Goal: Information Seeking & Learning: Learn about a topic

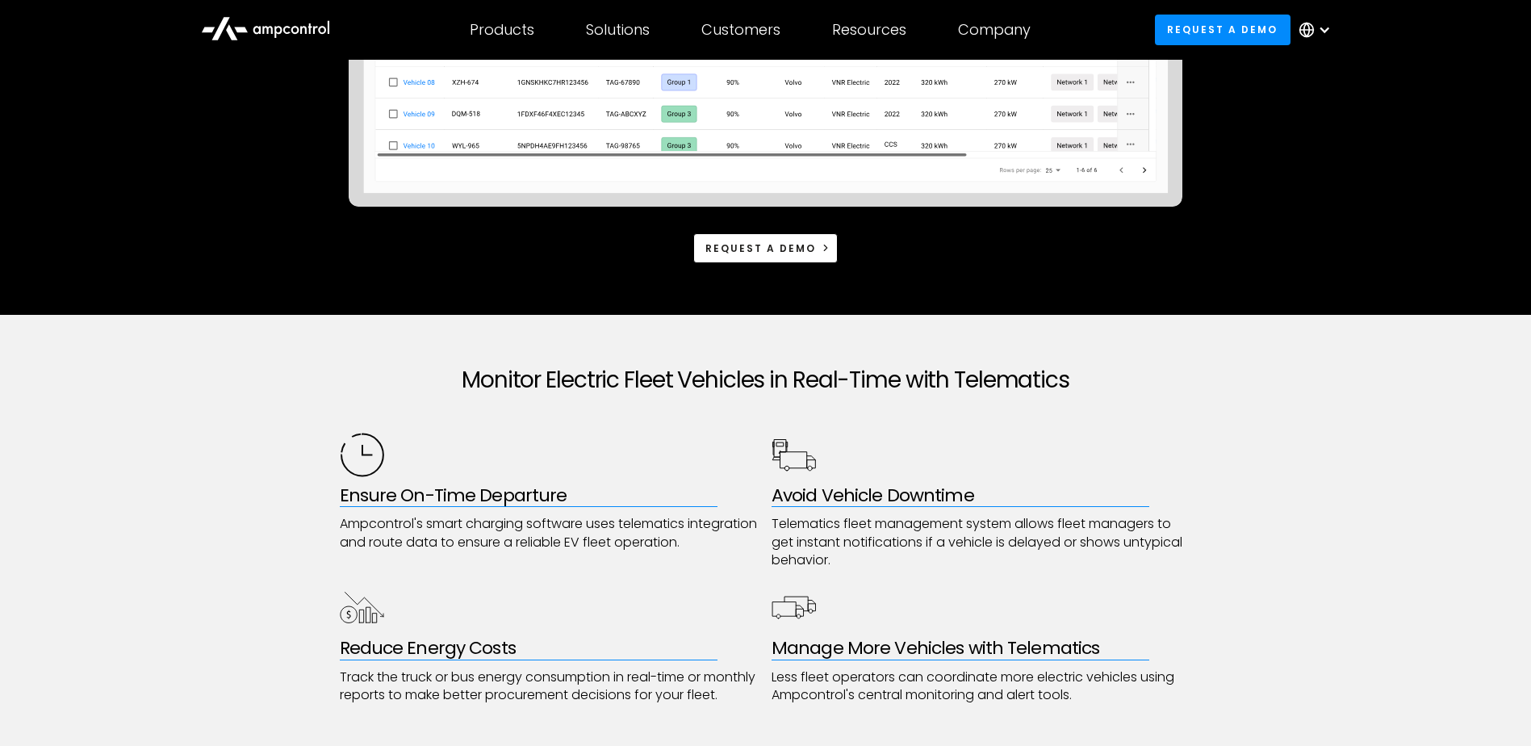
scroll to position [646, 0]
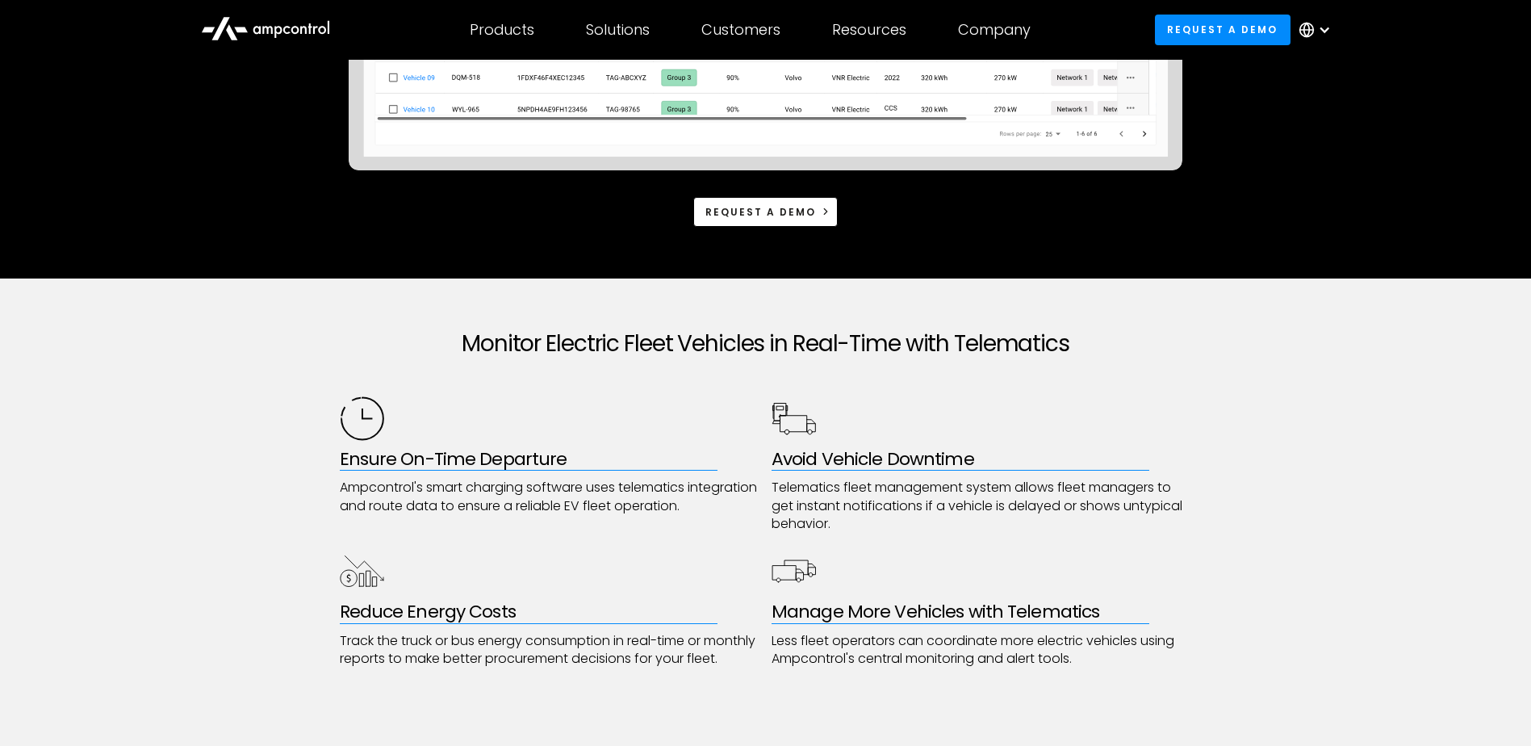
click at [634, 354] on h2 "Monitor Electric Fleet Vehicles in Real-Time with Telematics" at bounding box center [766, 343] width 852 height 27
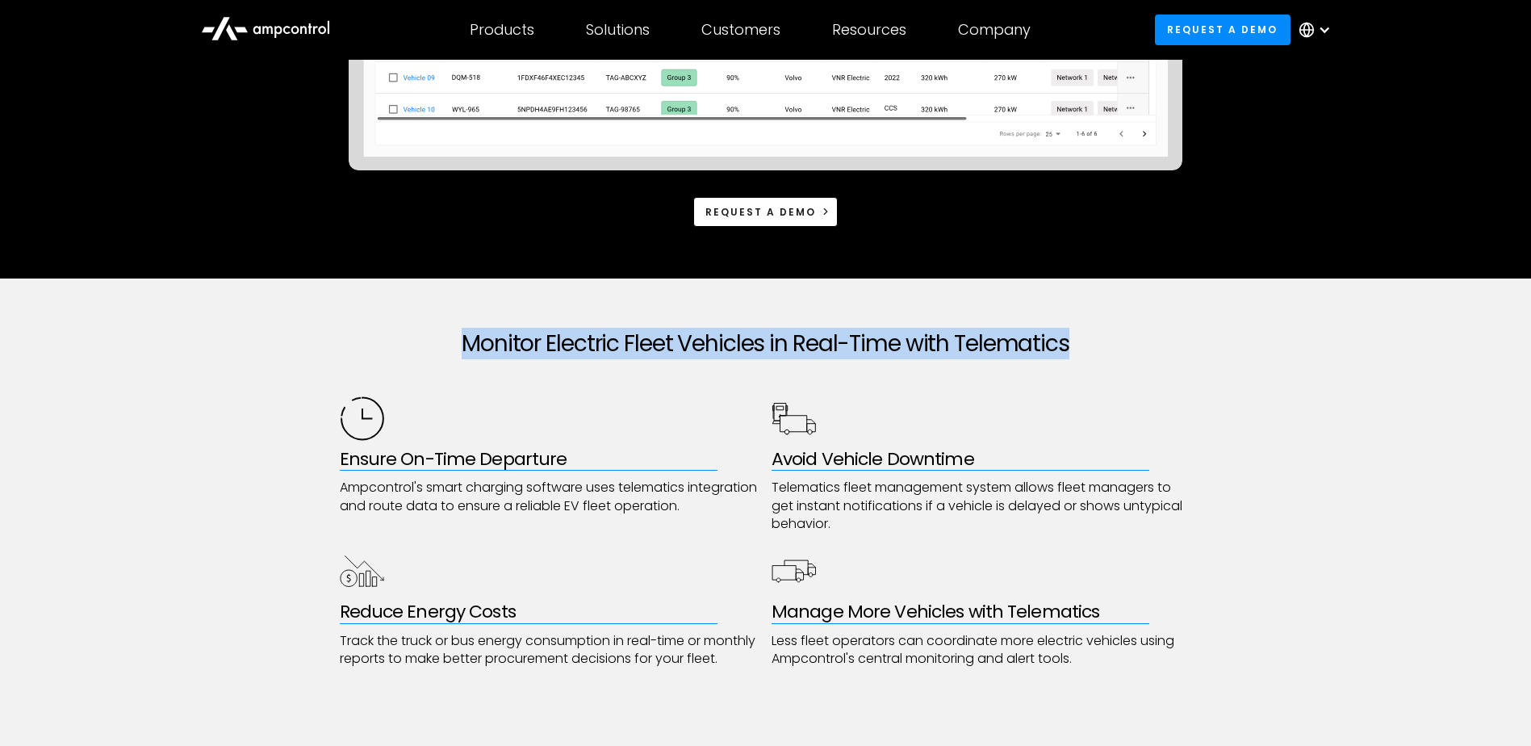
click at [634, 354] on h2 "Monitor Electric Fleet Vehicles in Real-Time with Telematics" at bounding box center [766, 343] width 852 height 27
drag, startPoint x: 634, startPoint y: 354, endPoint x: 509, endPoint y: 354, distance: 125.1
click at [509, 354] on h2 "Monitor Electric Fleet Vehicles in Real-Time with Telematics" at bounding box center [766, 343] width 852 height 27
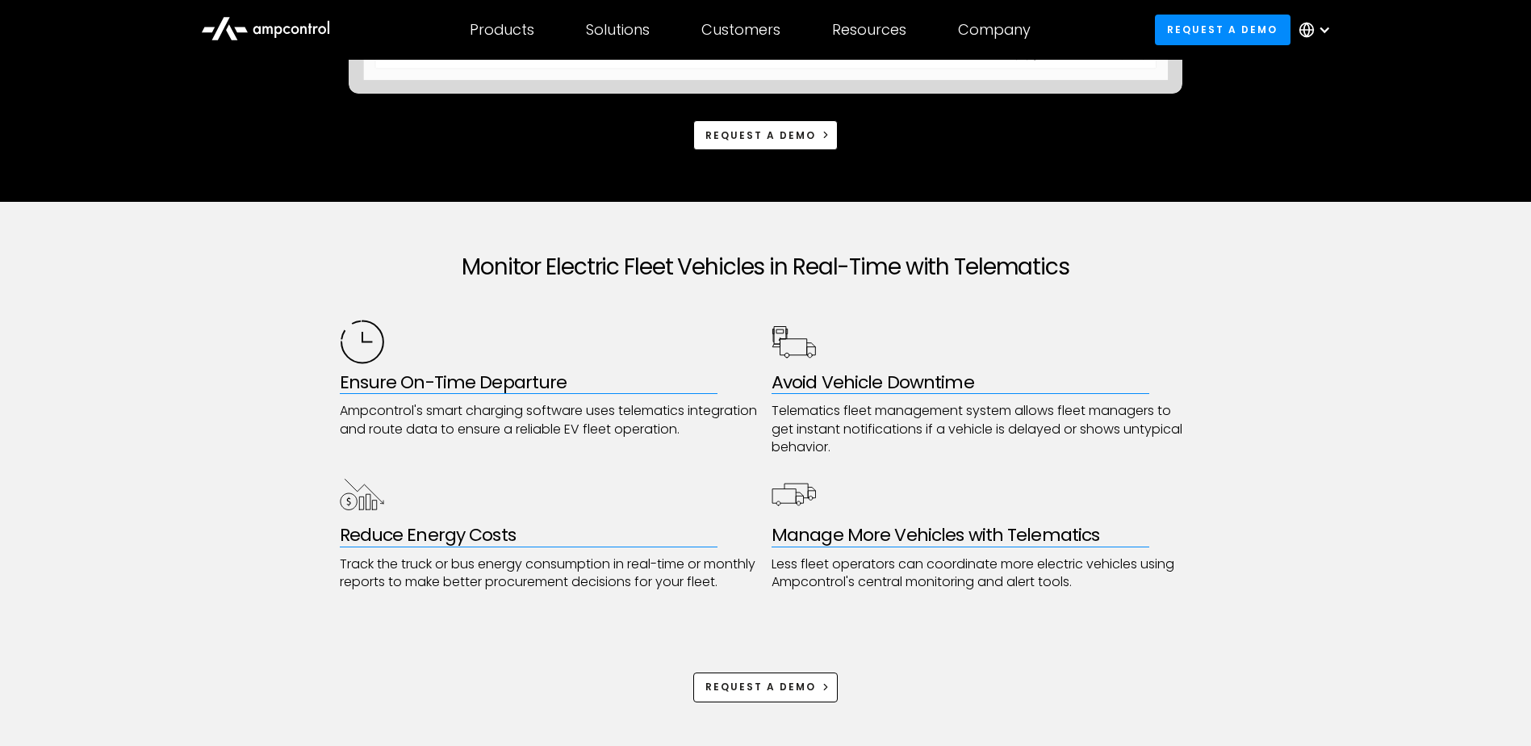
scroll to position [753, 0]
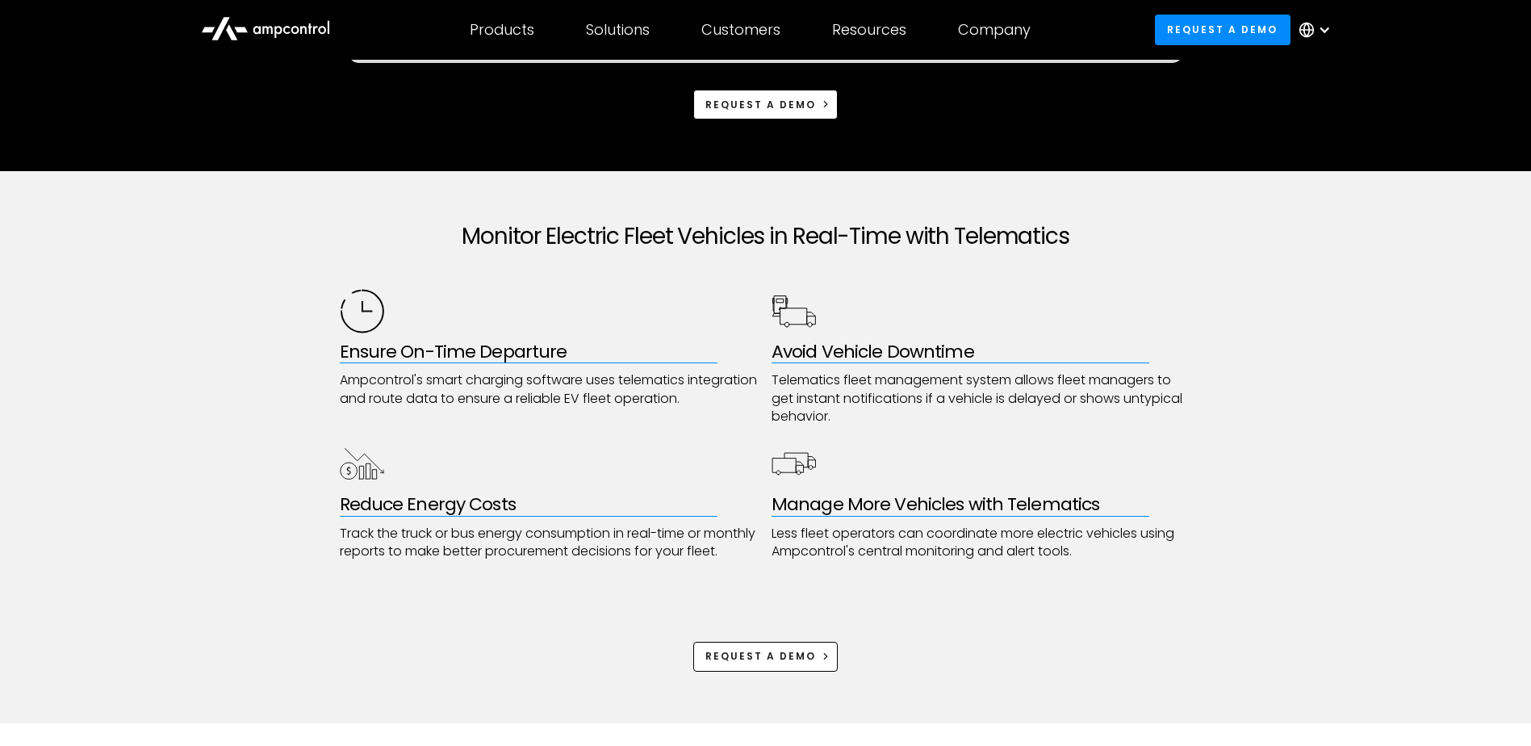
click at [847, 385] on p "Telematics fleet management system allows fleet managers to get instant notific…" at bounding box center [982, 398] width 421 height 54
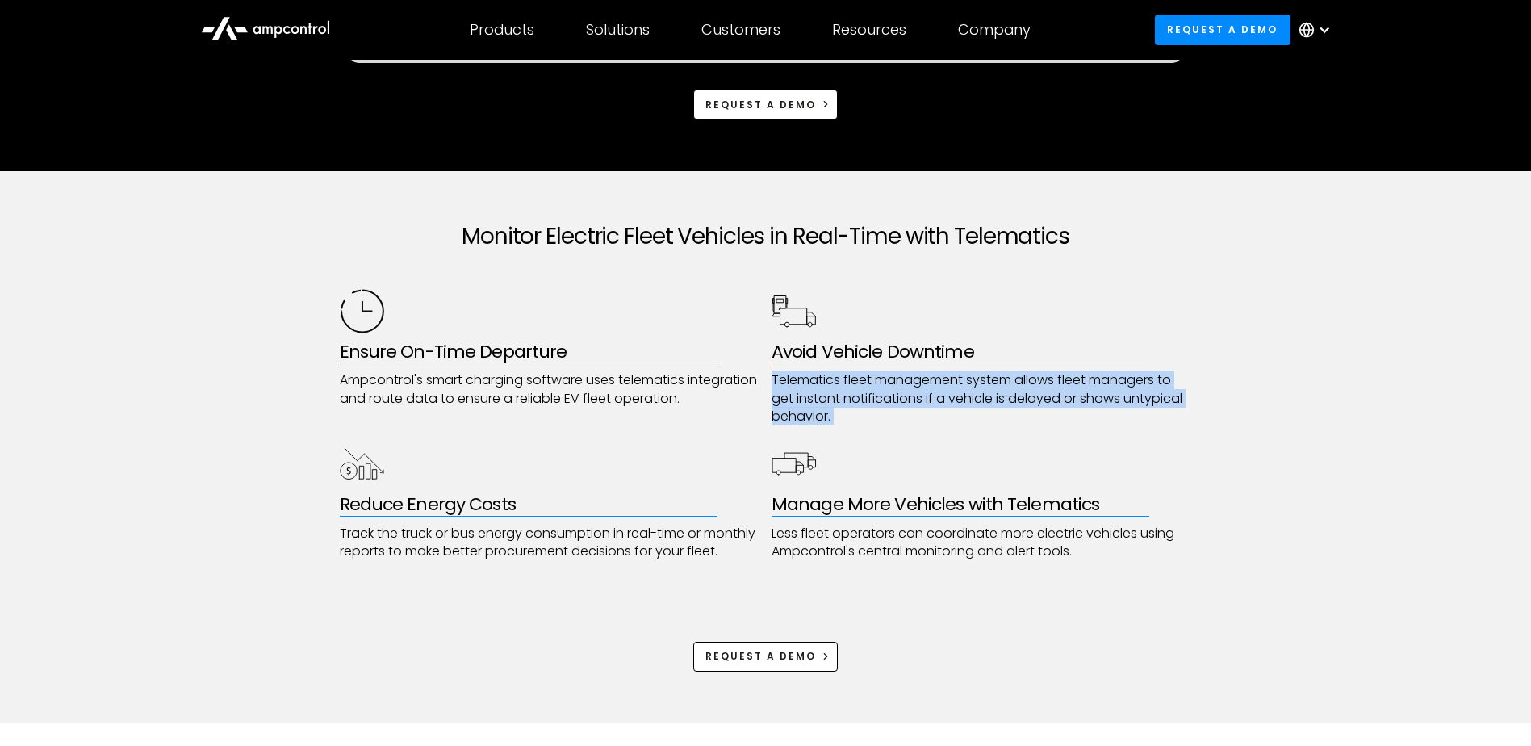
click at [847, 385] on p "Telematics fleet management system allows fleet managers to get instant notific…" at bounding box center [982, 398] width 421 height 54
drag, startPoint x: 847, startPoint y: 385, endPoint x: 825, endPoint y: 382, distance: 22.8
click at [825, 382] on p "Telematics fleet management system allows fleet managers to get instant notific…" at bounding box center [982, 398] width 421 height 54
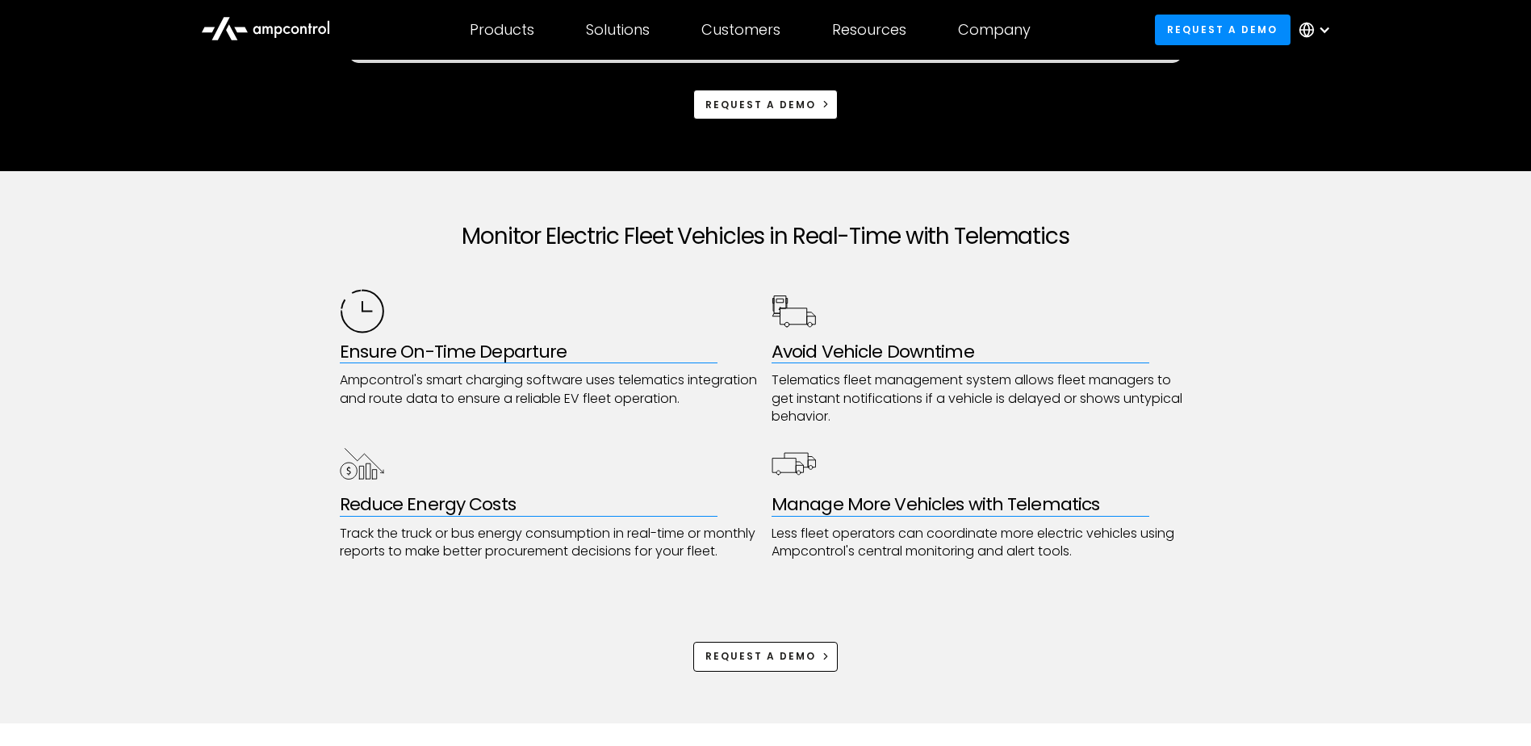
click at [488, 546] on p "Track the truck or bus energy consumption in real-time or monthly reports to ma…" at bounding box center [550, 543] width 421 height 36
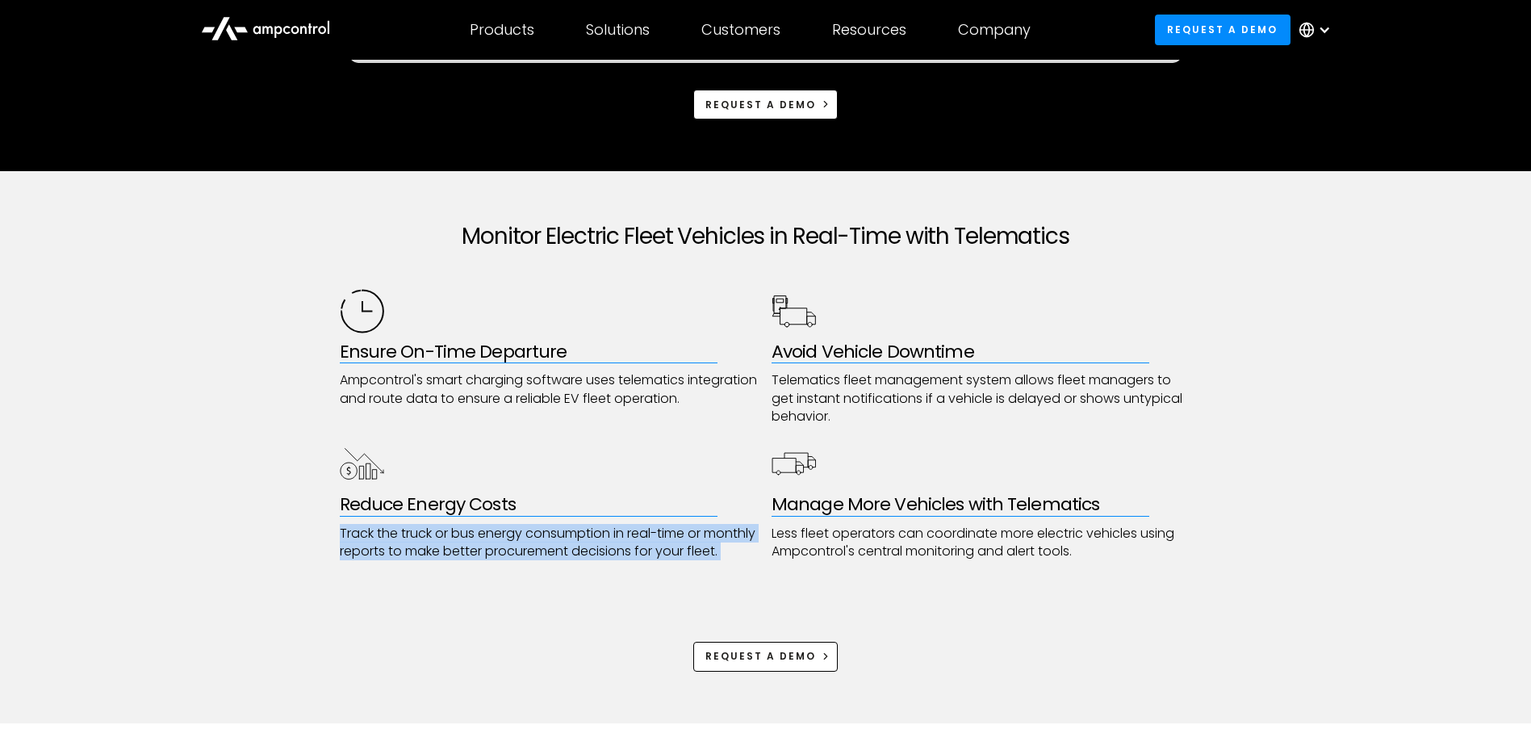
click at [488, 546] on p "Track the truck or bus energy consumption in real-time or monthly reports to ma…" at bounding box center [550, 543] width 421 height 36
drag, startPoint x: 488, startPoint y: 546, endPoint x: 387, endPoint y: 542, distance: 101.7
click at [387, 542] on p "Track the truck or bus energy consumption in real-time or monthly reports to ma…" at bounding box center [550, 543] width 421 height 36
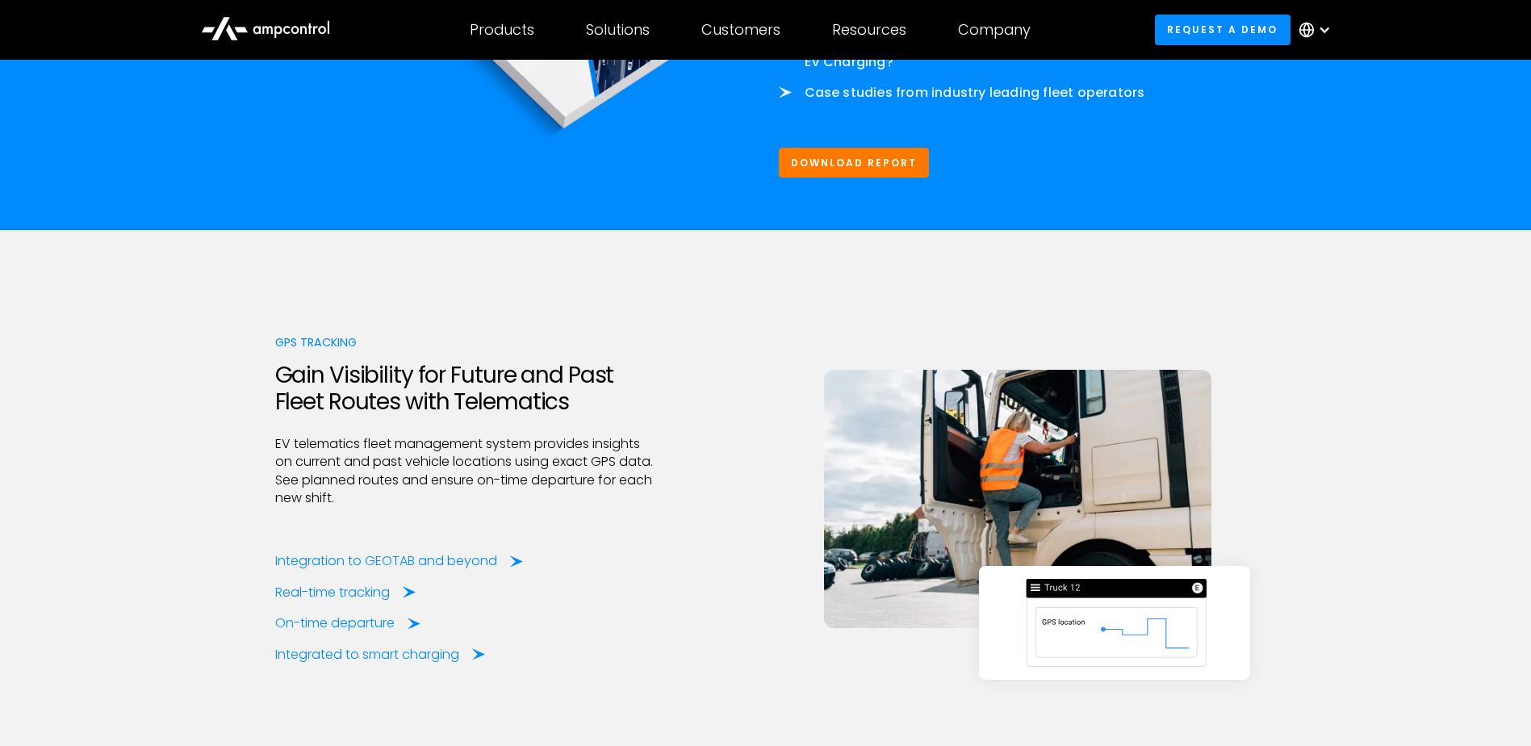
scroll to position [2260, 0]
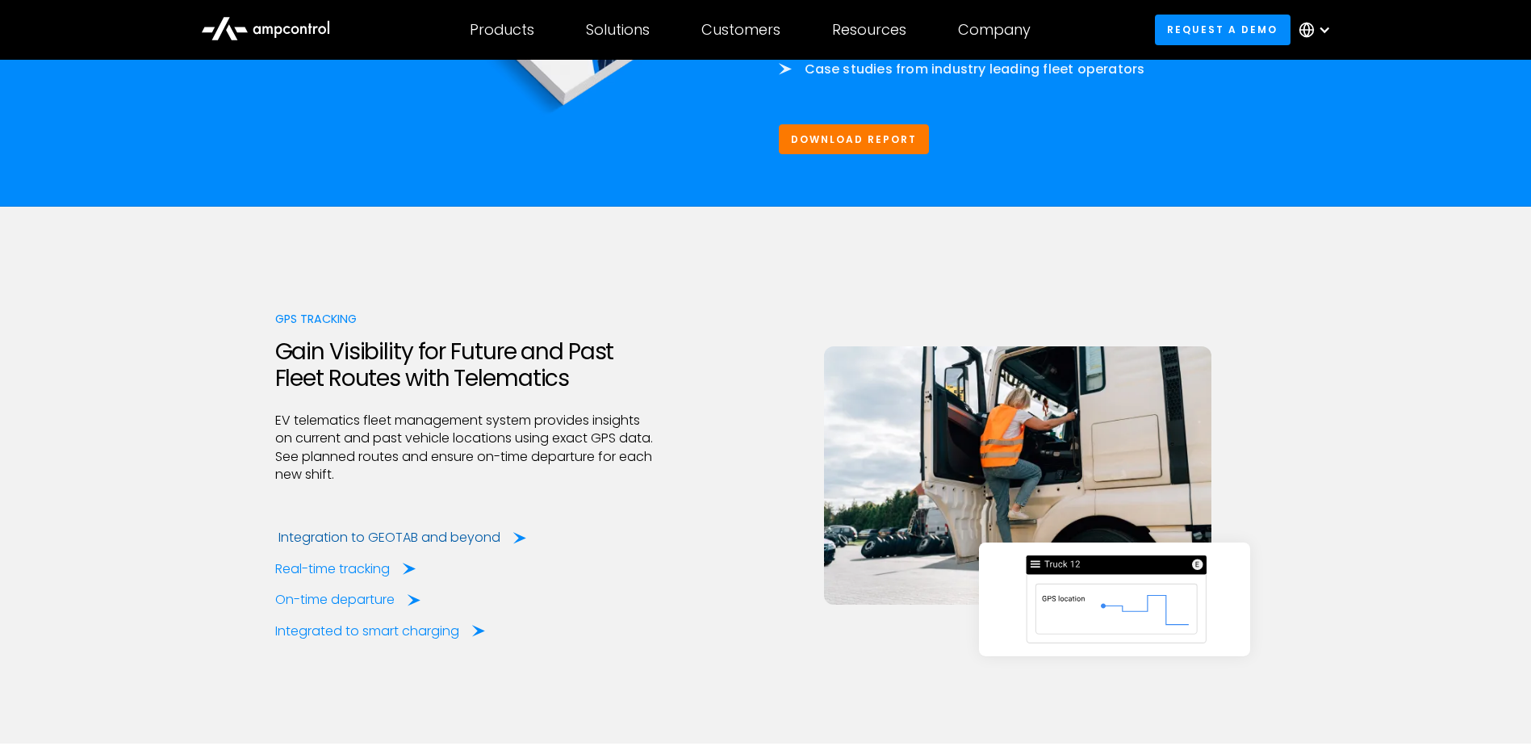
click at [377, 546] on div "Integration to GEOTAB and beyond" at bounding box center [389, 538] width 222 height 18
click at [362, 578] on div "Real-time tracking" at bounding box center [335, 569] width 115 height 18
click at [351, 609] on div "On-time departure" at bounding box center [337, 600] width 119 height 18
click at [381, 640] on div "Integrated to smart charging" at bounding box center [370, 631] width 184 height 18
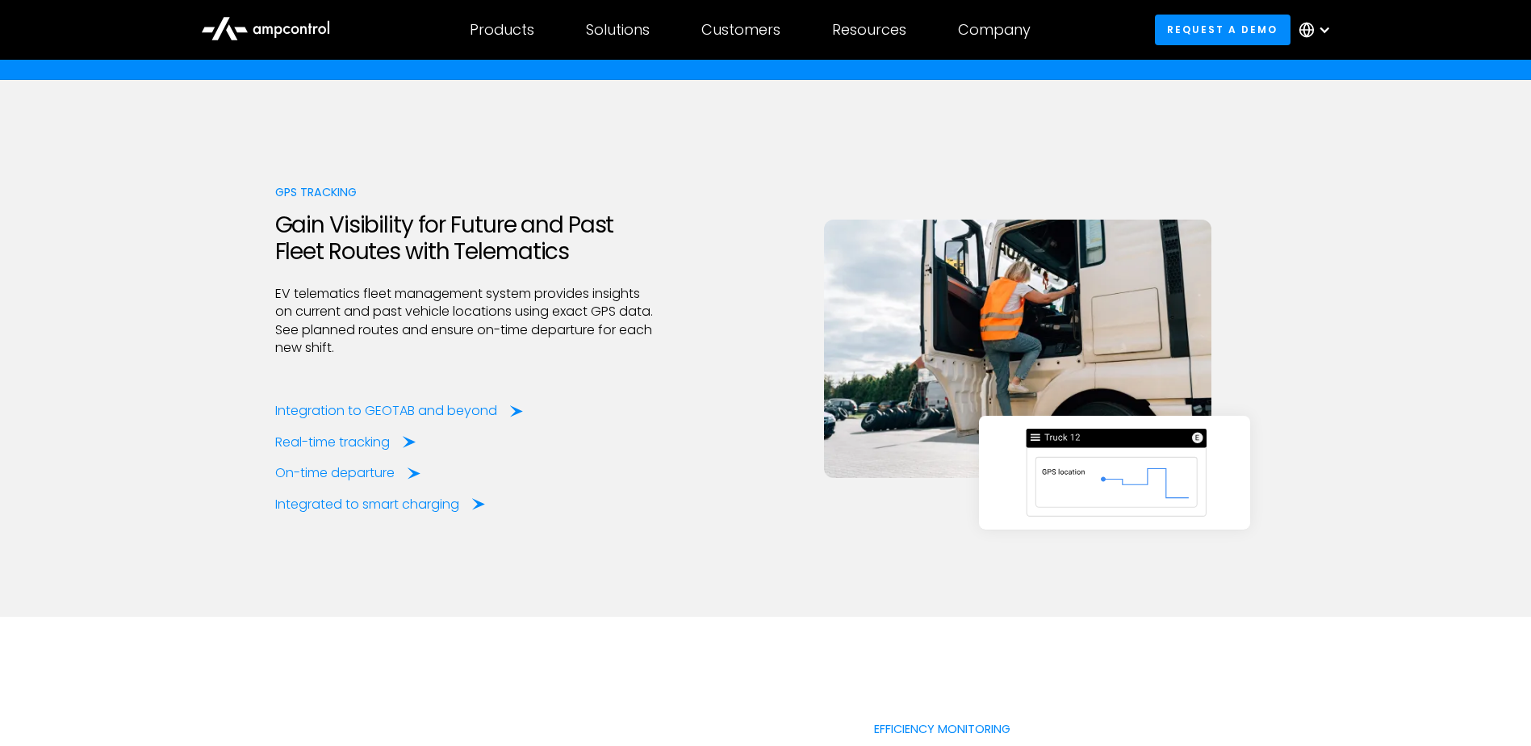
scroll to position [2475, 0]
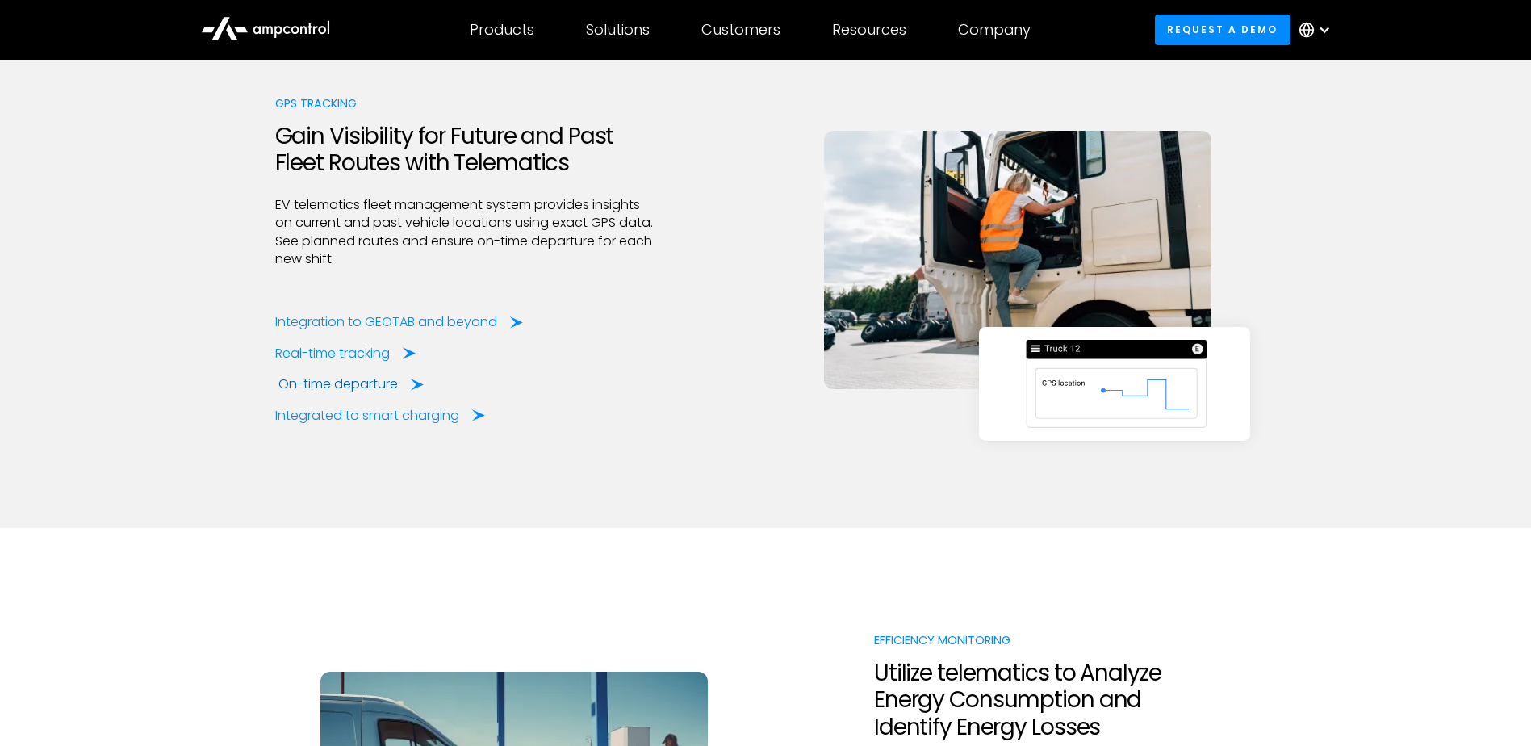
click at [354, 393] on div "On-time departure" at bounding box center [337, 384] width 119 height 18
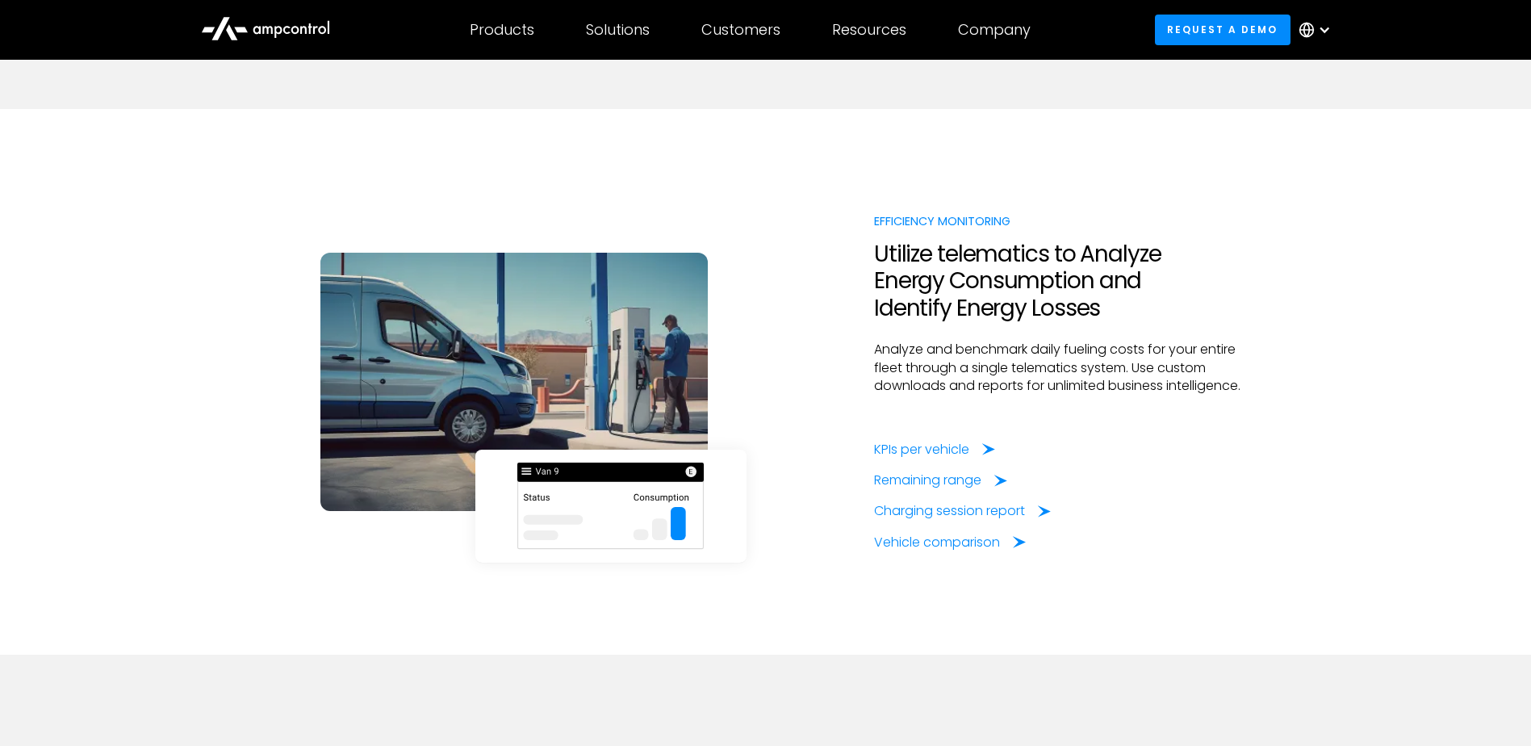
scroll to position [2906, 0]
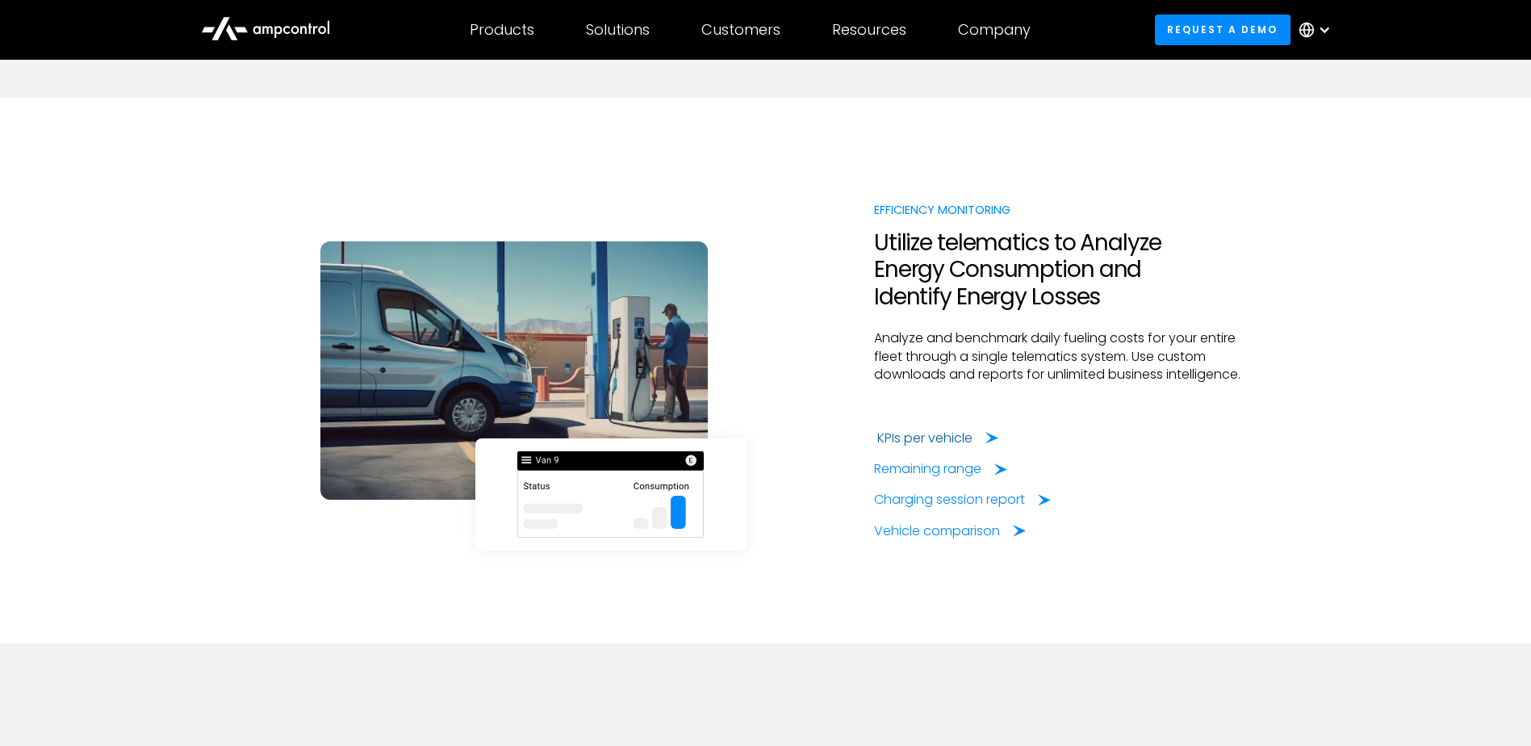
click at [944, 447] on div "KPIs per vehicle" at bounding box center [924, 438] width 95 height 18
click at [912, 478] on div "Remaining range" at bounding box center [930, 469] width 107 height 18
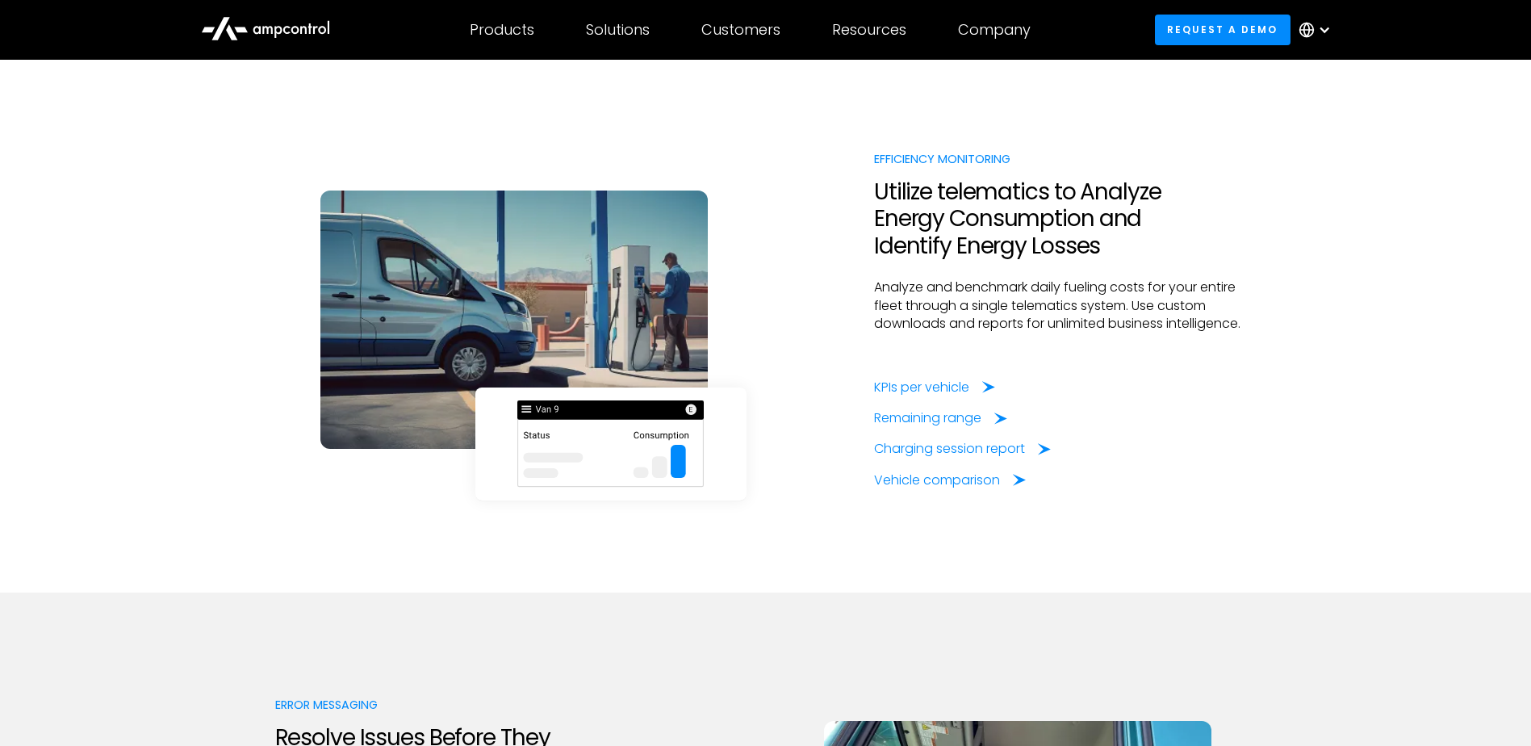
scroll to position [3444, 0]
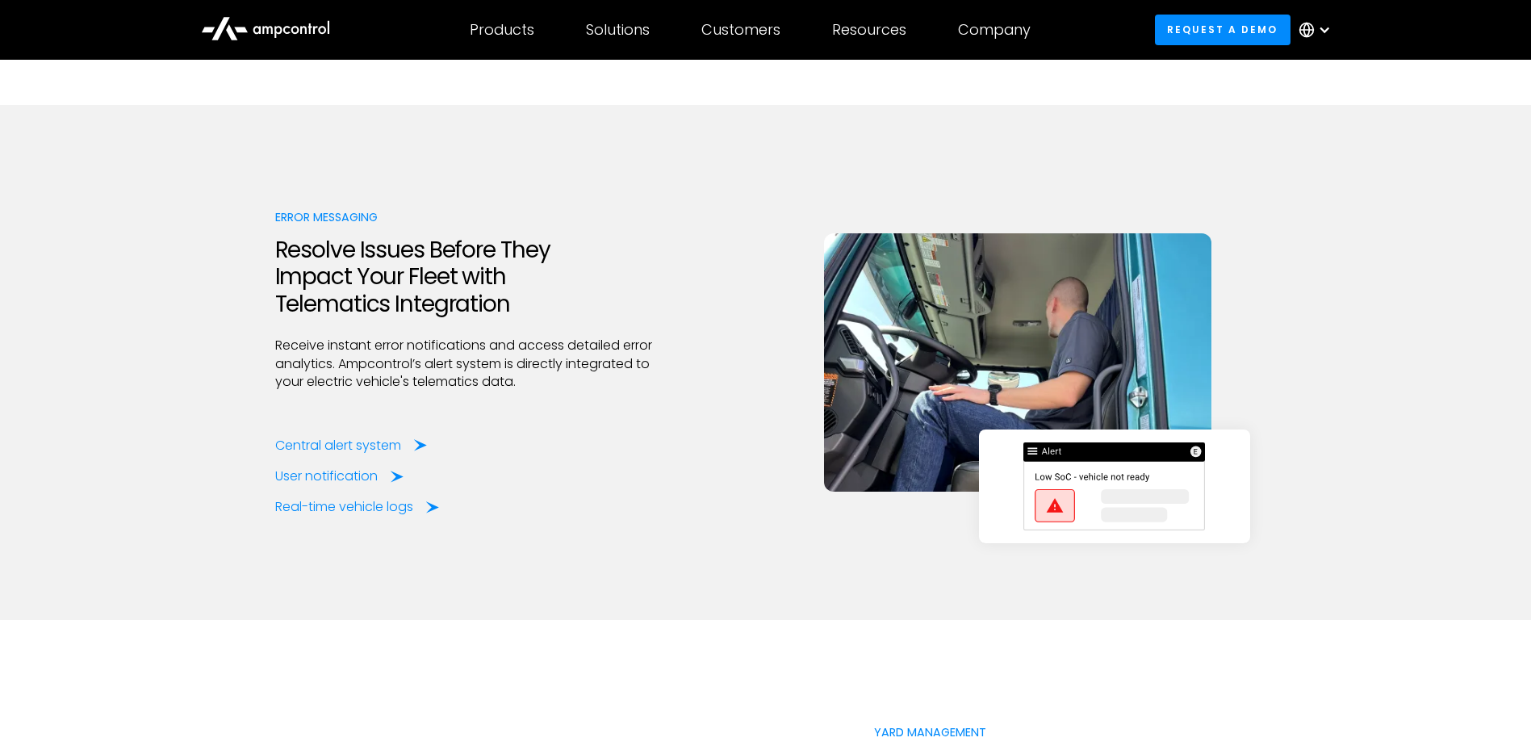
click at [282, 366] on p "Receive instant error notifications and access detailed error analytics. Ampcon…" at bounding box center [466, 364] width 383 height 54
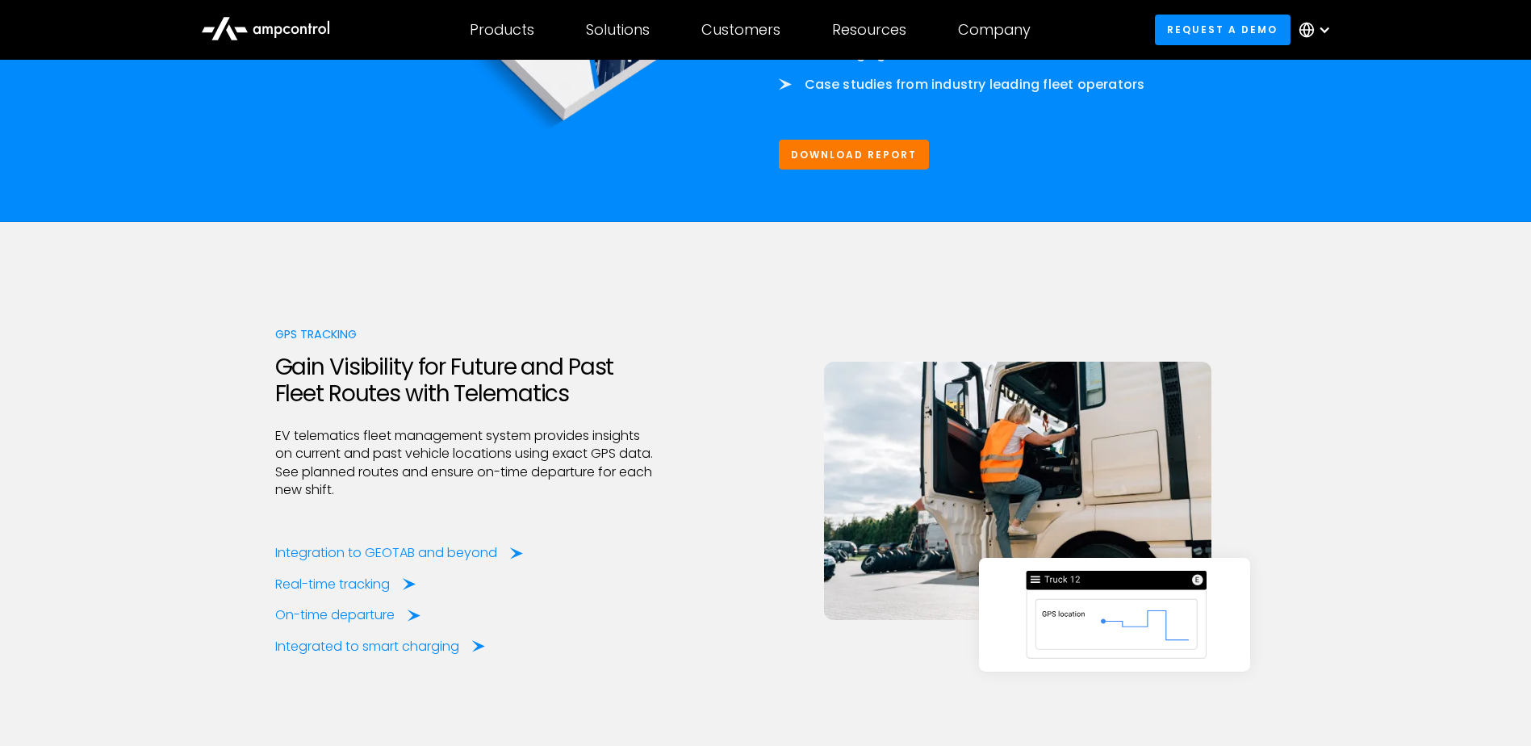
scroll to position [2367, 0]
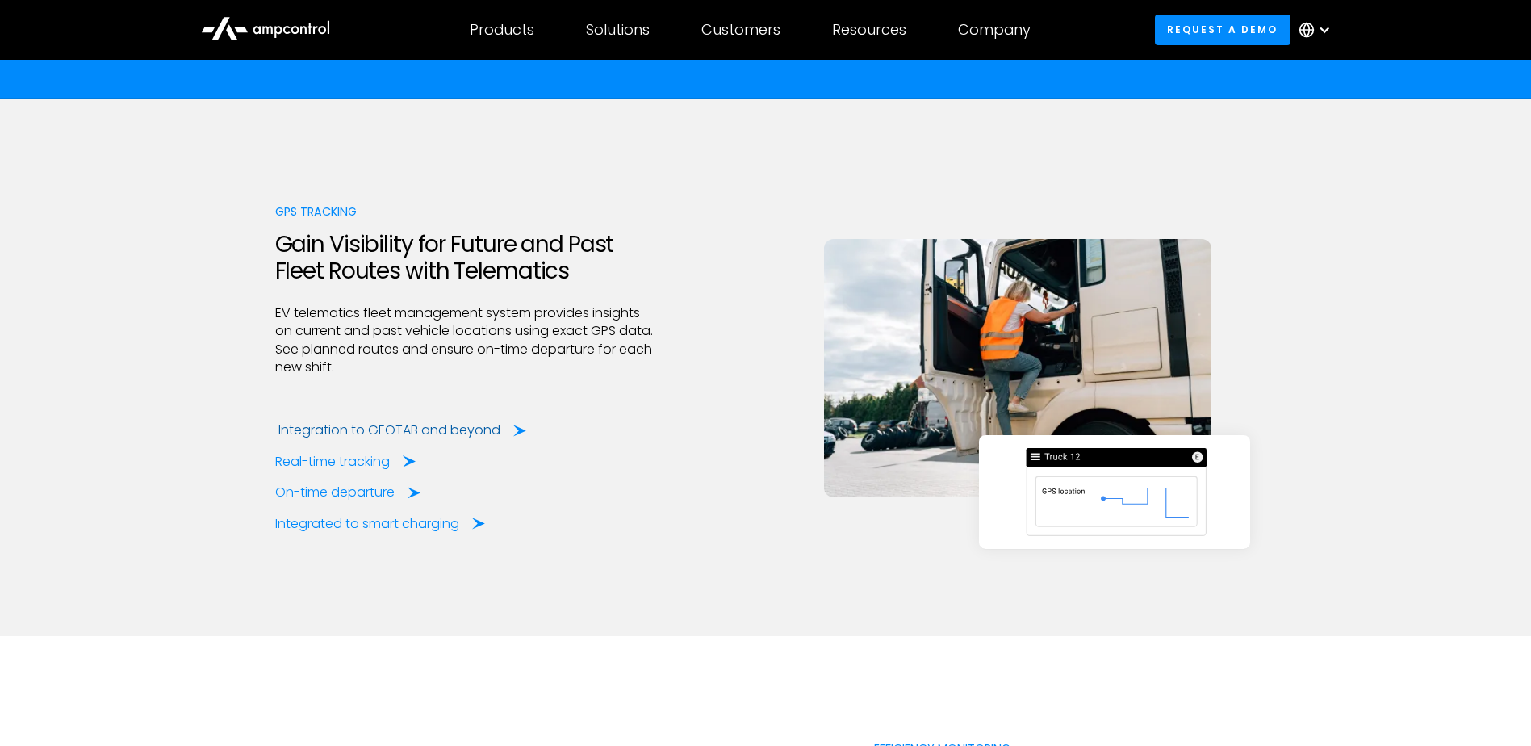
click at [355, 439] on div "Integration to GEOTAB and beyond" at bounding box center [389, 430] width 222 height 18
click at [349, 471] on div "Real-time tracking" at bounding box center [335, 462] width 115 height 18
click at [340, 501] on div "On-time departure" at bounding box center [337, 492] width 119 height 18
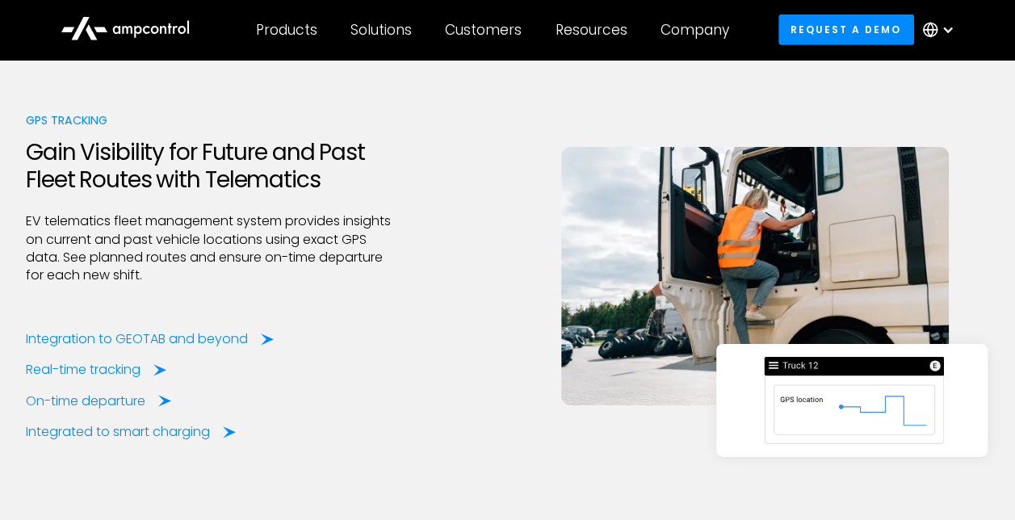
scroll to position [2475, 0]
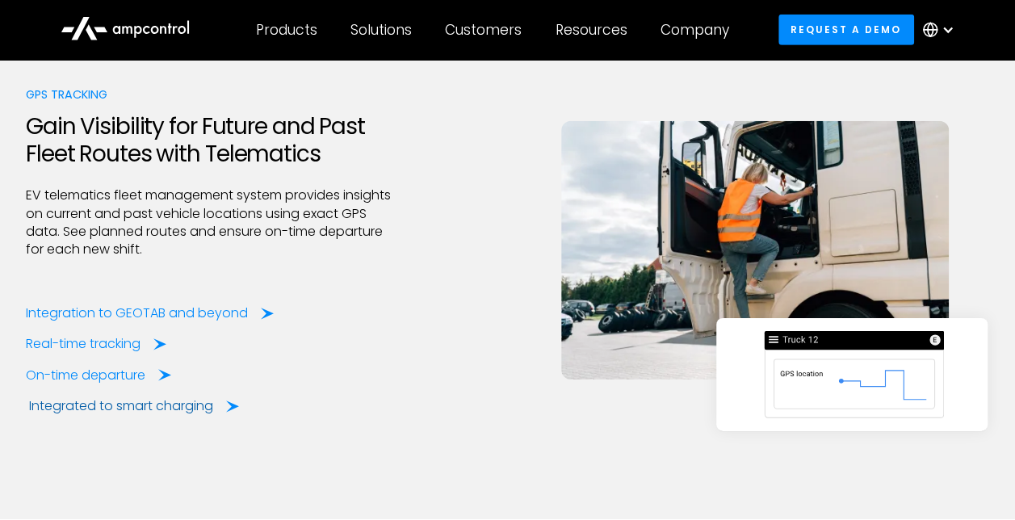
click at [153, 415] on div "Integrated to smart charging" at bounding box center [121, 406] width 184 height 18
click at [128, 381] on div "On-time departure" at bounding box center [88, 375] width 119 height 18
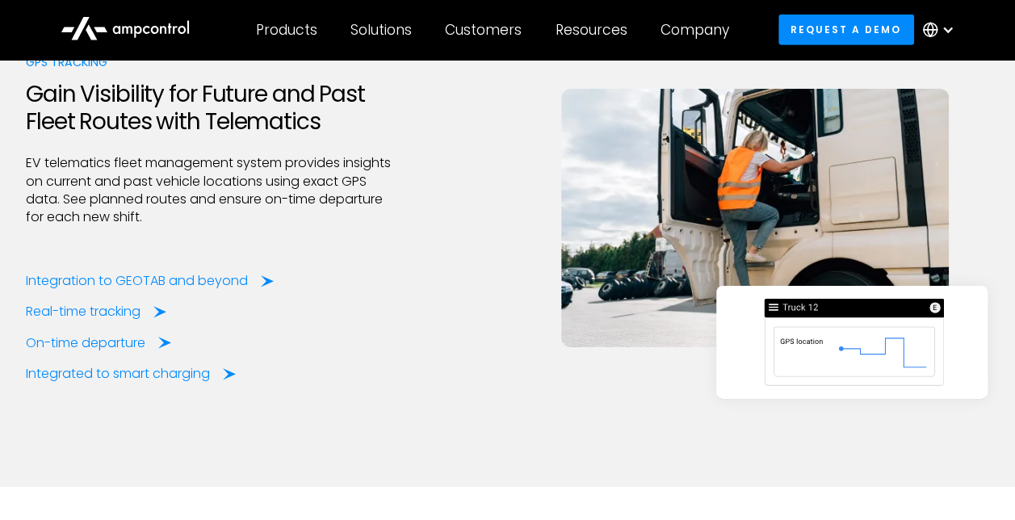
scroll to position [2583, 0]
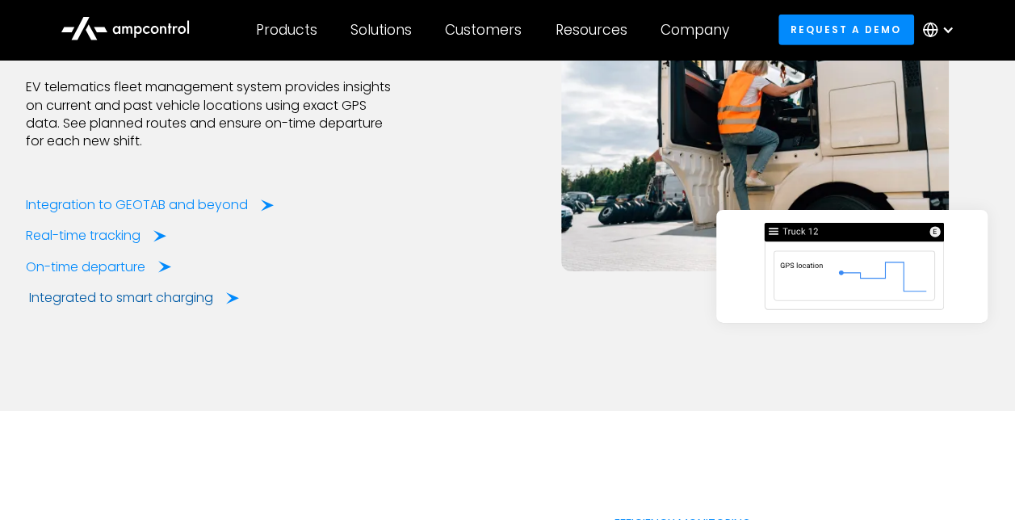
click at [152, 307] on div "Integrated to smart charging" at bounding box center [121, 298] width 184 height 18
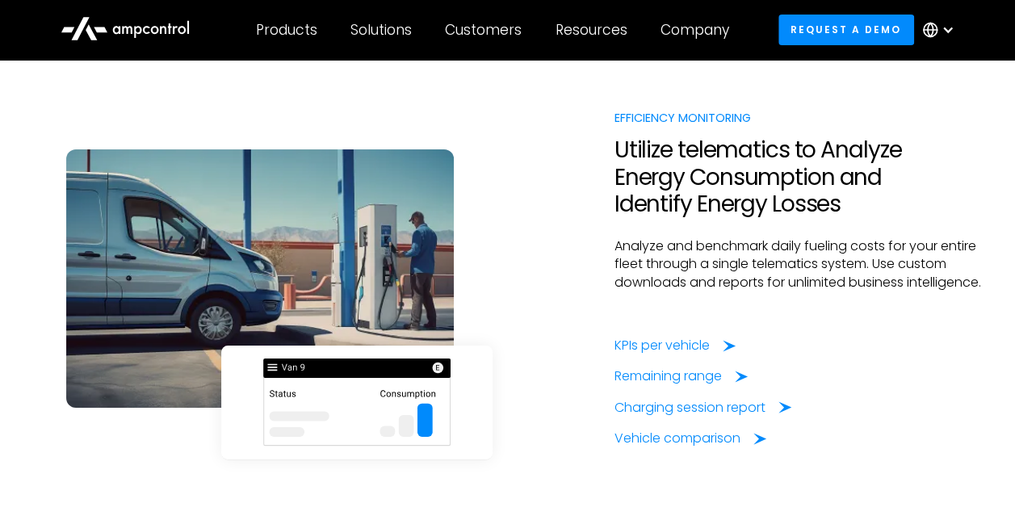
scroll to position [3013, 0]
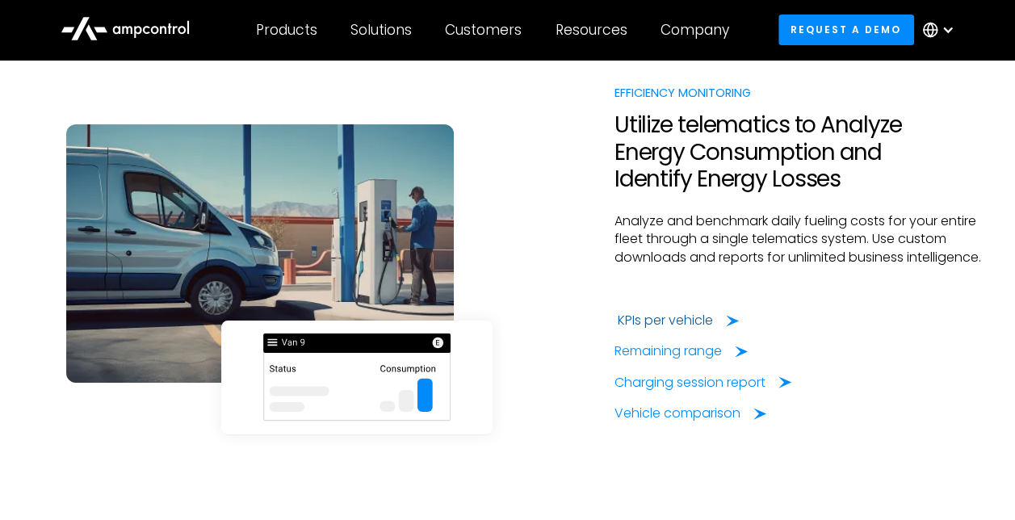
click at [702, 329] on div "KPIs per vehicle" at bounding box center [664, 321] width 95 height 18
click at [673, 360] on div "Remaining range" at bounding box center [670, 351] width 107 height 18
click at [693, 391] on div "Charging session report" at bounding box center [692, 383] width 151 height 18
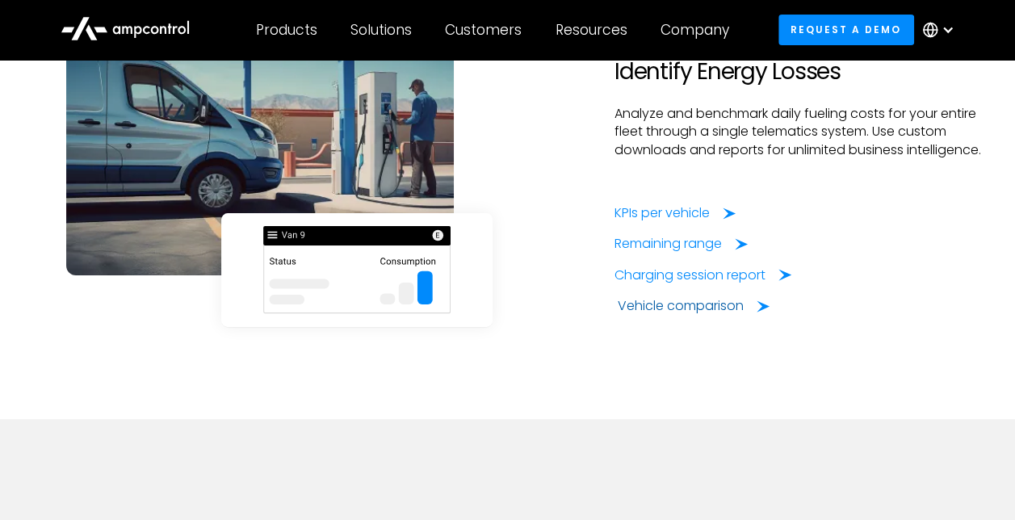
click at [680, 315] on div "Vehicle comparison" at bounding box center [680, 306] width 126 height 18
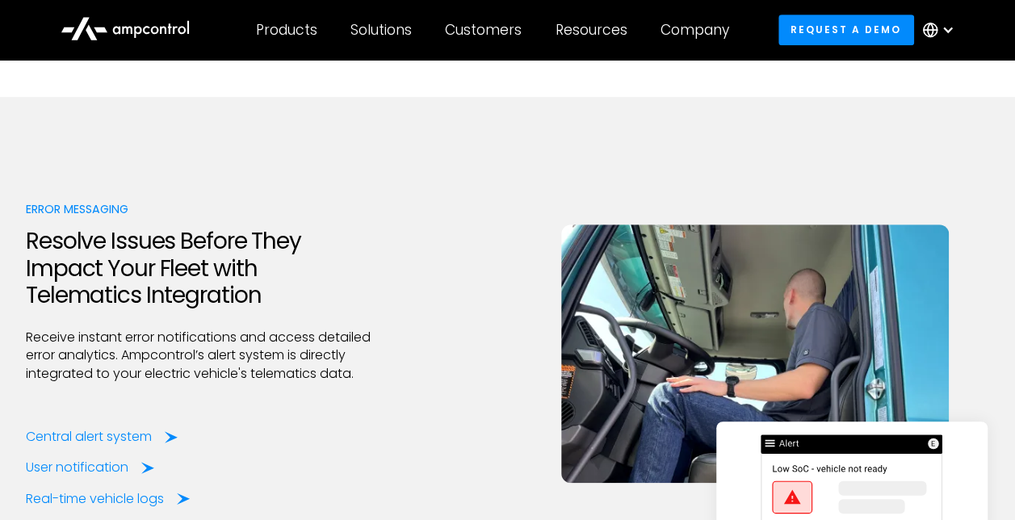
scroll to position [3551, 0]
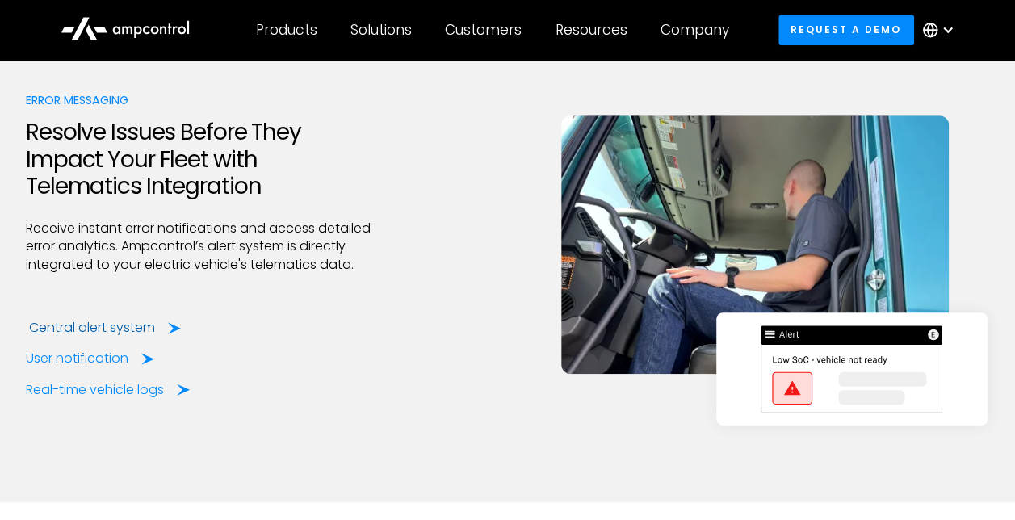
click at [111, 337] on div "Central alert system" at bounding box center [92, 328] width 126 height 18
click at [84, 367] on div "User notification" at bounding box center [80, 358] width 103 height 18
click at [76, 367] on div "User notification" at bounding box center [80, 358] width 103 height 18
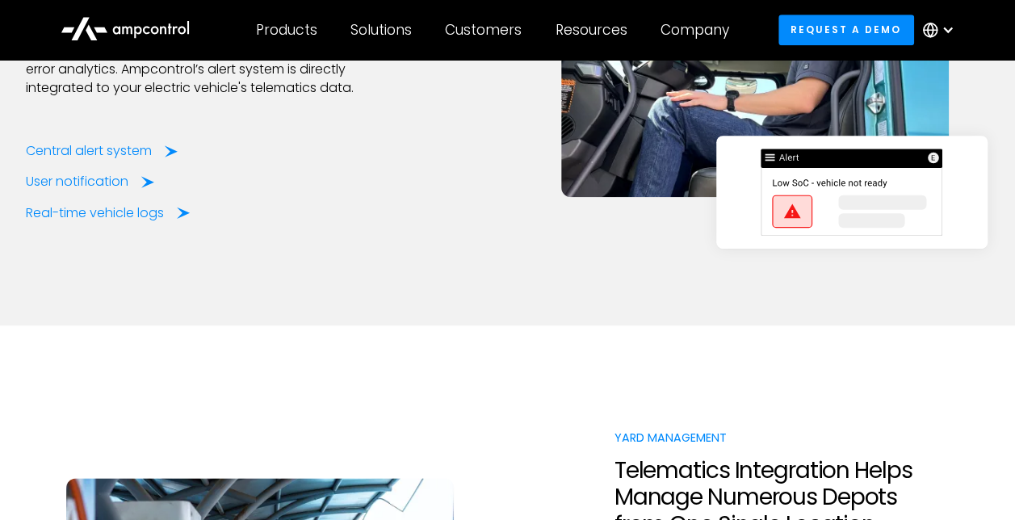
scroll to position [3766, 0]
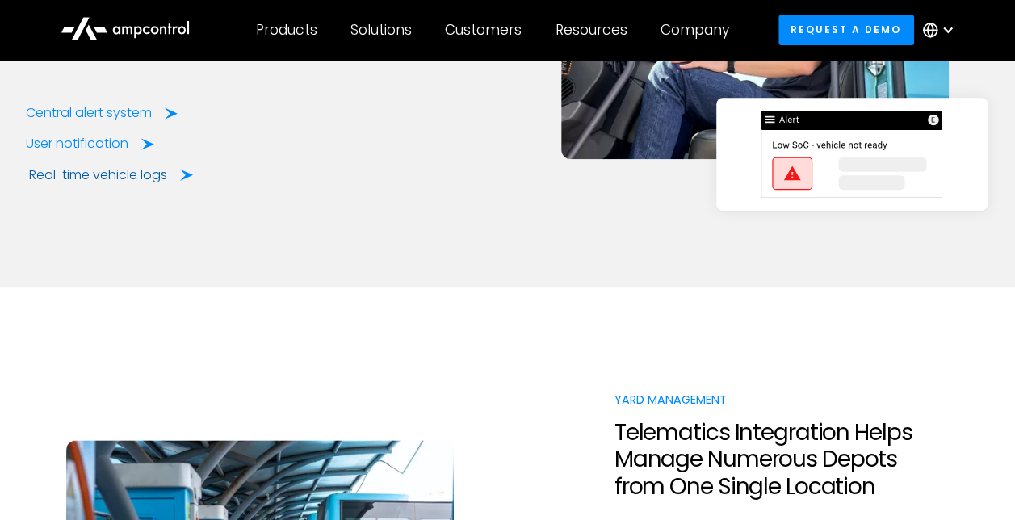
click at [119, 184] on div "Real-time vehicle logs" at bounding box center [98, 175] width 138 height 18
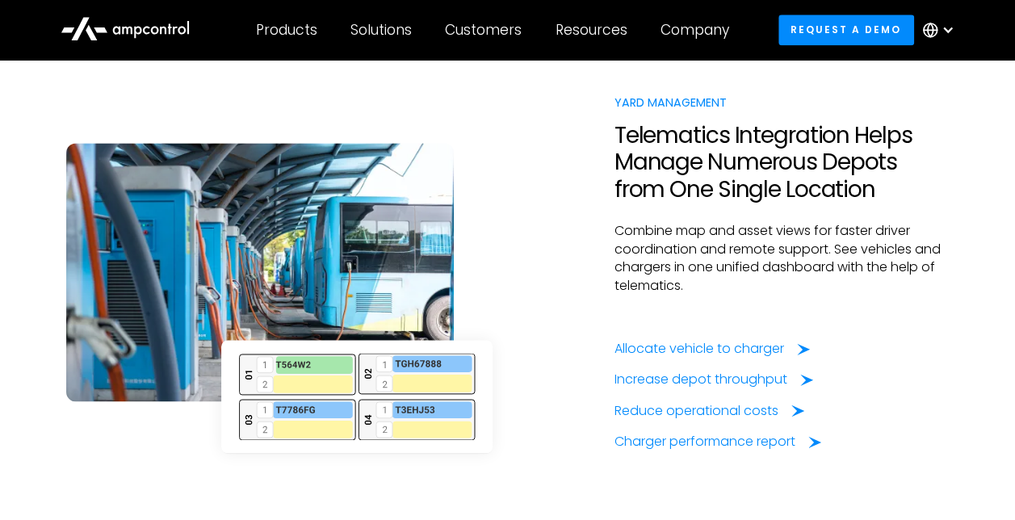
scroll to position [4089, 0]
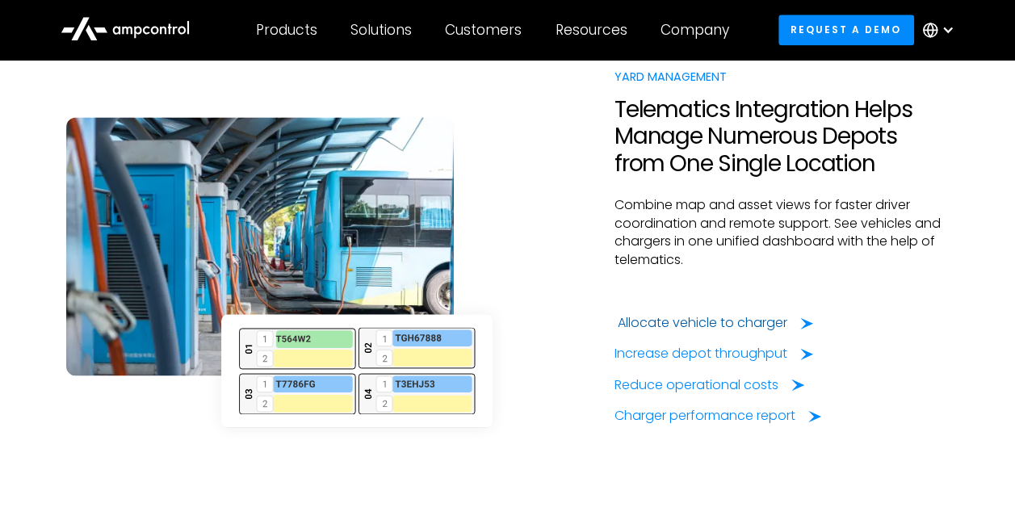
click at [752, 332] on div "Allocate vehicle to charger" at bounding box center [701, 323] width 169 height 18
click at [693, 362] on div "Increase depot throughput" at bounding box center [703, 354] width 173 height 18
click at [705, 394] on div "Reduce operational costs" at bounding box center [699, 385] width 164 height 18
click at [754, 425] on div "Charger performance report" at bounding box center [707, 416] width 181 height 18
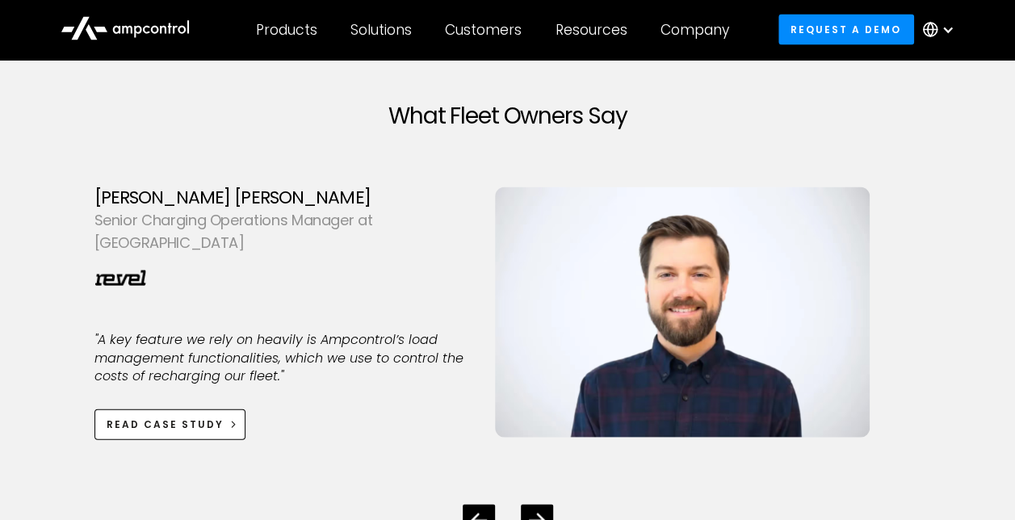
scroll to position [4627, 0]
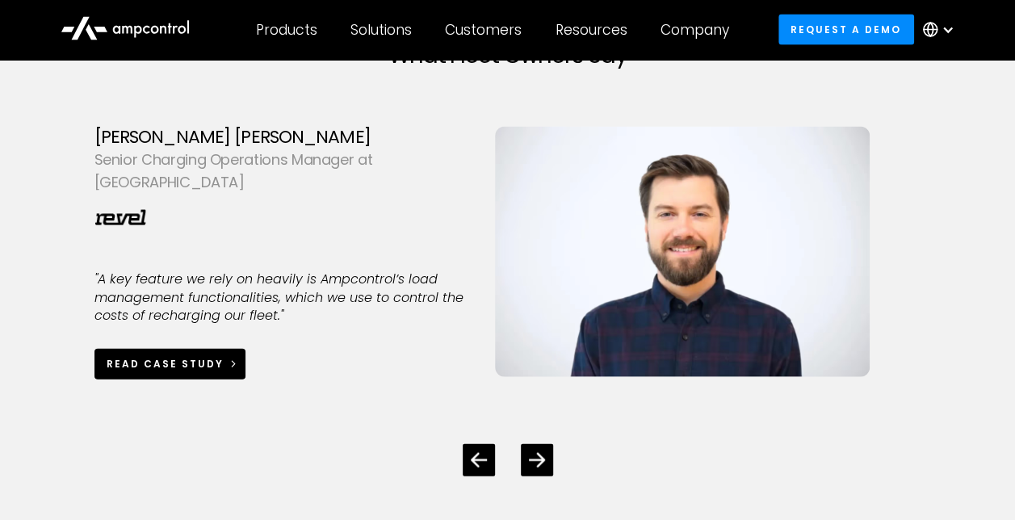
click at [197, 361] on div "Read case study" at bounding box center [165, 364] width 117 height 15
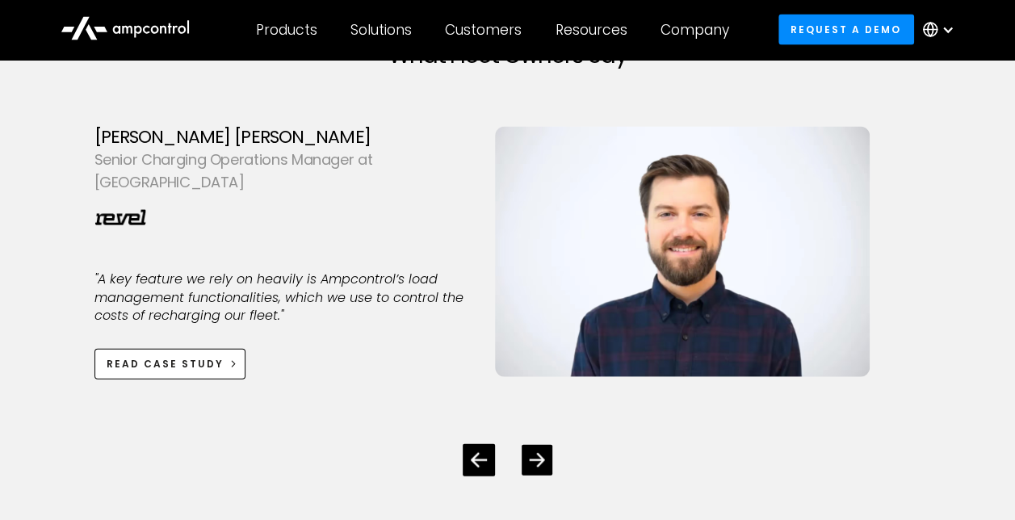
click at [549, 473] on div "Next slide" at bounding box center [536, 460] width 31 height 31
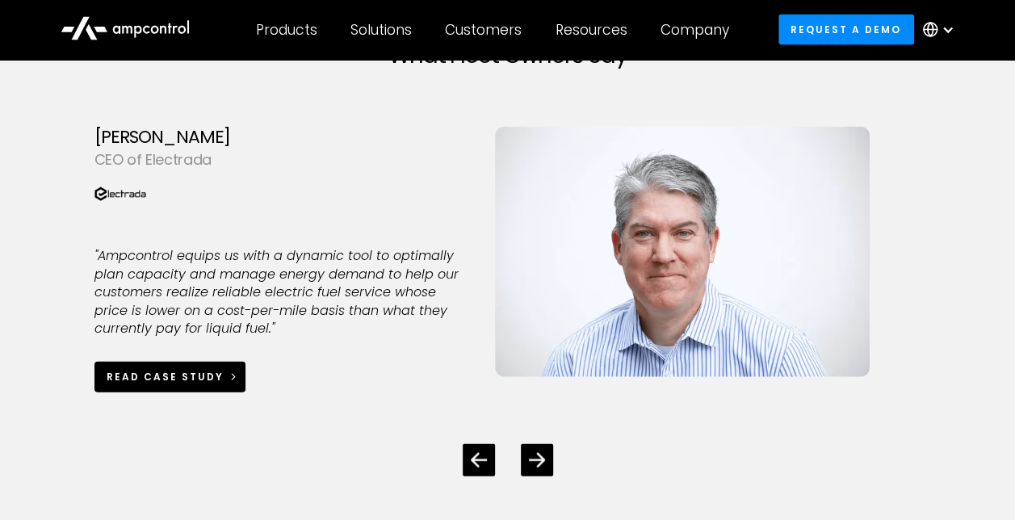
click at [228, 383] on icon "3 / 4" at bounding box center [233, 376] width 11 height 11
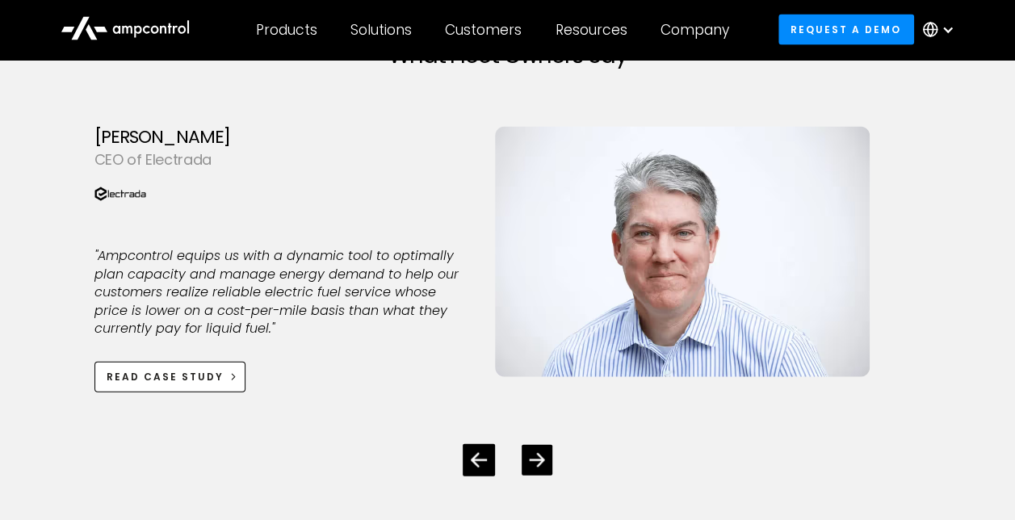
click at [534, 467] on icon "Next slide" at bounding box center [536, 460] width 15 height 14
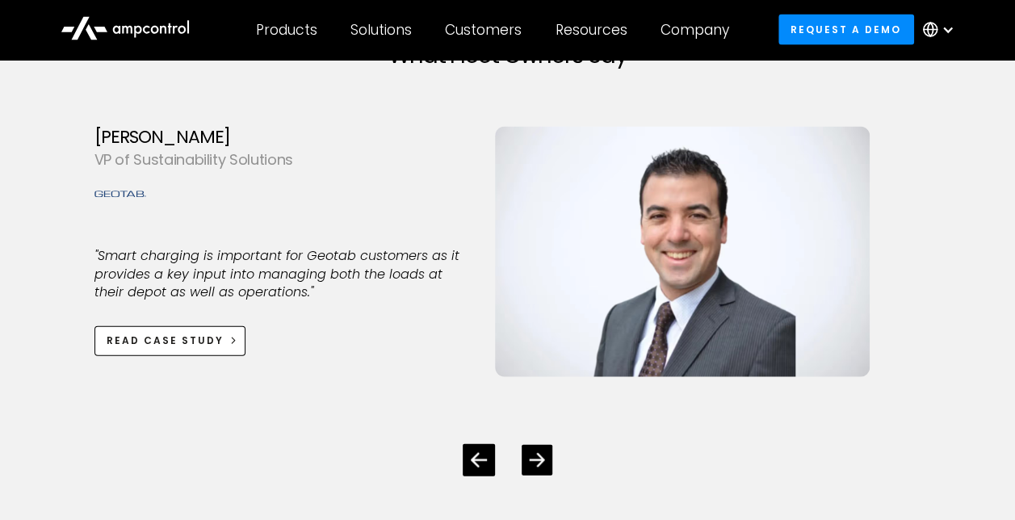
click at [531, 467] on icon "Next slide" at bounding box center [536, 459] width 15 height 15
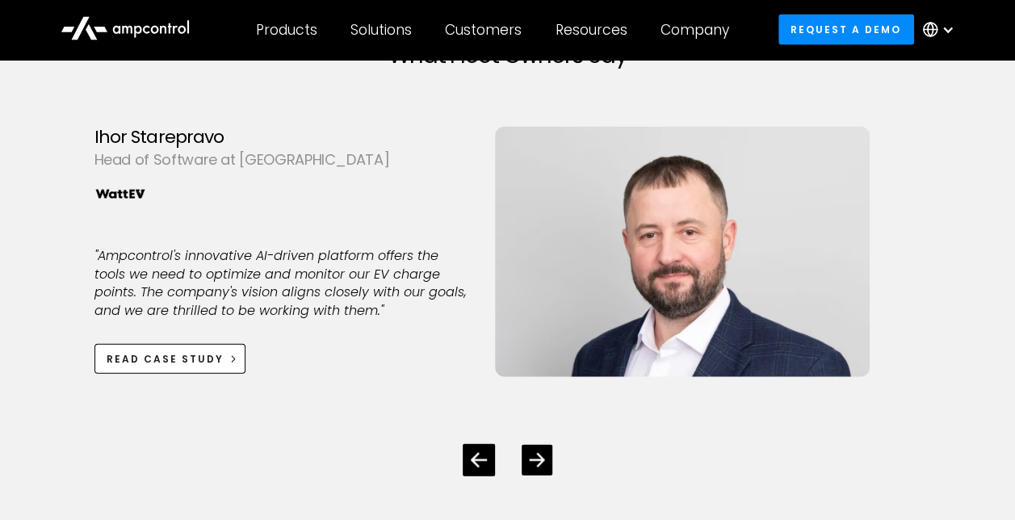
click at [531, 467] on icon "Next slide" at bounding box center [536, 459] width 15 height 15
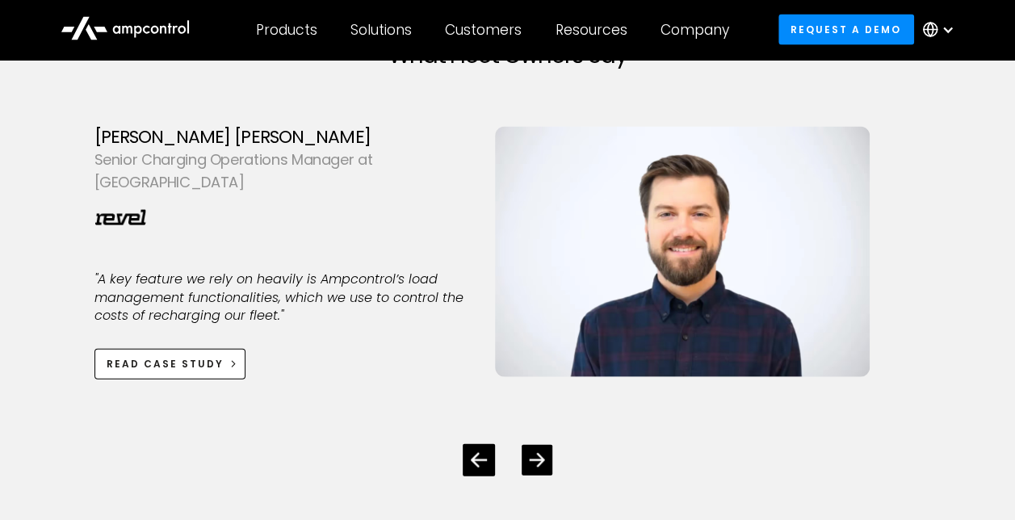
click at [531, 467] on icon "Next slide" at bounding box center [536, 459] width 15 height 15
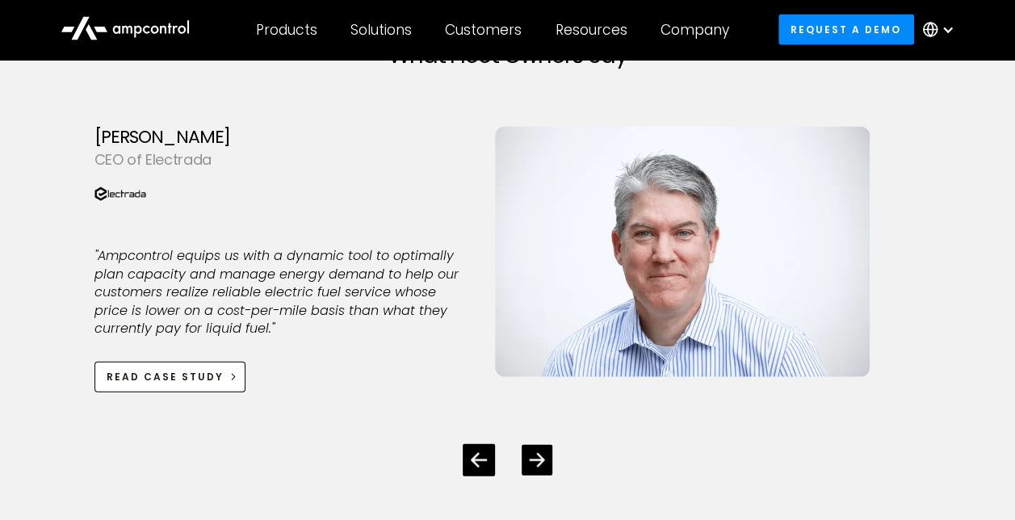
click at [531, 467] on icon "Next slide" at bounding box center [536, 459] width 15 height 15
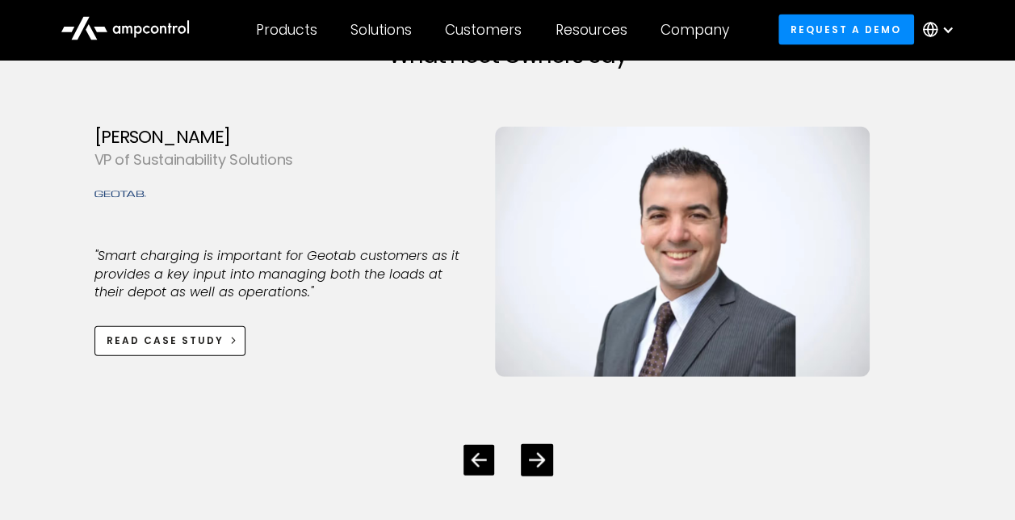
click at [468, 475] on div "Previous slide" at bounding box center [478, 460] width 31 height 31
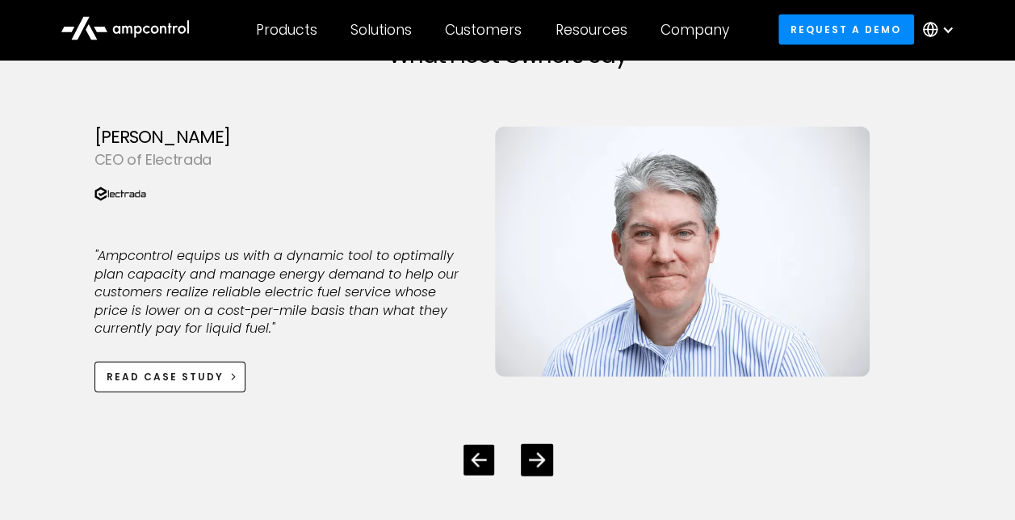
click at [468, 475] on div "Previous slide" at bounding box center [478, 460] width 31 height 31
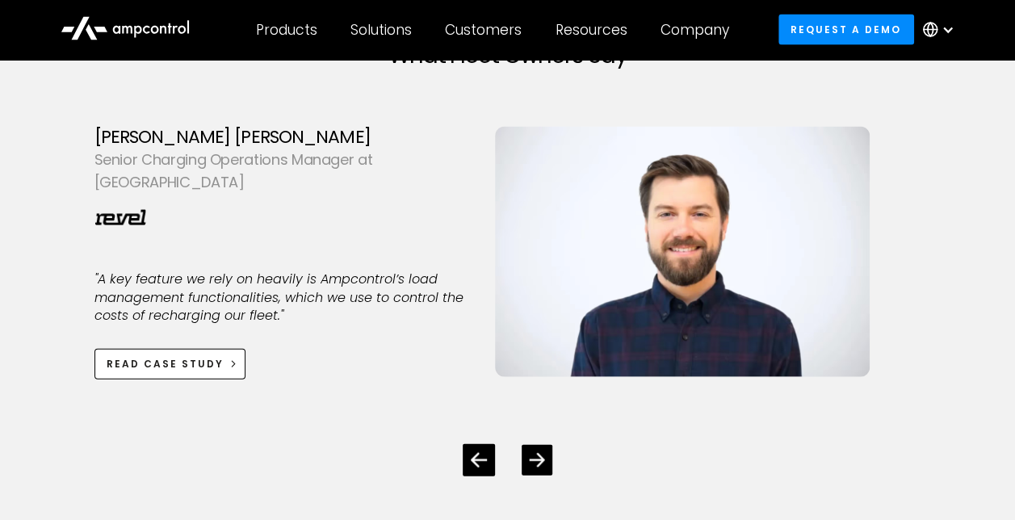
click at [539, 467] on icon "Next slide" at bounding box center [536, 459] width 15 height 15
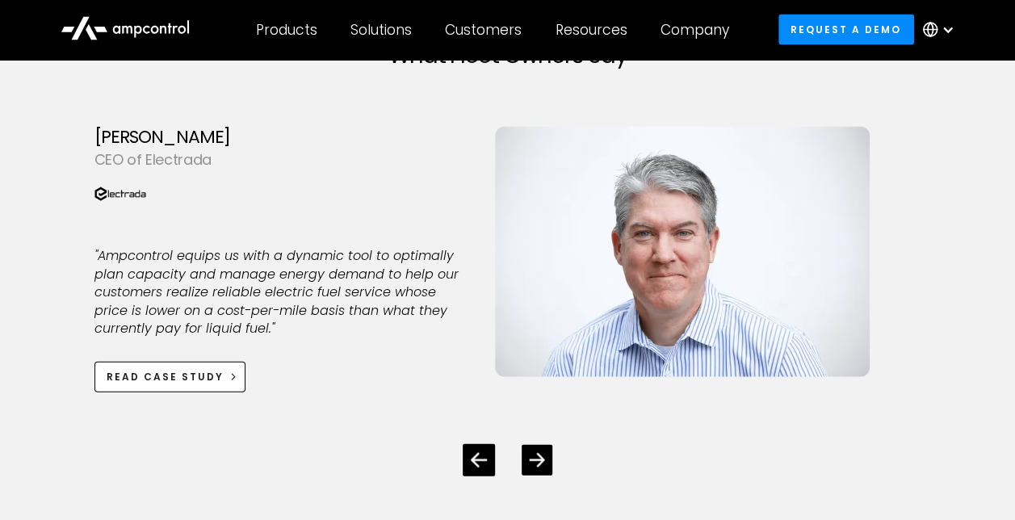
click at [539, 467] on icon "Next slide" at bounding box center [536, 459] width 15 height 15
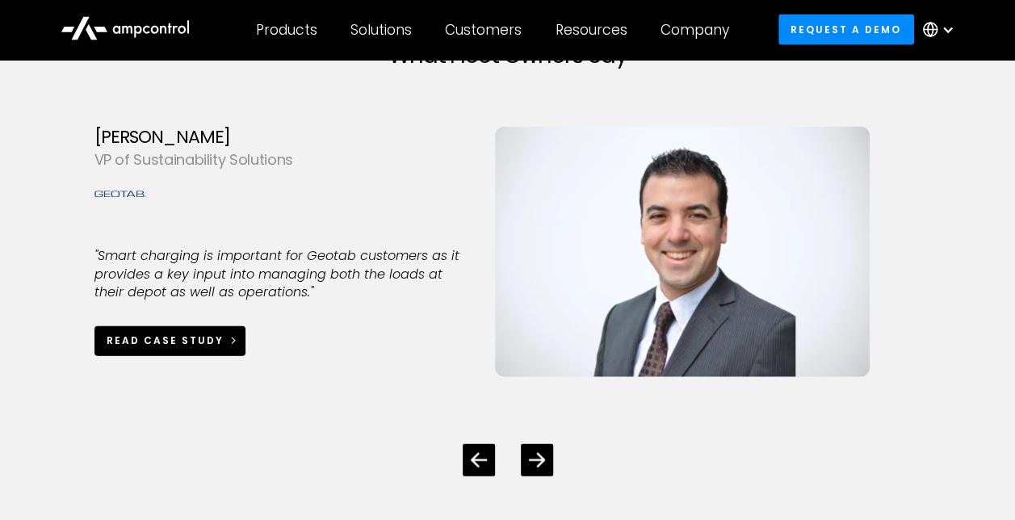
click at [165, 348] on div "Read case study" at bounding box center [165, 340] width 117 height 15
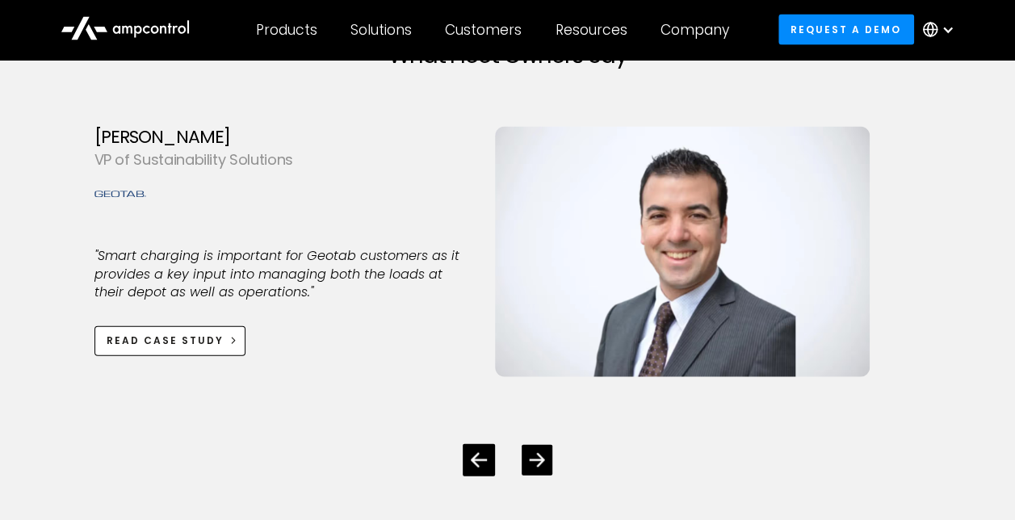
click at [546, 473] on div "Next slide" at bounding box center [536, 460] width 31 height 31
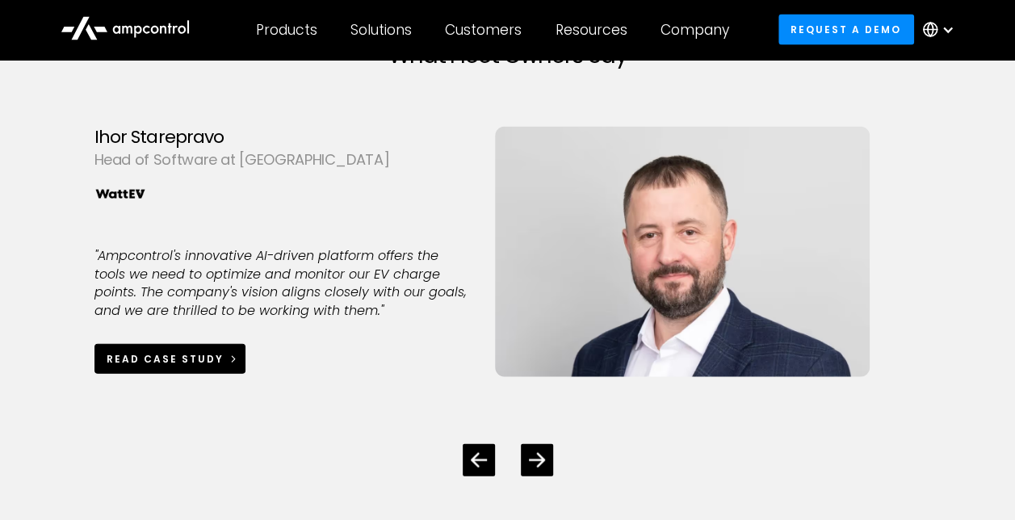
click at [163, 366] on div "Read case study" at bounding box center [165, 359] width 117 height 15
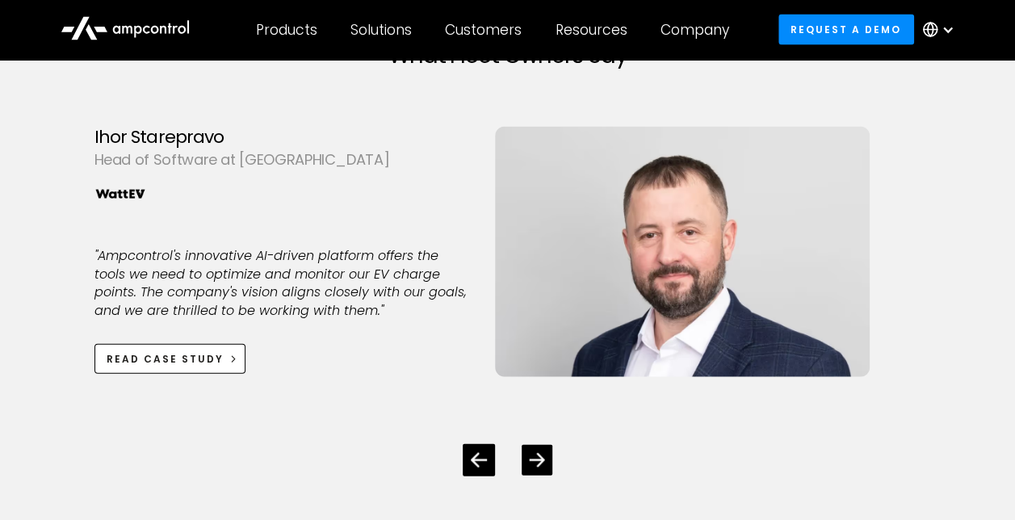
click at [551, 475] on div "Next slide" at bounding box center [536, 460] width 31 height 31
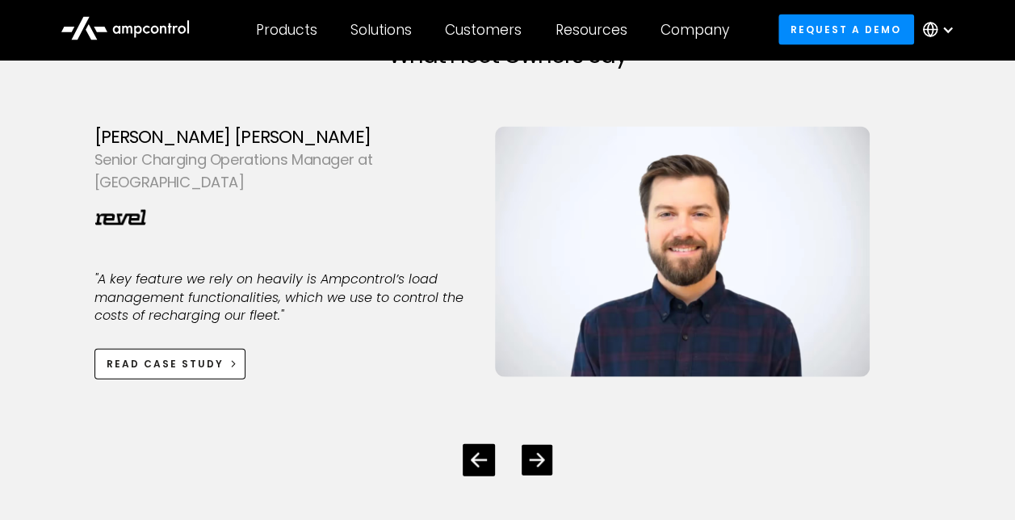
click at [548, 475] on div "Next slide" at bounding box center [536, 460] width 31 height 31
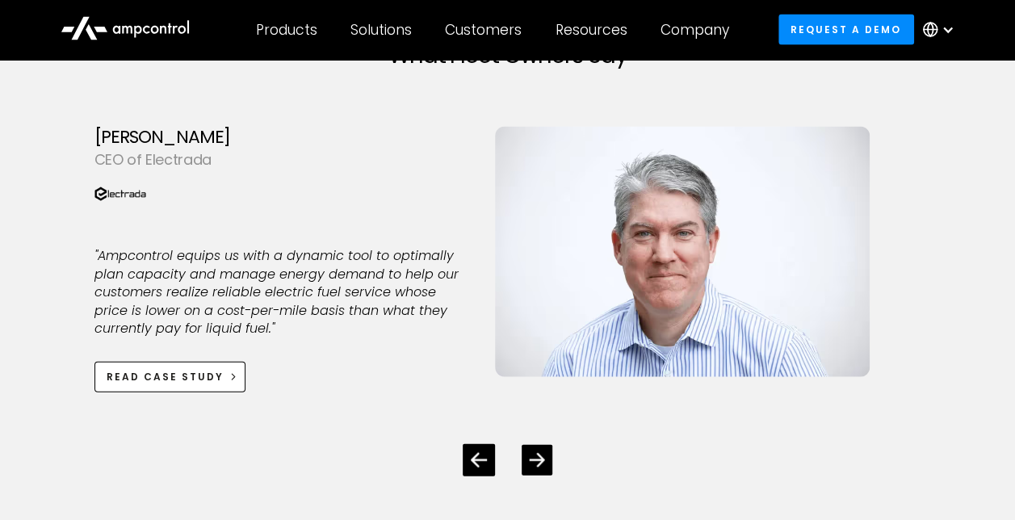
click at [548, 475] on div "Next slide" at bounding box center [536, 460] width 31 height 31
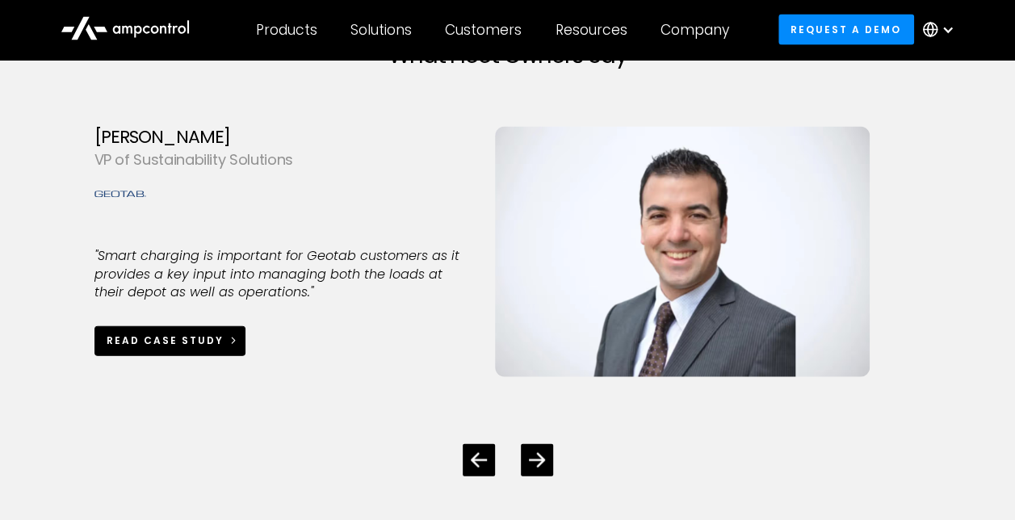
click at [211, 345] on link "Read case study" at bounding box center [170, 341] width 152 height 30
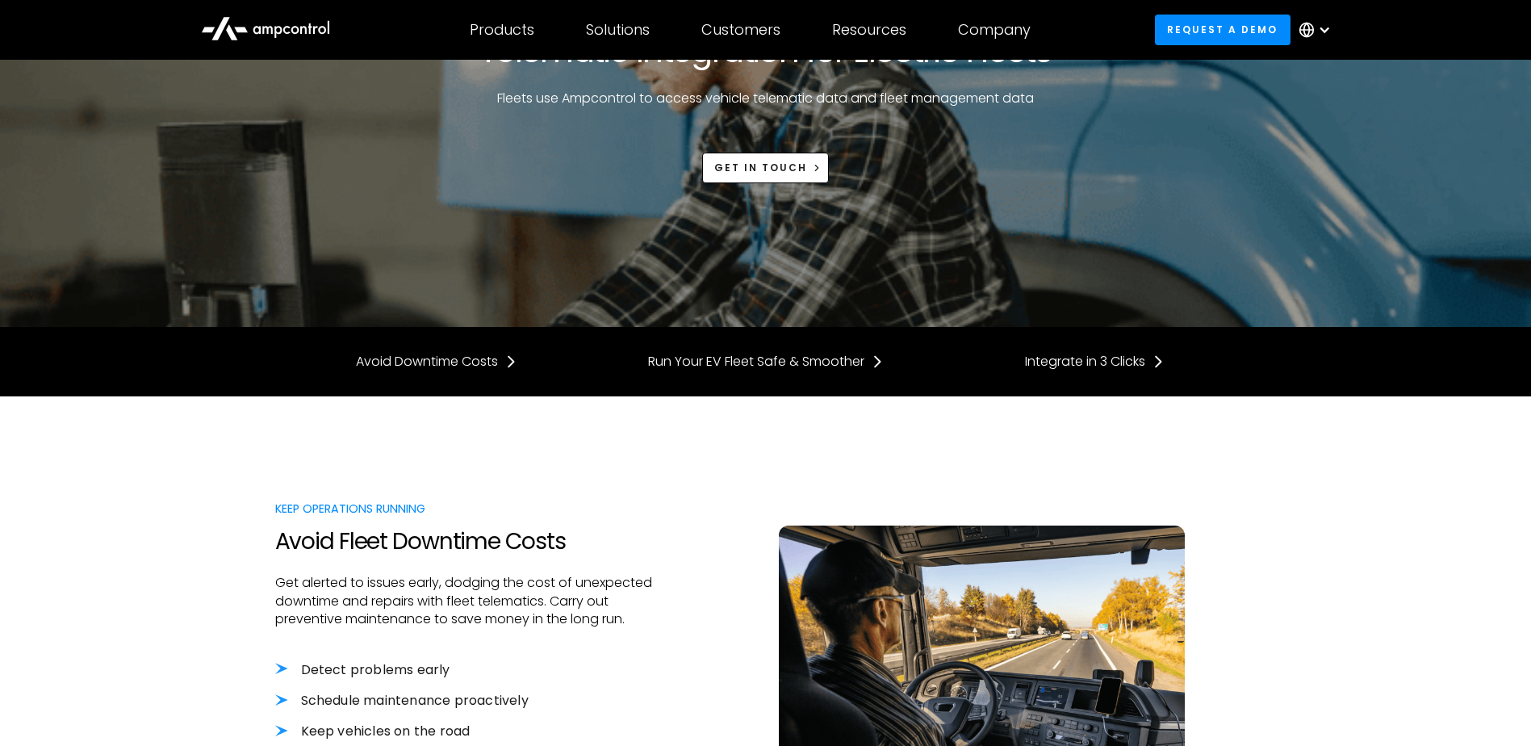
scroll to position [430, 0]
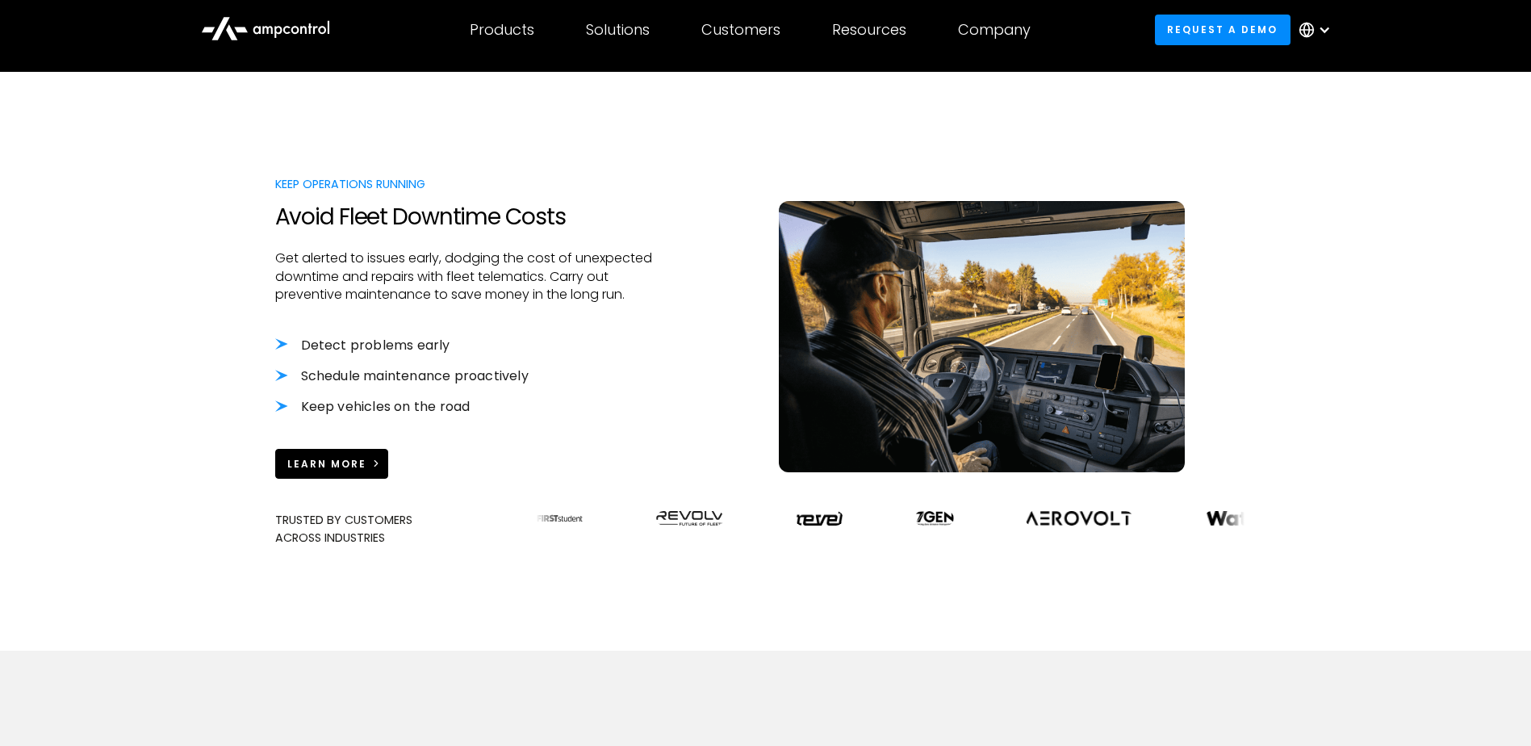
click at [320, 461] on div "Learn More" at bounding box center [326, 464] width 79 height 15
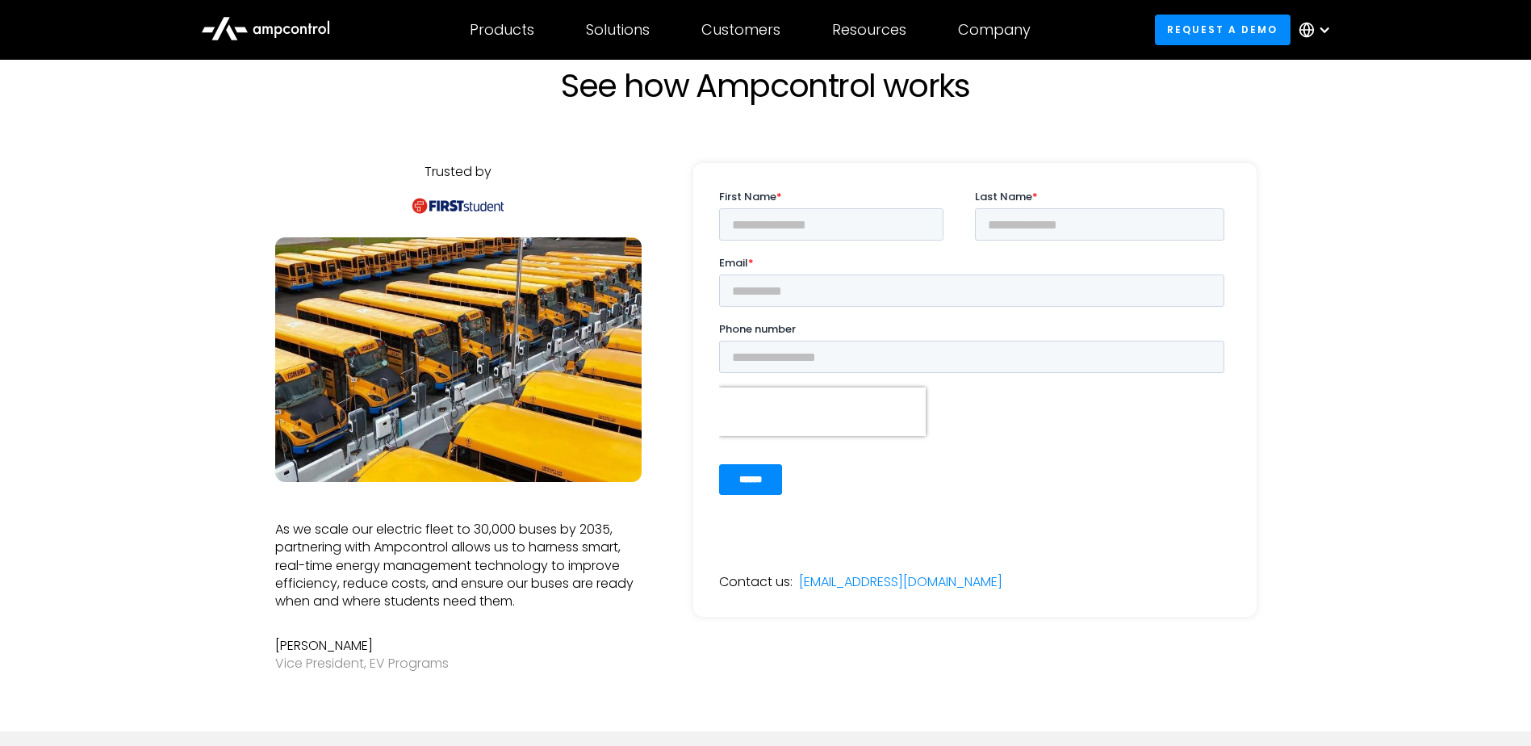
scroll to position [107, 0]
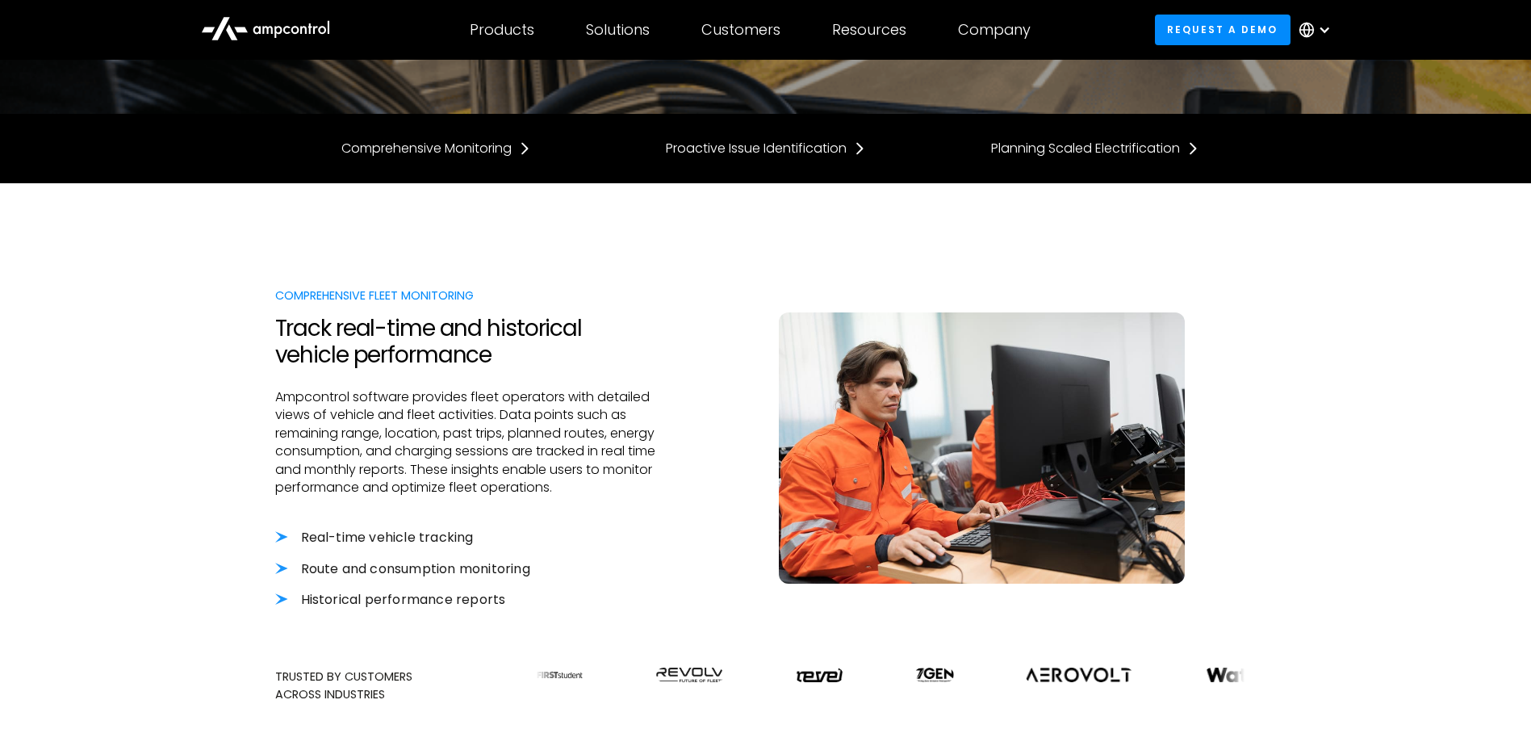
scroll to position [323, 0]
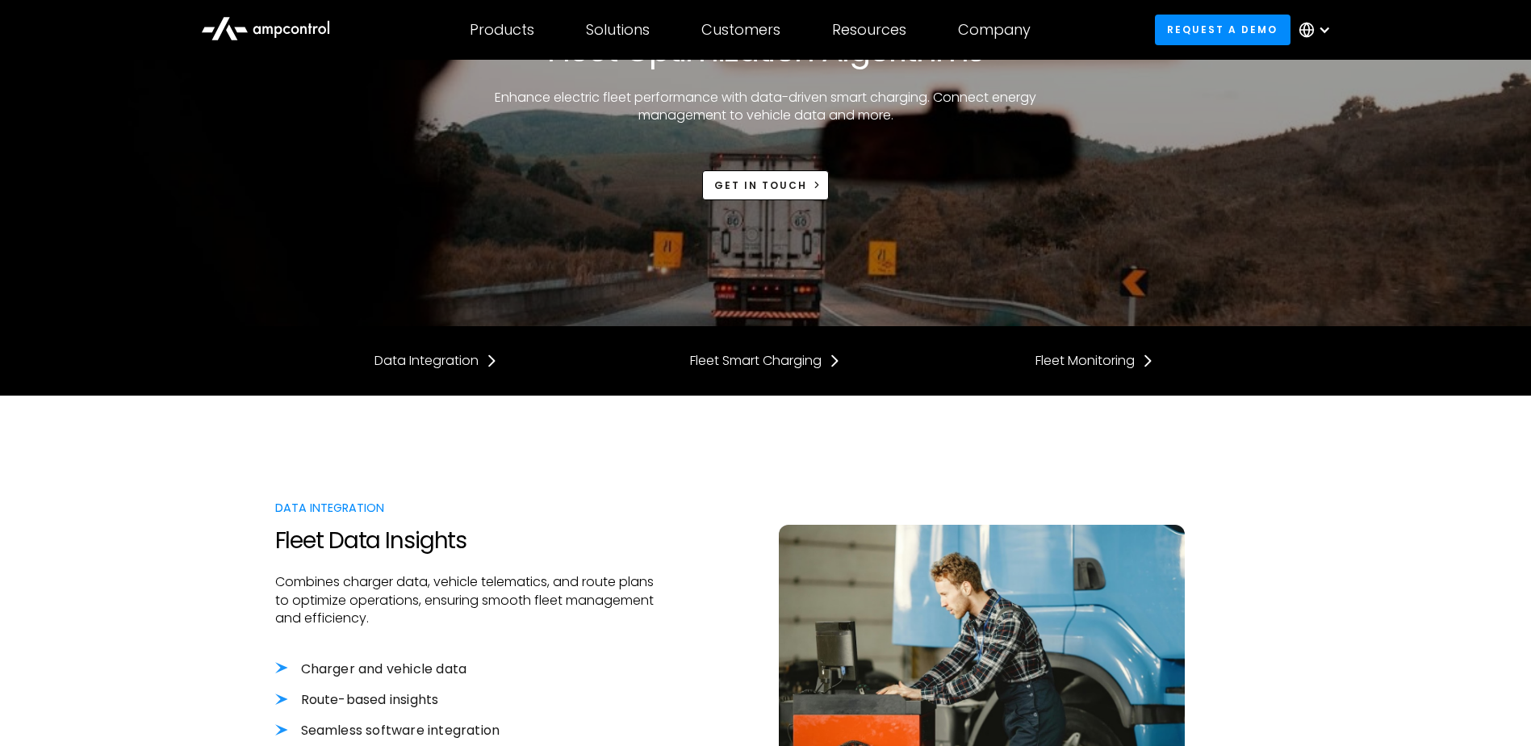
scroll to position [216, 0]
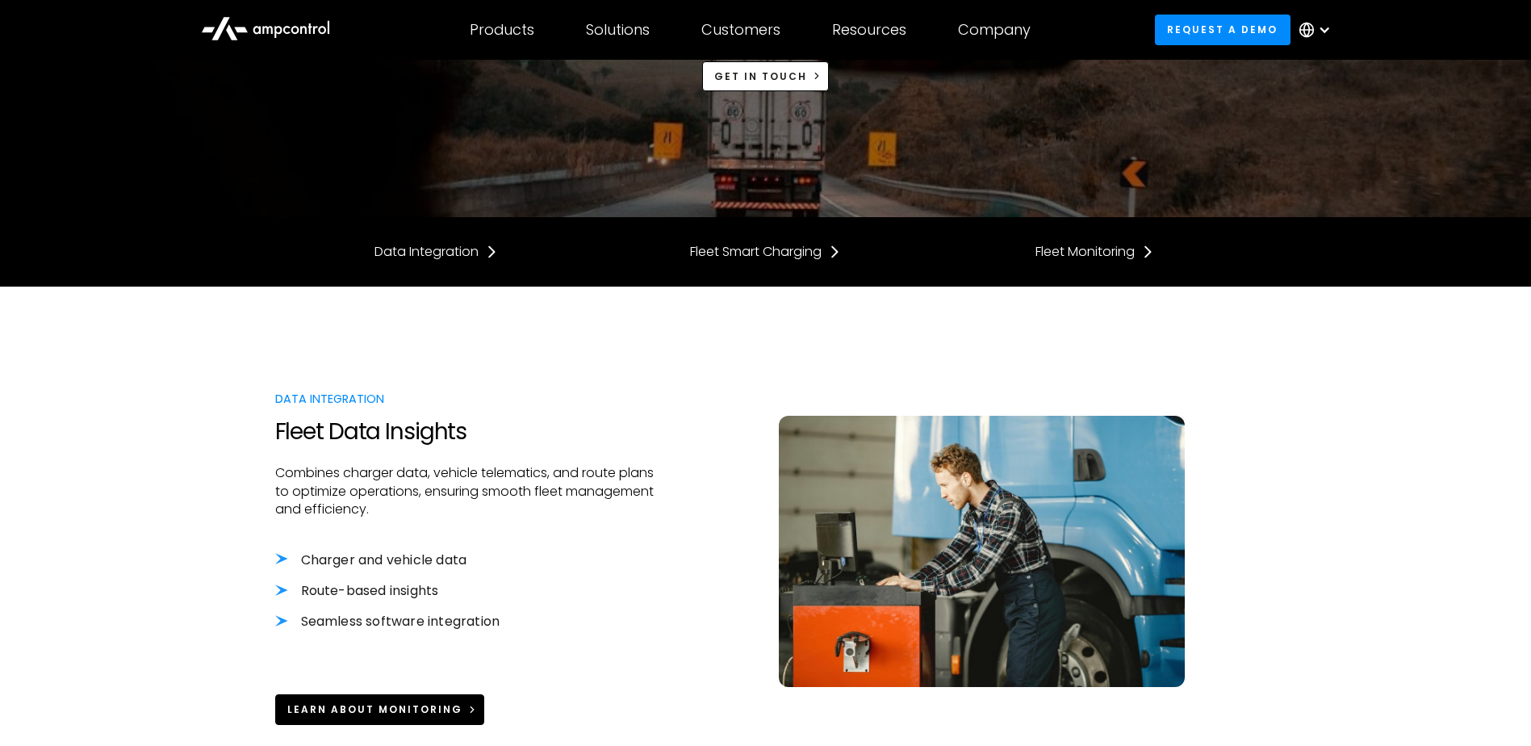
click at [334, 714] on div "Learn about Monitoring" at bounding box center [374, 709] width 175 height 15
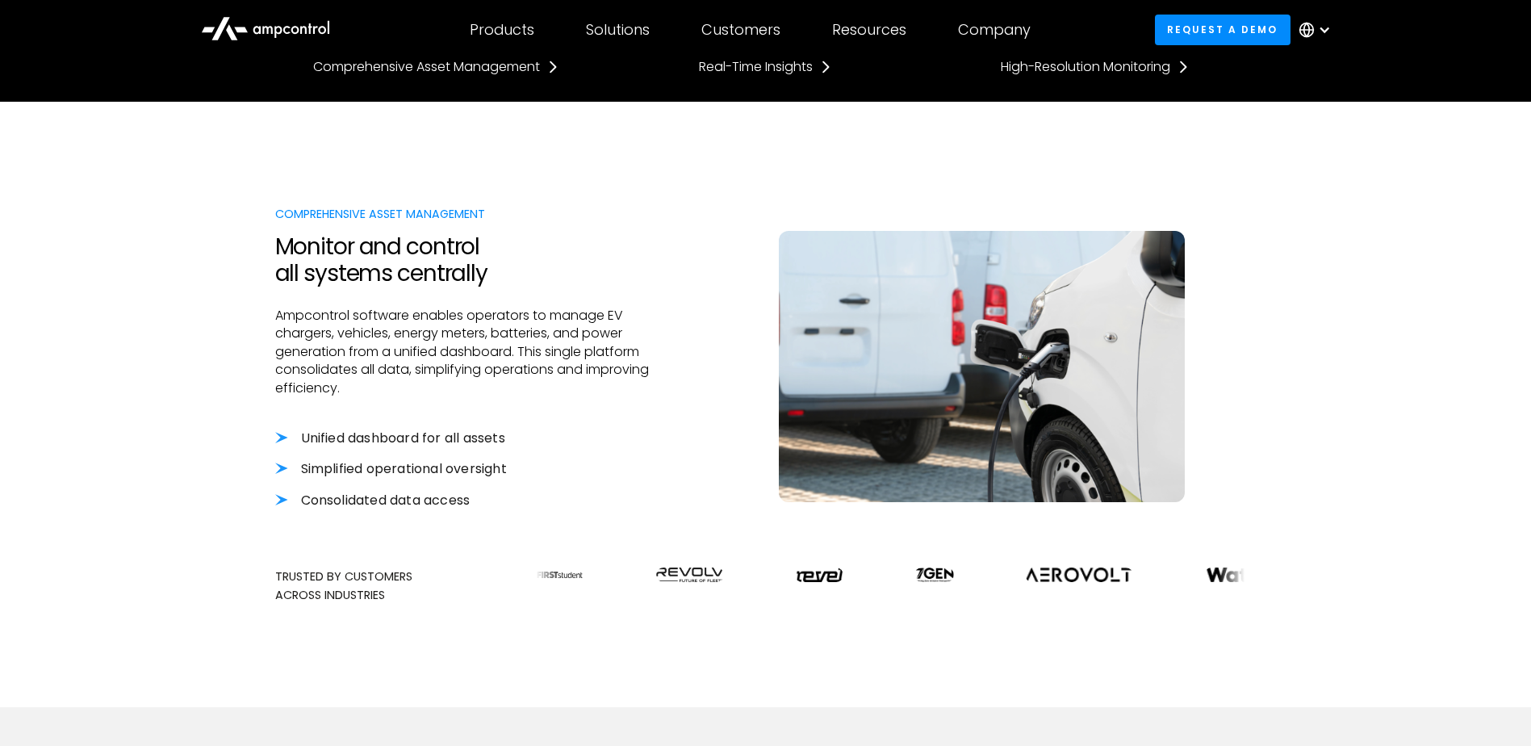
scroll to position [430, 0]
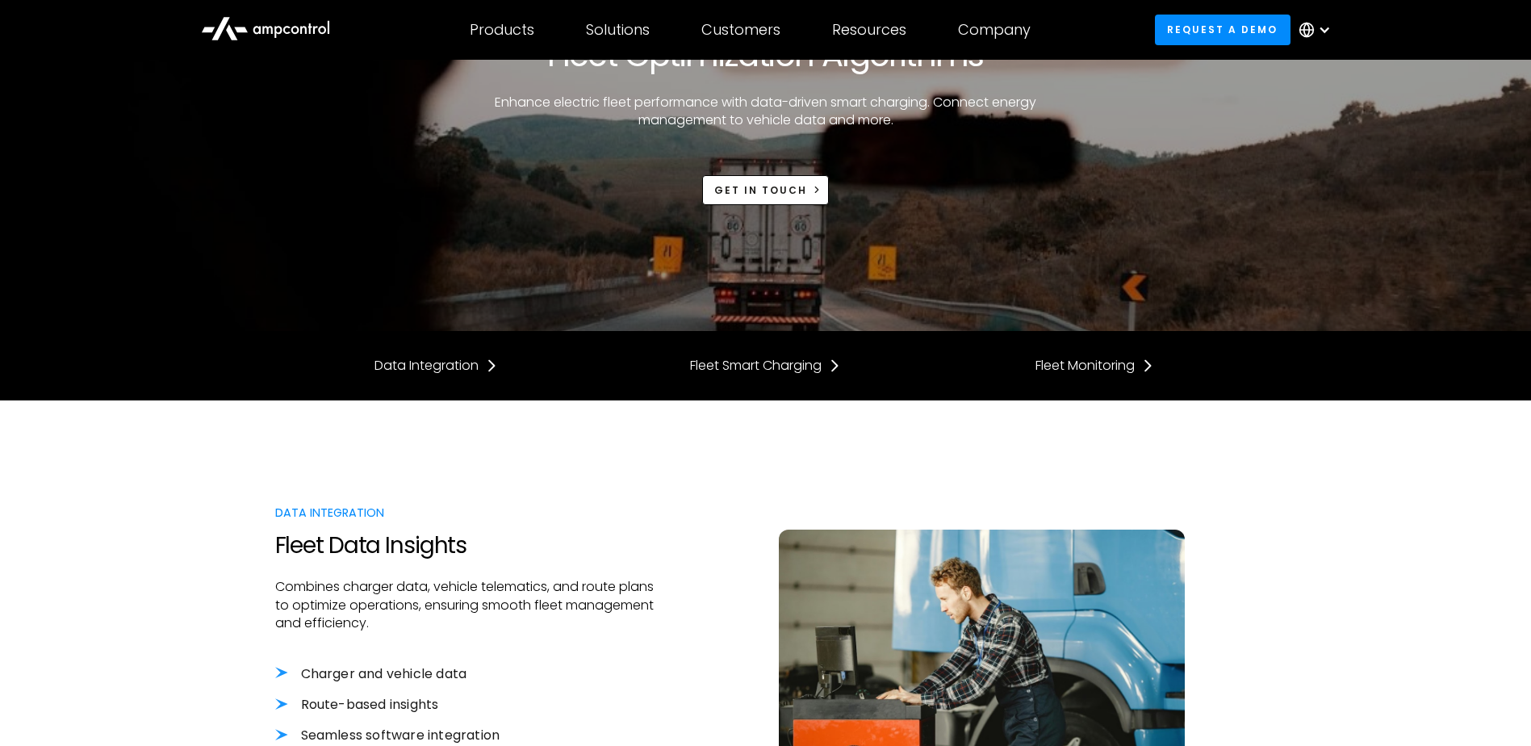
scroll to position [323, 0]
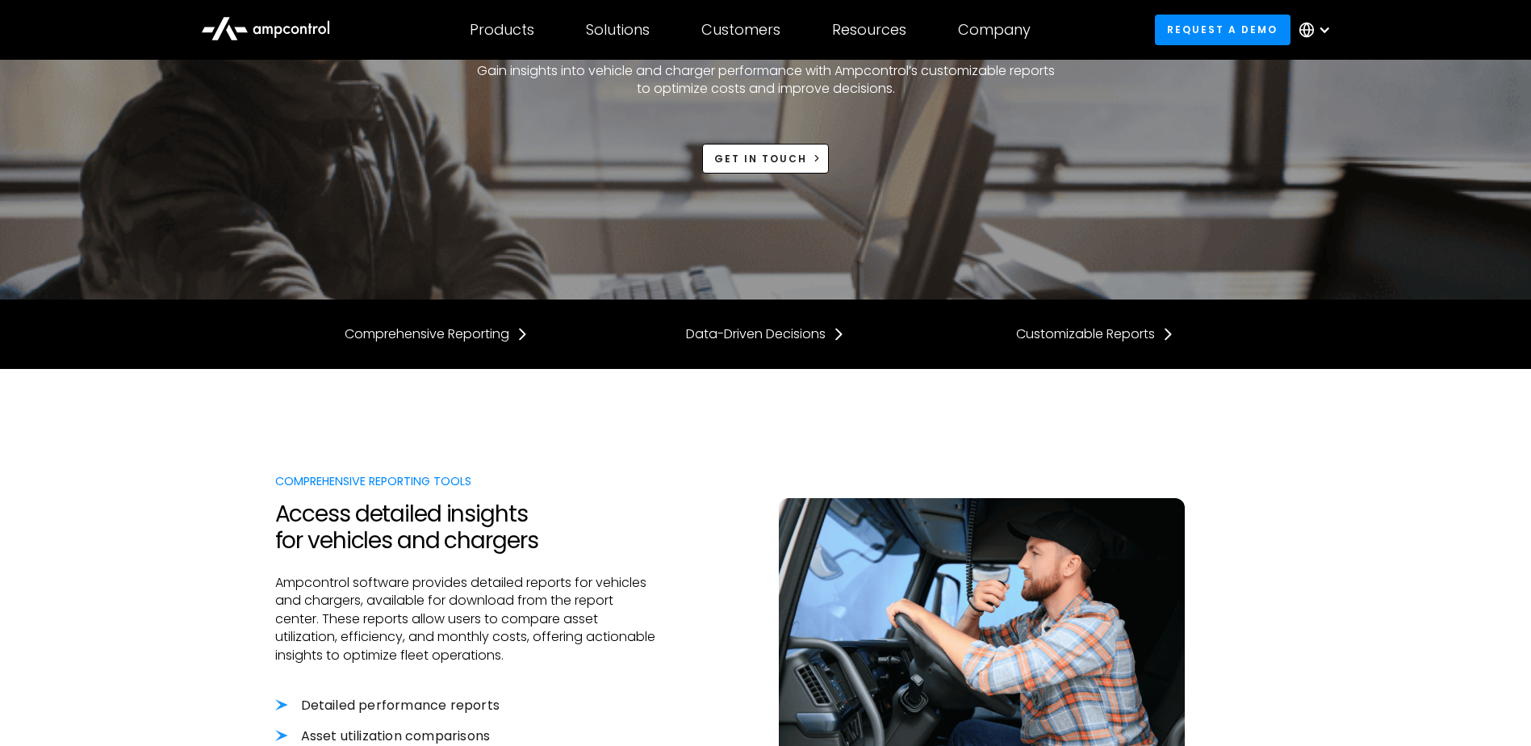
scroll to position [323, 0]
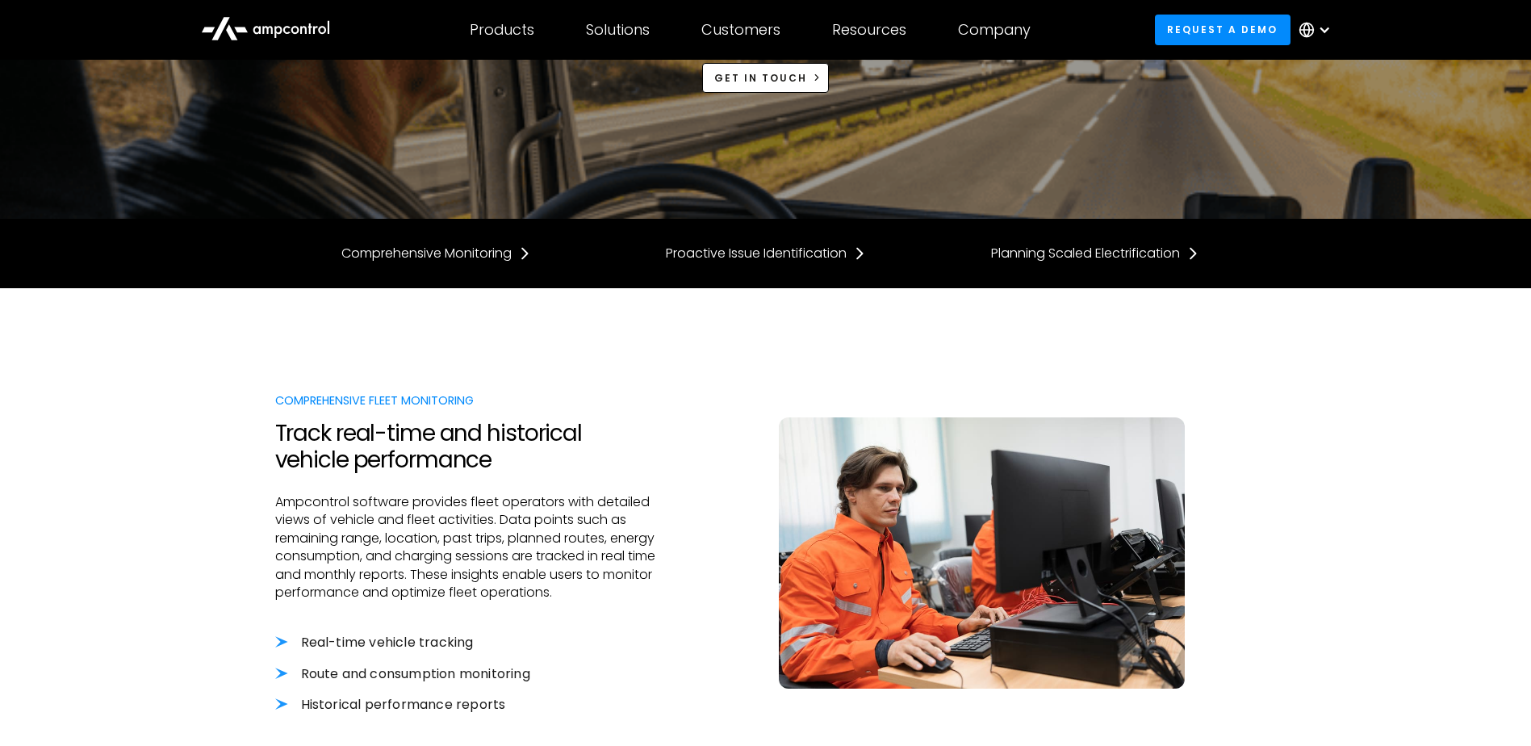
scroll to position [216, 0]
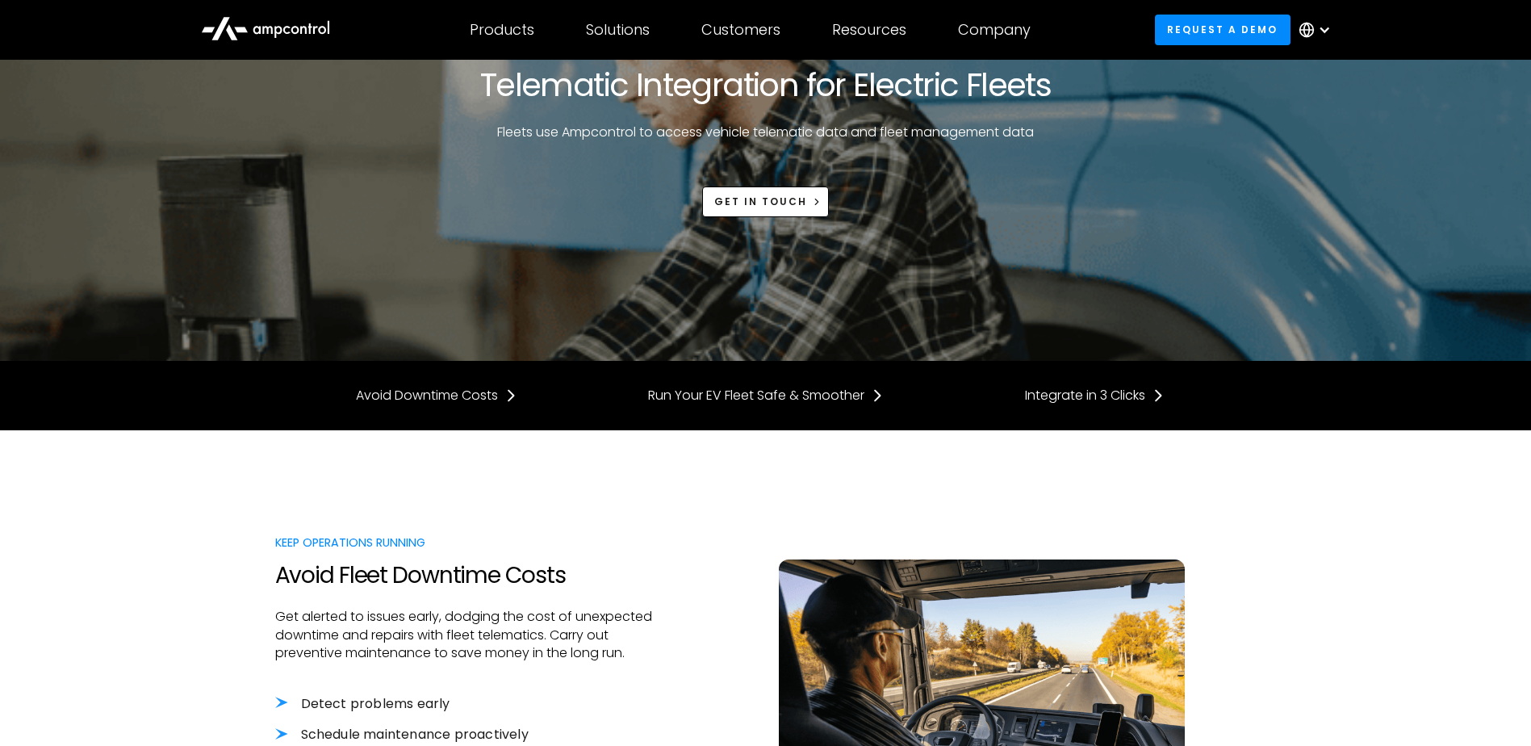
scroll to position [216, 0]
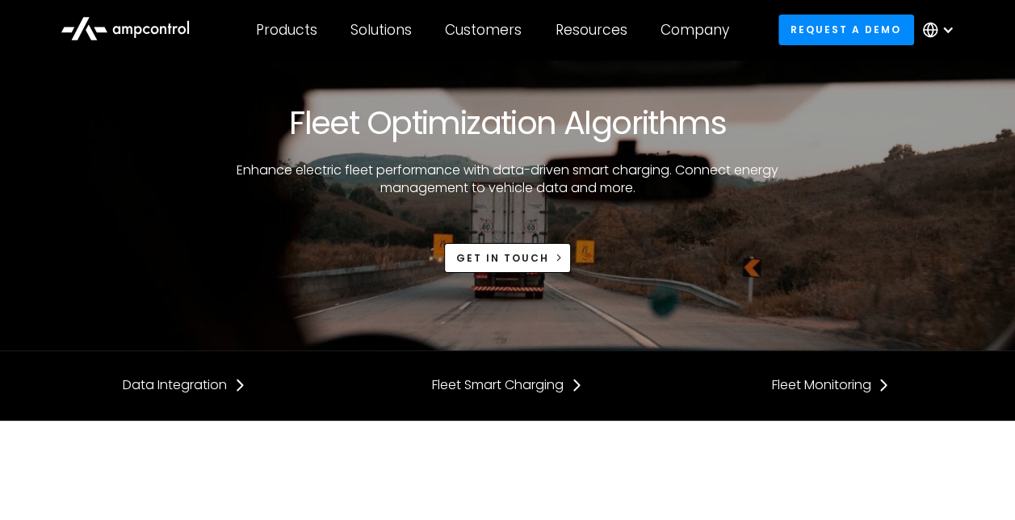
scroll to position [323, 0]
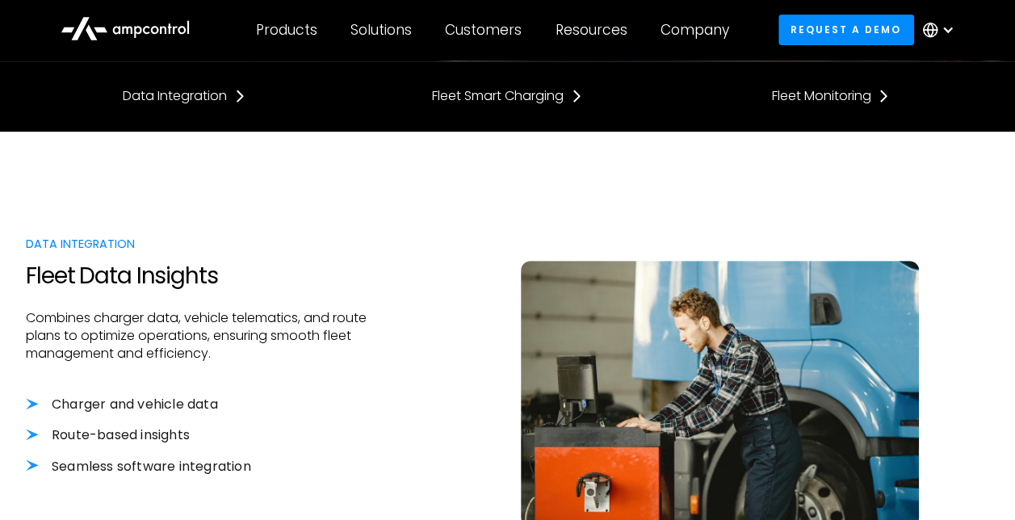
click at [15, 13] on div "Products Products Energy Management Load management, cost optimization, oversub…" at bounding box center [507, 30] width 1015 height 60
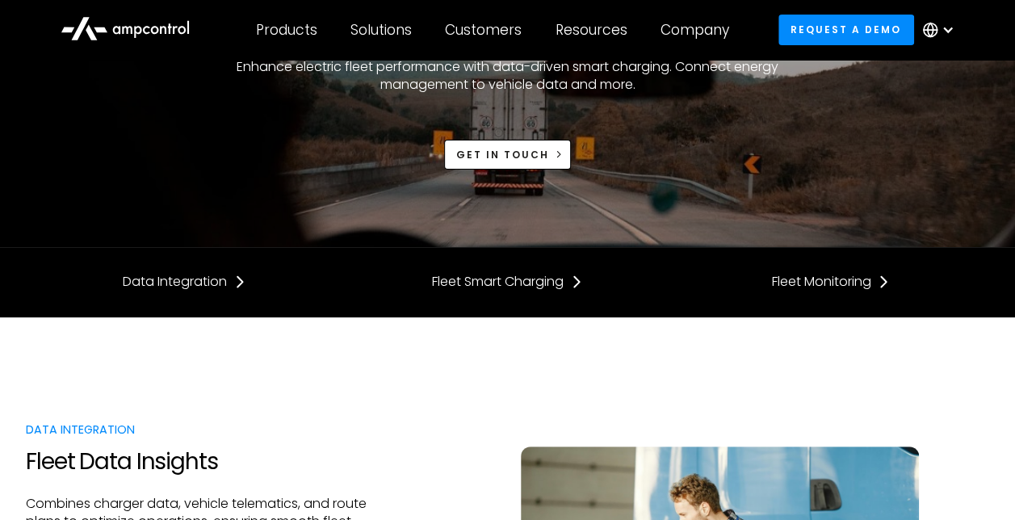
scroll to position [430, 0]
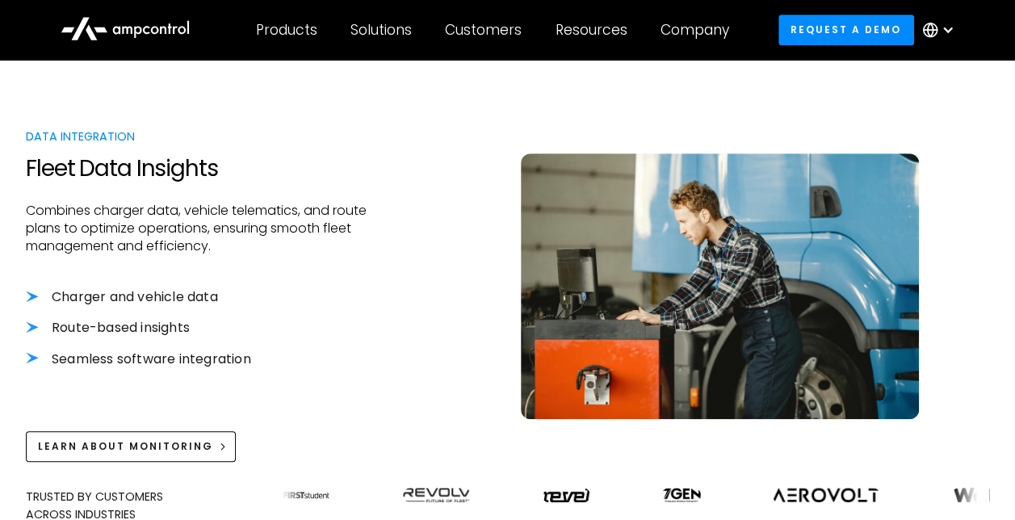
click at [339, 271] on div at bounding box center [213, 272] width 375 height 32
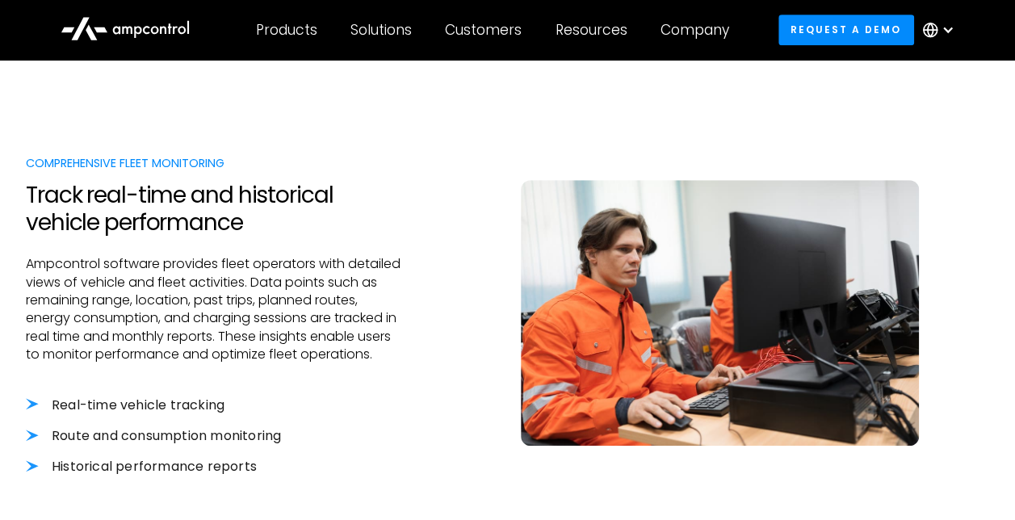
scroll to position [430, 0]
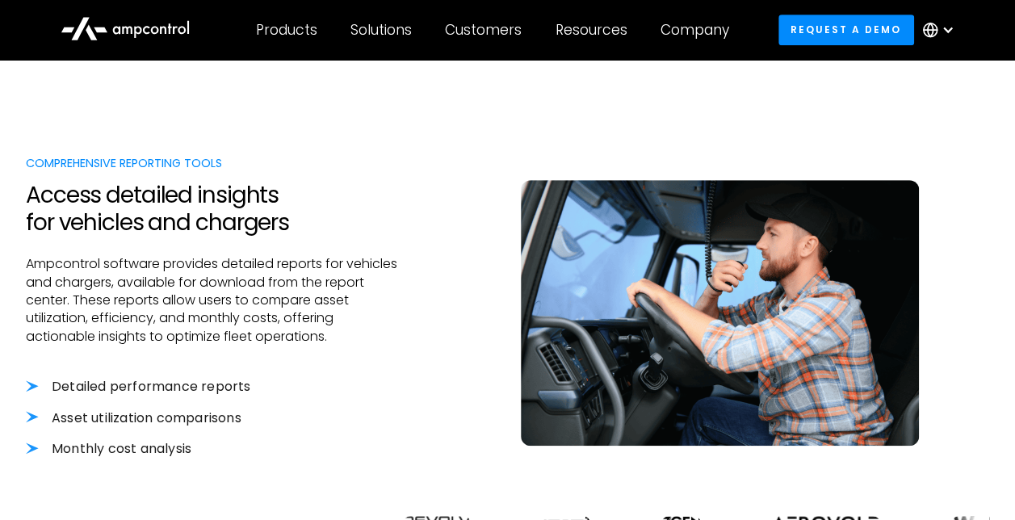
scroll to position [430, 0]
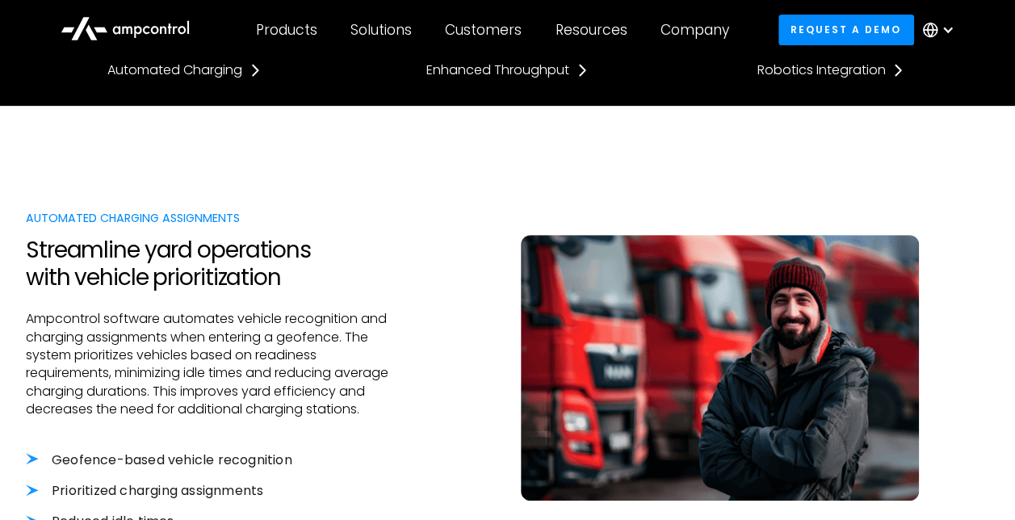
scroll to position [430, 0]
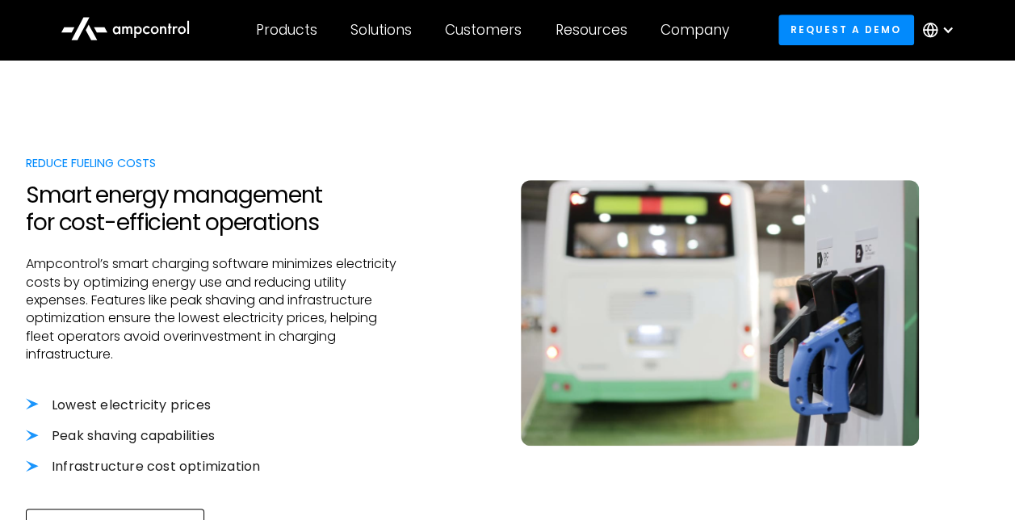
scroll to position [430, 0]
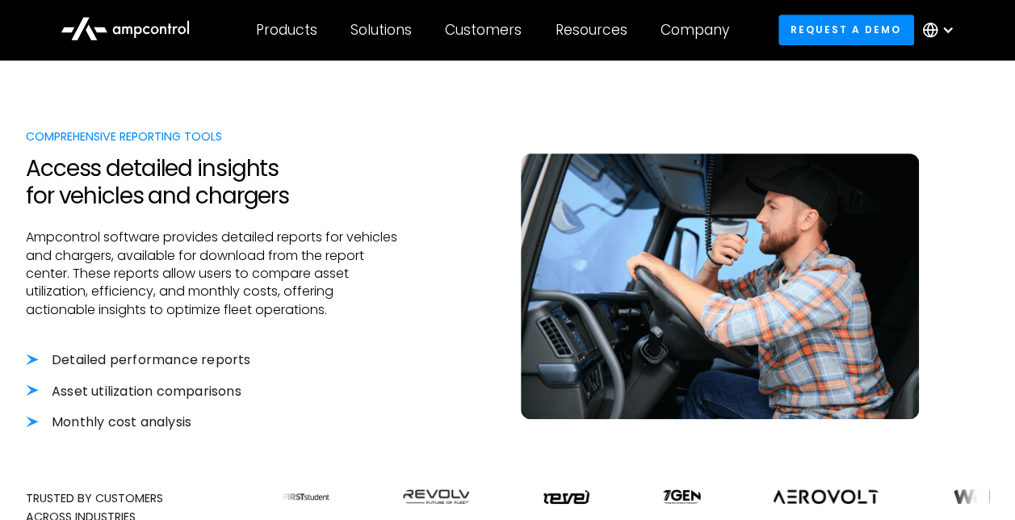
scroll to position [538, 0]
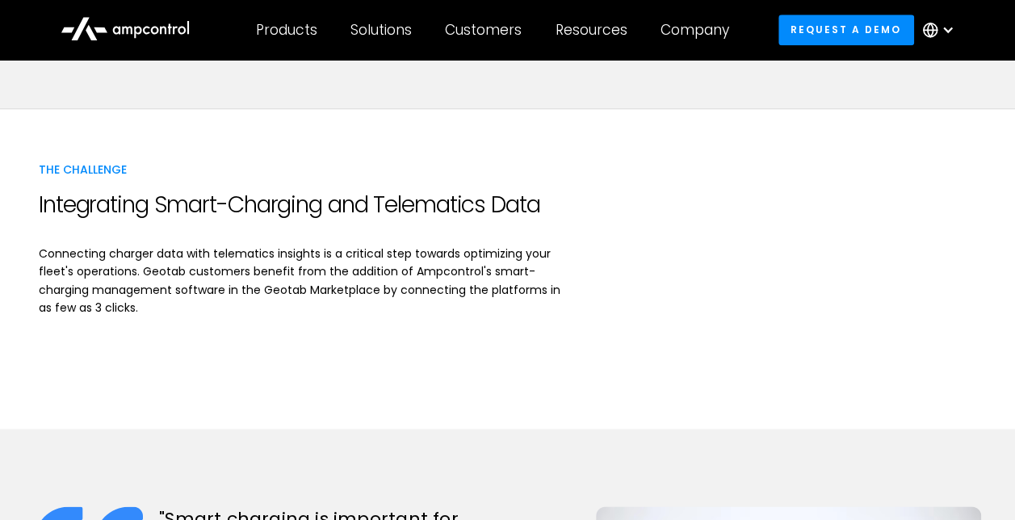
scroll to position [969, 0]
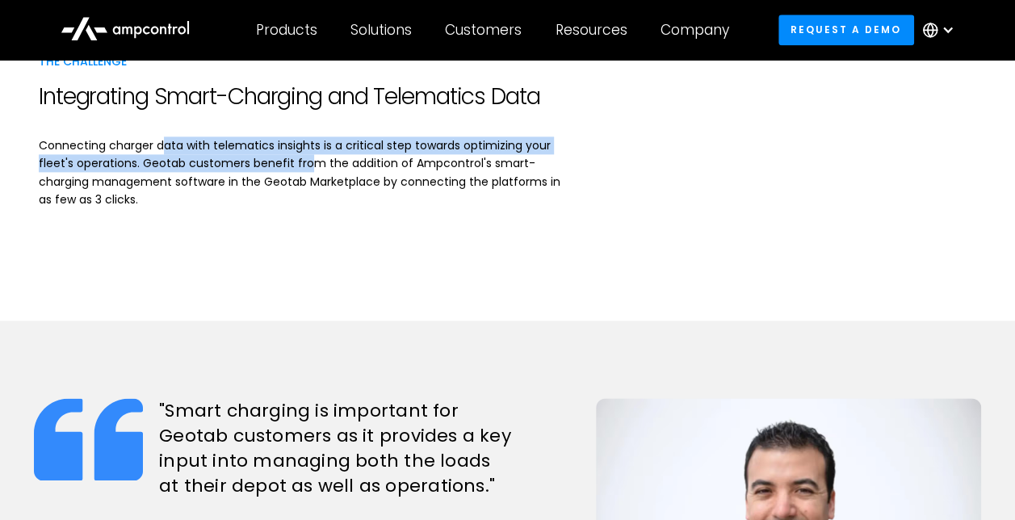
drag, startPoint x: 161, startPoint y: 142, endPoint x: 351, endPoint y: 147, distance: 190.5
click at [342, 147] on p "Connecting charger data with telematics insights is a critical step towards opt…" at bounding box center [302, 172] width 526 height 73
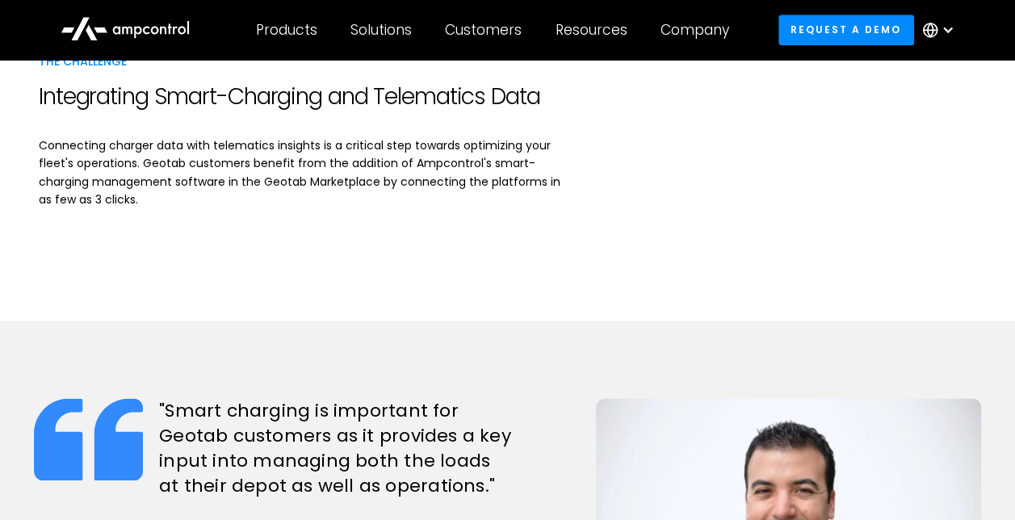
drag, startPoint x: 351, startPoint y: 147, endPoint x: 443, endPoint y: 171, distance: 95.1
click at [443, 171] on p "Connecting charger data with telematics insights is a critical step towards opt…" at bounding box center [302, 172] width 526 height 73
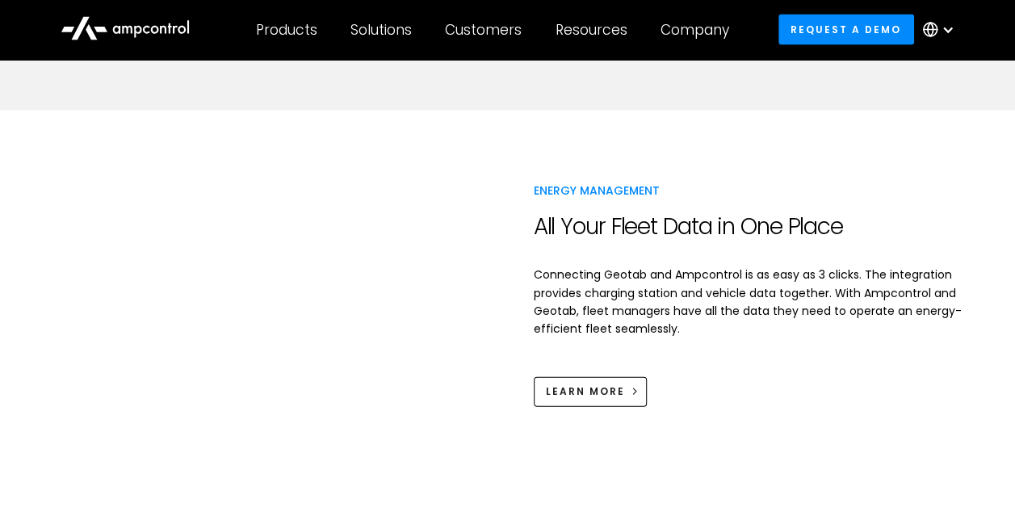
scroll to position [1614, 0]
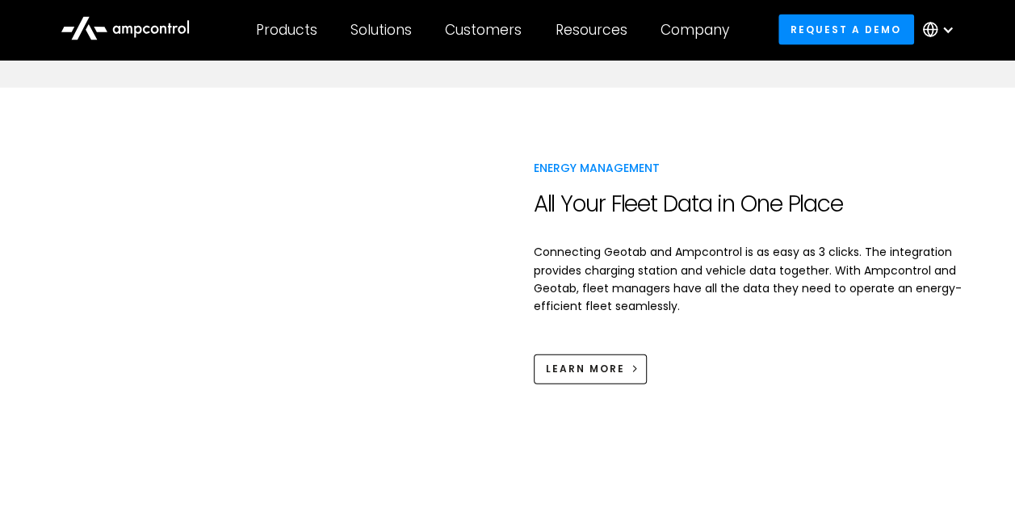
click at [550, 249] on p "Connecting Geotab and Ampcontrol is as easy as 3 clicks. The integration provid…" at bounding box center [755, 279] width 443 height 73
click at [549, 249] on p "Connecting Geotab and Ampcontrol is as easy as 3 clicks. The integration provid…" at bounding box center [755, 279] width 443 height 73
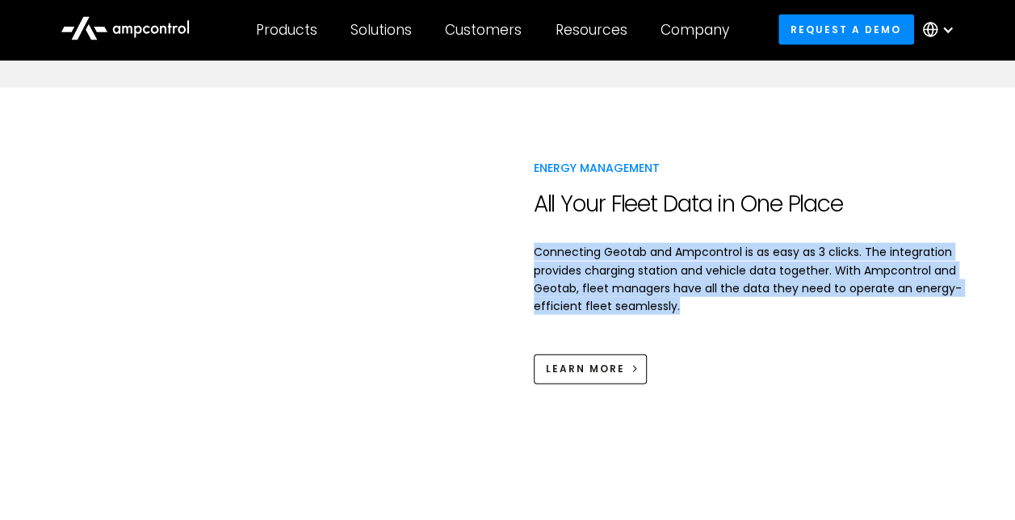
click at [549, 249] on p "Connecting Geotab and Ampcontrol is as easy as 3 clicks. The integration provid…" at bounding box center [755, 279] width 443 height 73
drag, startPoint x: 549, startPoint y: 249, endPoint x: 731, endPoint y: 294, distance: 187.9
click at [731, 294] on p "Connecting Geotab and Ampcontrol is as easy as 3 clicks. The integration provid…" at bounding box center [755, 279] width 443 height 73
click at [746, 278] on p "Connecting Geotab and Ampcontrol is as easy as 3 clicks. The integration provid…" at bounding box center [755, 279] width 443 height 73
click at [738, 275] on p "Connecting Geotab and Ampcontrol is as easy as 3 clicks. The integration provid…" at bounding box center [755, 279] width 443 height 73
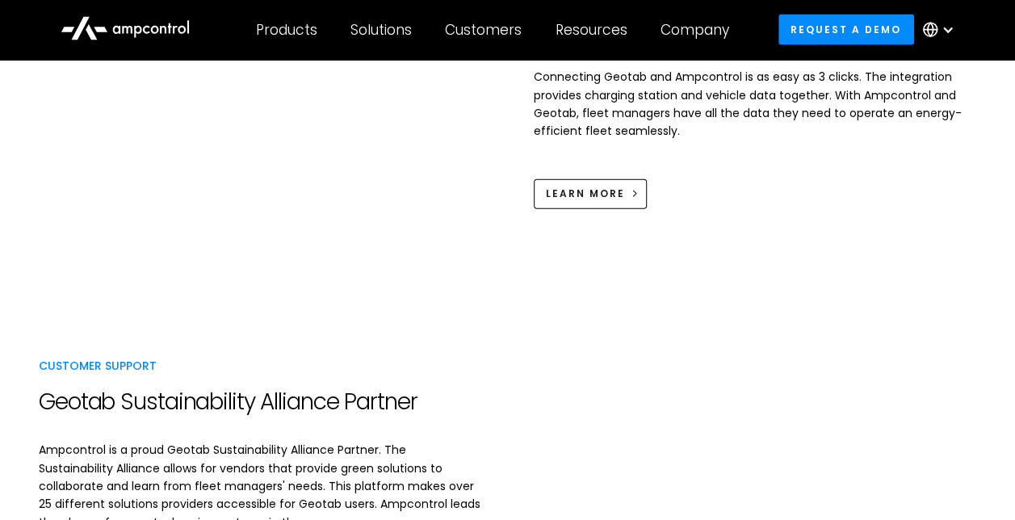
scroll to position [1722, 0]
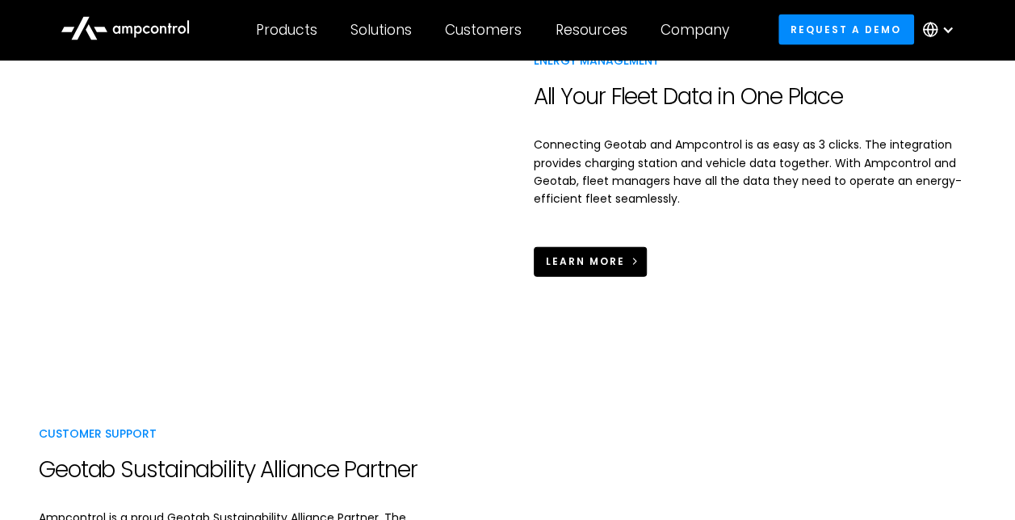
click at [603, 258] on div "learn more" at bounding box center [585, 261] width 79 height 15
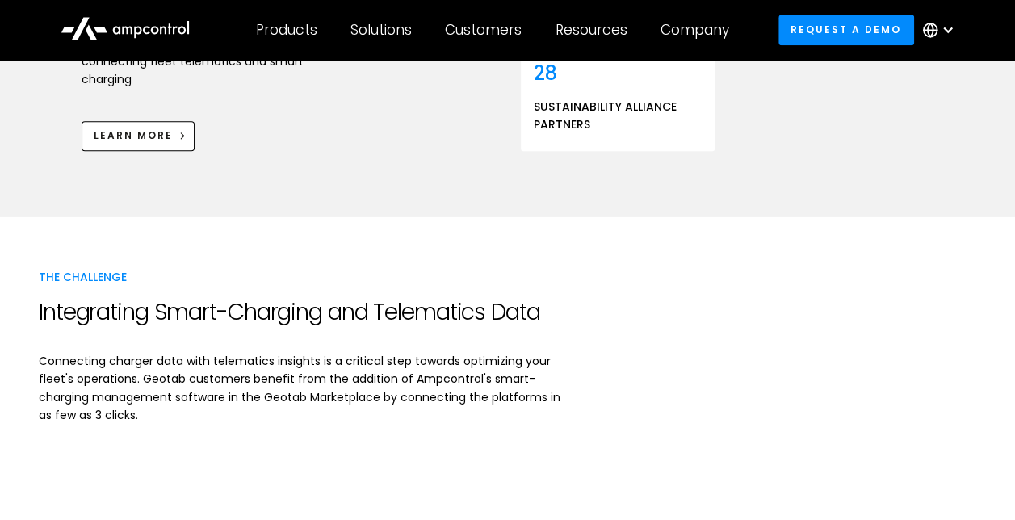
scroll to position [969, 0]
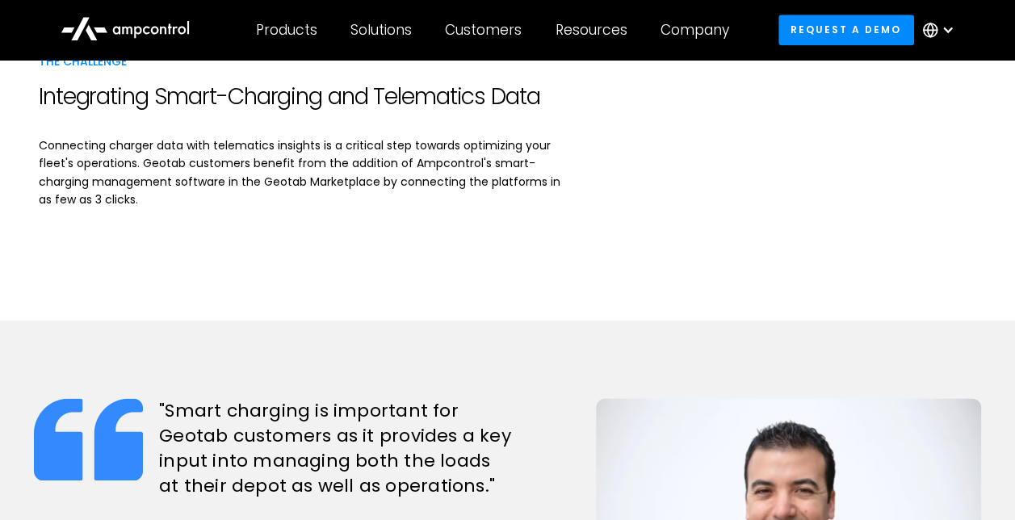
drag, startPoint x: 818, startPoint y: 252, endPoint x: 441, endPoint y: 261, distance: 377.8
click at [436, 262] on div "The Challenge Integrating Smart-Charging and Telematics Data Connecting charger…" at bounding box center [507, 161] width 963 height 320
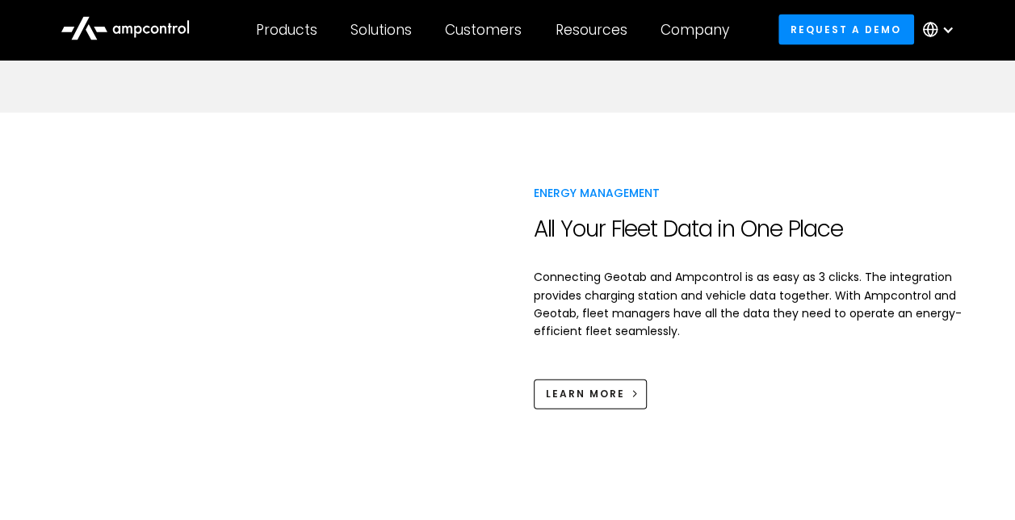
scroll to position [1614, 0]
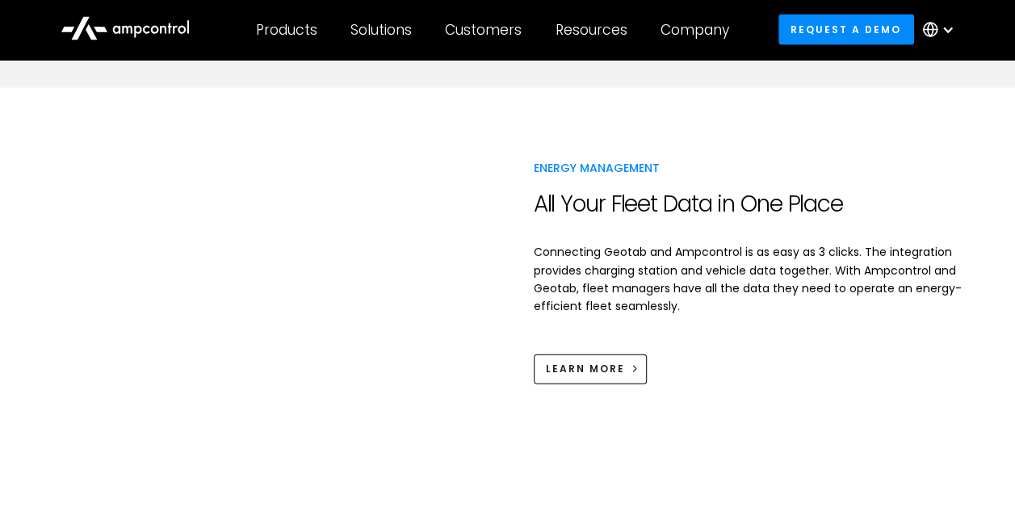
click at [729, 298] on p "Connecting Geotab and Ampcontrol is as easy as 3 clicks. The integration provid…" at bounding box center [755, 279] width 443 height 73
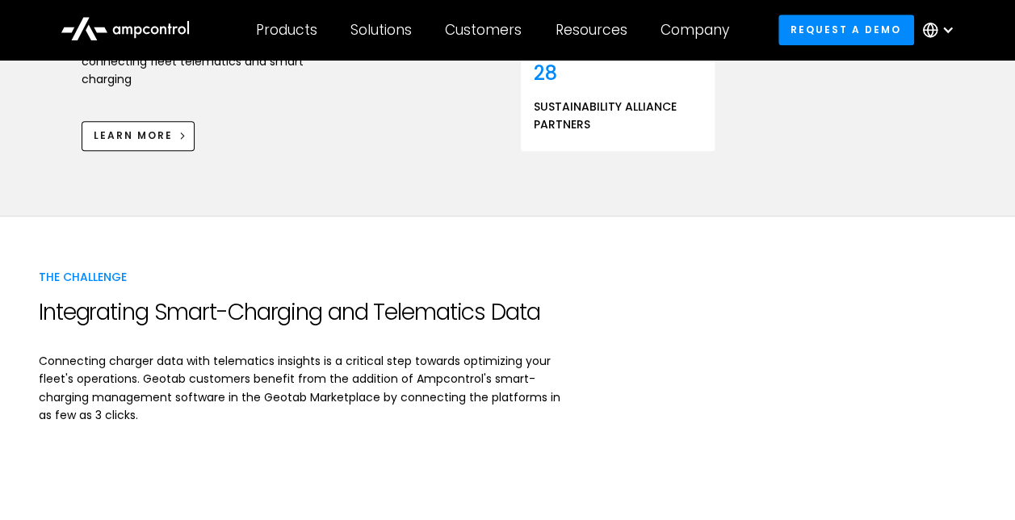
scroll to position [430, 0]
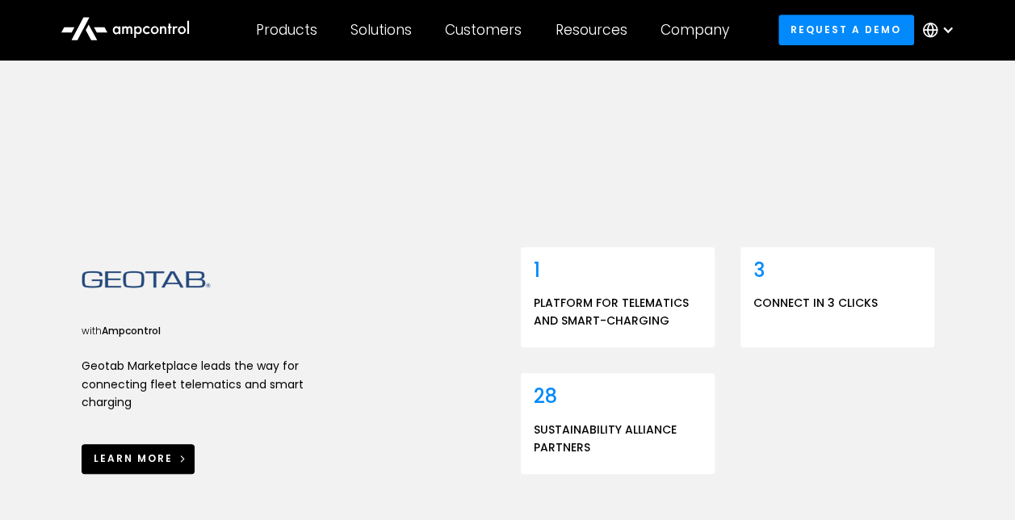
click at [119, 450] on link "learn more" at bounding box center [139, 459] width 114 height 30
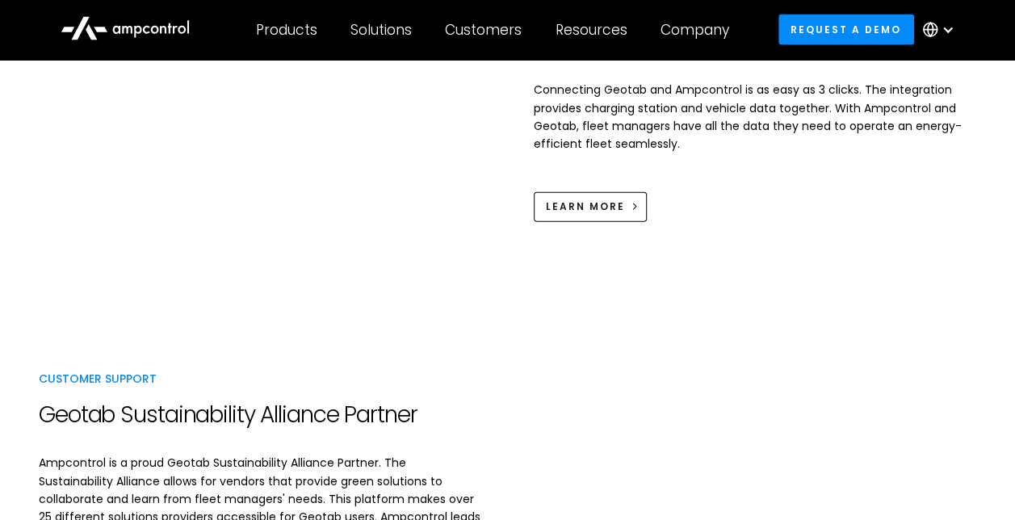
scroll to position [1714, 0]
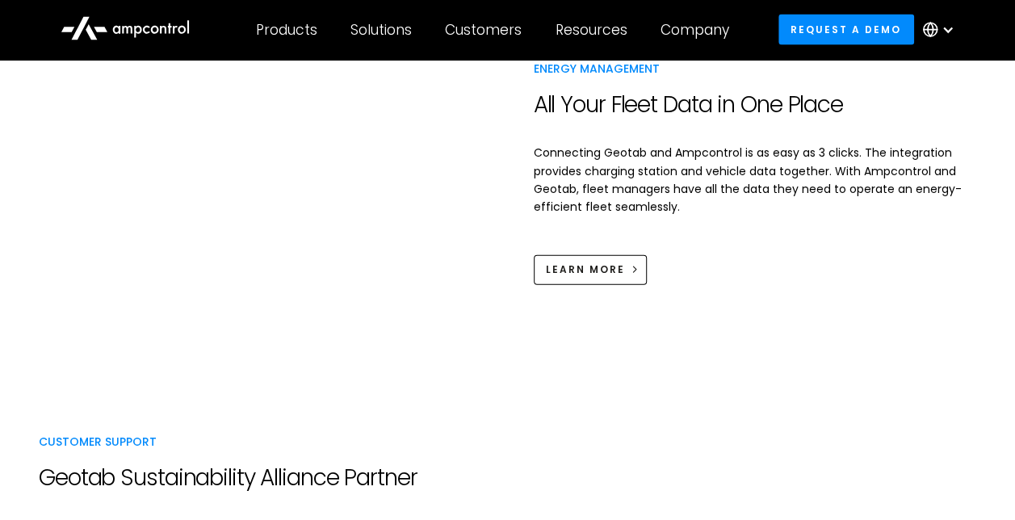
click at [575, 255] on link "learn more" at bounding box center [591, 270] width 114 height 30
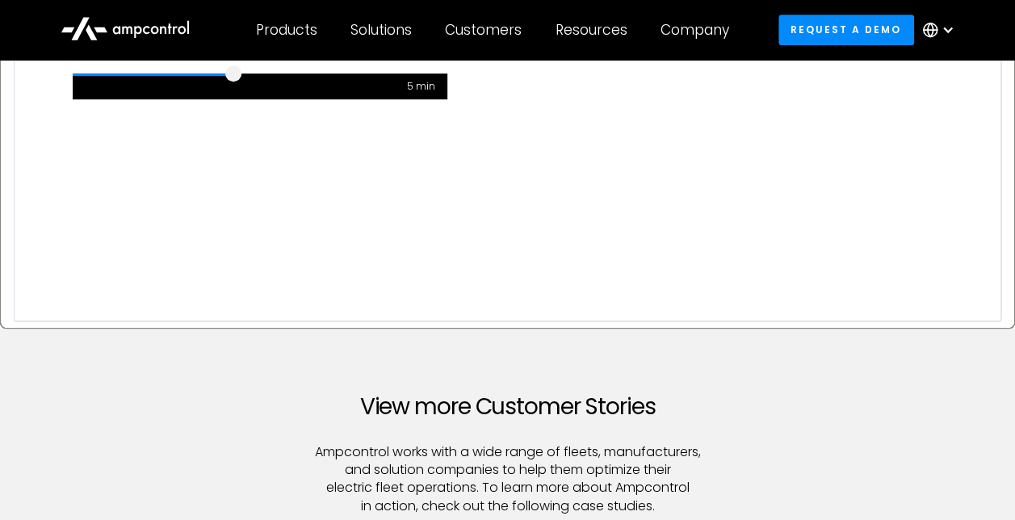
scroll to position [215, 0]
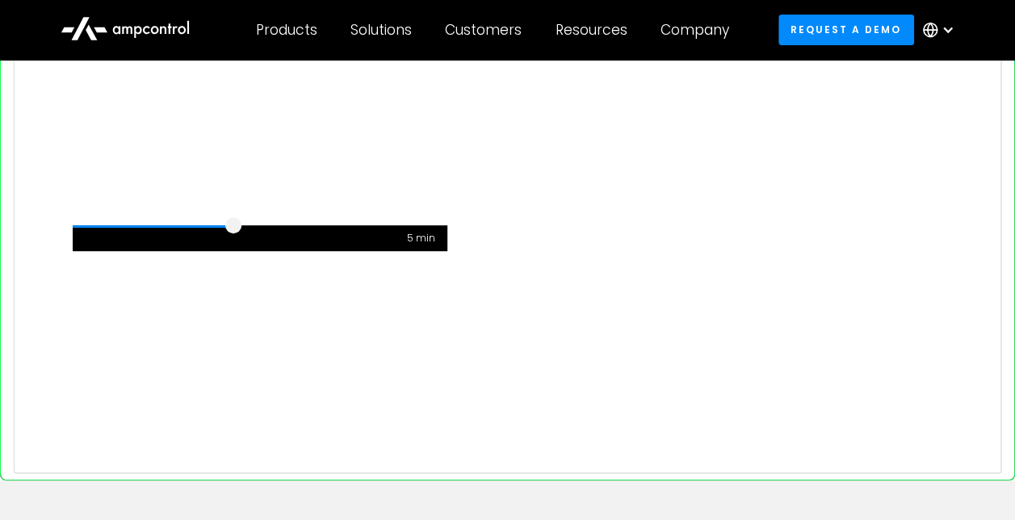
click at [305, 246] on input "Phone number" at bounding box center [507, 184] width 987 height 575
click at [212, 195] on input "Phone number" at bounding box center [507, 184] width 987 height 575
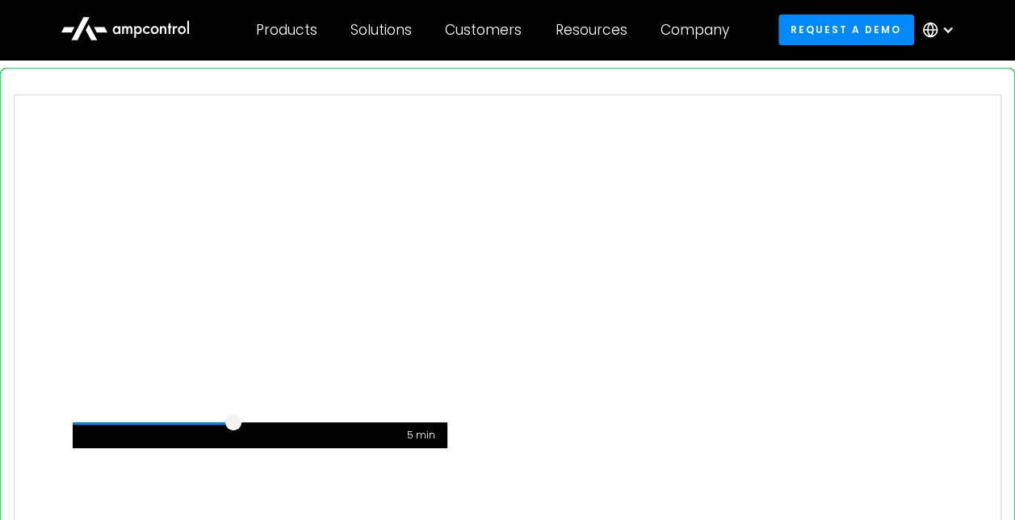
scroll to position [0, 0]
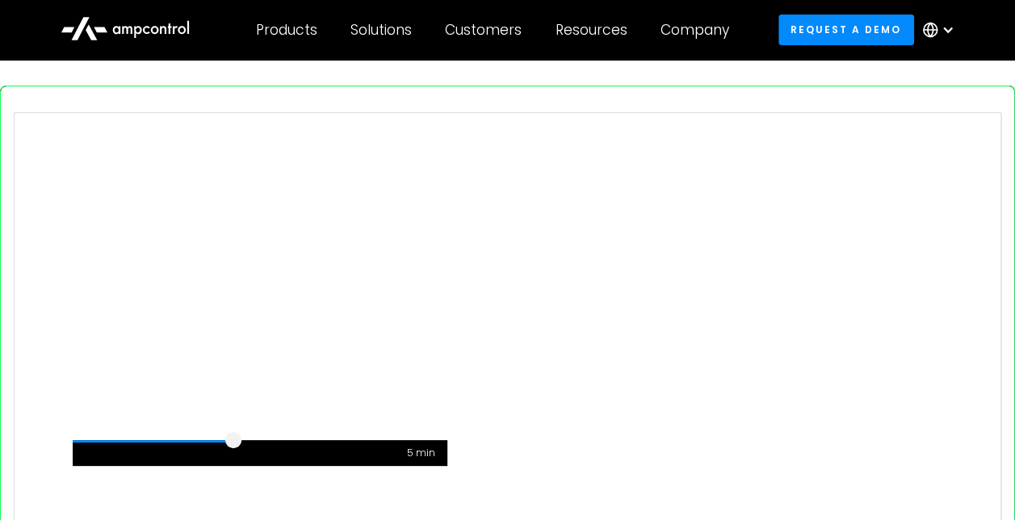
click at [336, 247] on input "Phone number" at bounding box center [507, 399] width 987 height 575
click at [337, 248] on input "Phone number" at bounding box center [507, 399] width 987 height 575
click at [268, 215] on input "Phone number" at bounding box center [507, 399] width 987 height 575
click at [182, 442] on div at bounding box center [157, 441] width 169 height 2
drag, startPoint x: 186, startPoint y: 467, endPoint x: 249, endPoint y: 471, distance: 63.8
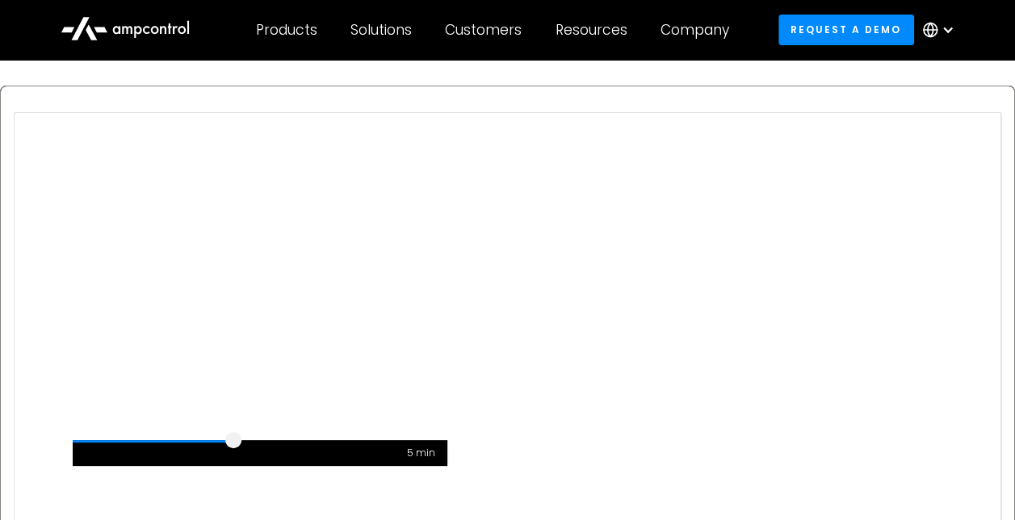
click at [249, 466] on div "5 min" at bounding box center [260, 453] width 375 height 26
click at [278, 370] on input "Phone number" at bounding box center [507, 399] width 987 height 575
click at [258, 342] on input "Phone number" at bounding box center [507, 399] width 987 height 575
click at [675, 210] on input "Phone number" at bounding box center [507, 399] width 987 height 575
drag, startPoint x: 743, startPoint y: 356, endPoint x: 736, endPoint y: 340, distance: 17.4
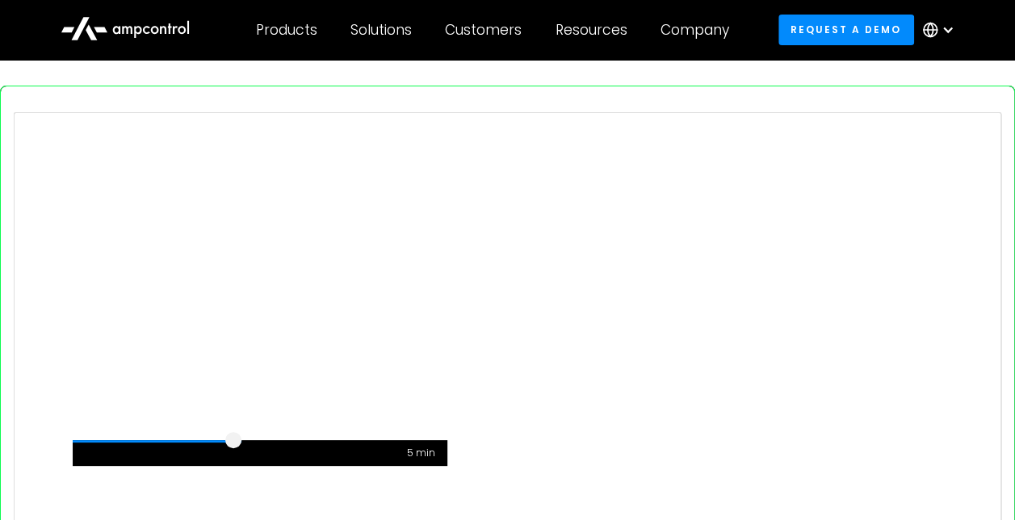
click at [747, 364] on input "Phone number" at bounding box center [507, 399] width 987 height 575
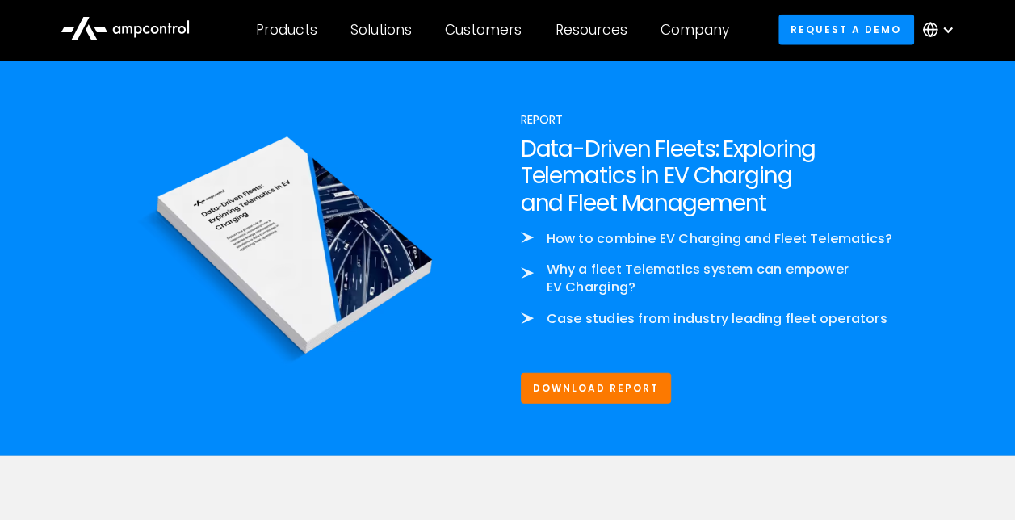
scroll to position [1937, 0]
